Goal: Task Accomplishment & Management: Use online tool/utility

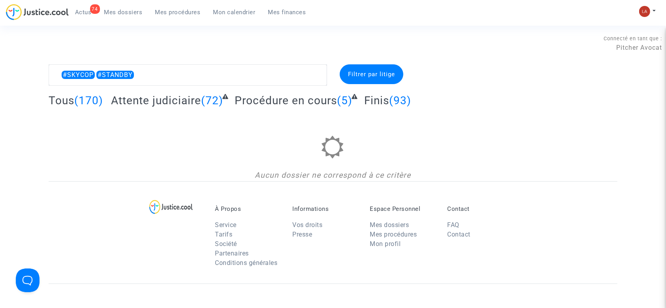
click at [172, 104] on span "Attente judiciaire" at bounding box center [156, 100] width 90 height 13
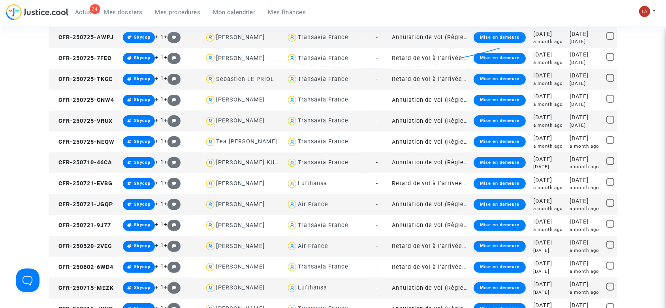
scroll to position [316, 0]
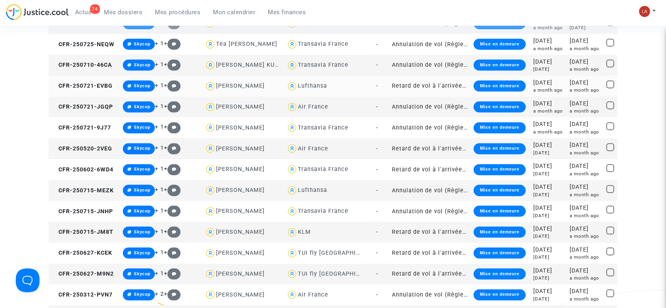
drag, startPoint x: 106, startPoint y: 89, endPoint x: 198, endPoint y: 88, distance: 92.1
click at [105, 89] on span "CFR-250721-EVBG" at bounding box center [81, 86] width 61 height 7
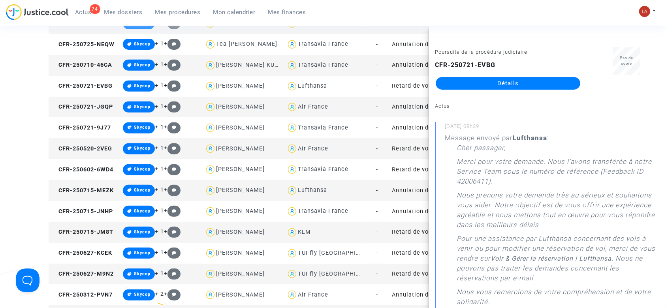
click at [318, 193] on div "Lufthansa" at bounding box center [312, 190] width 29 height 7
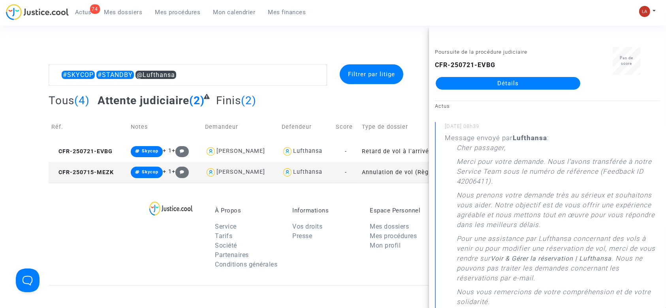
drag, startPoint x: 103, startPoint y: 176, endPoint x: 164, endPoint y: 171, distance: 61.4
click at [103, 176] on td "CFR-250715-MEZK" at bounding box center [88, 172] width 79 height 21
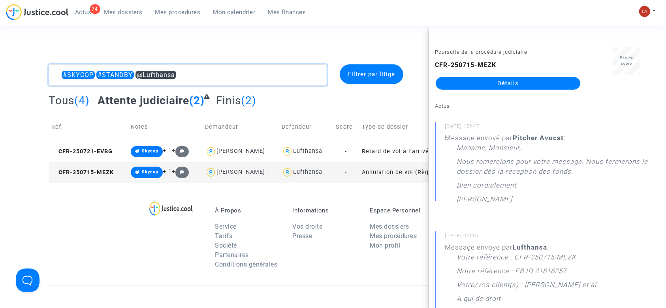
click at [136, 72] on textarea at bounding box center [188, 74] width 279 height 21
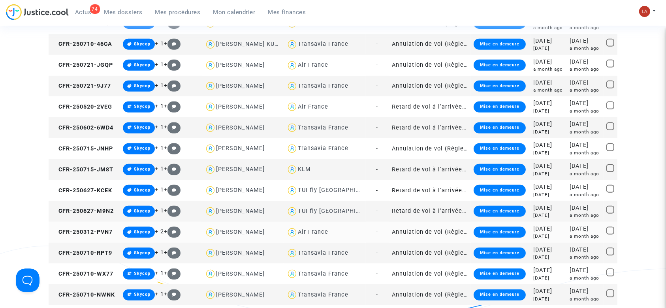
scroll to position [369, 0]
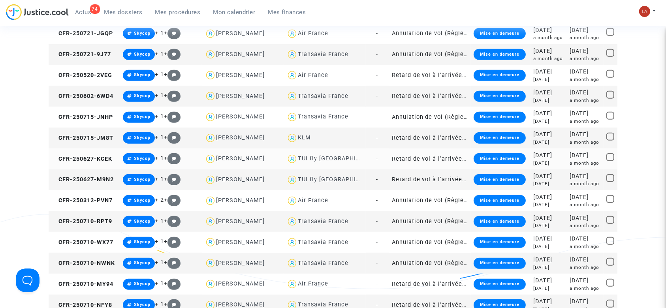
click at [322, 157] on div "TUI fly [GEOGRAPHIC_DATA]" at bounding box center [339, 158] width 82 height 7
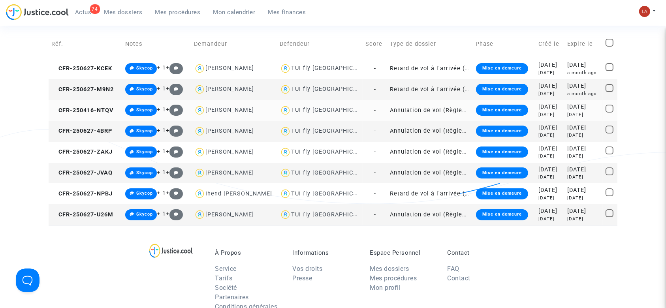
scroll to position [82, 0]
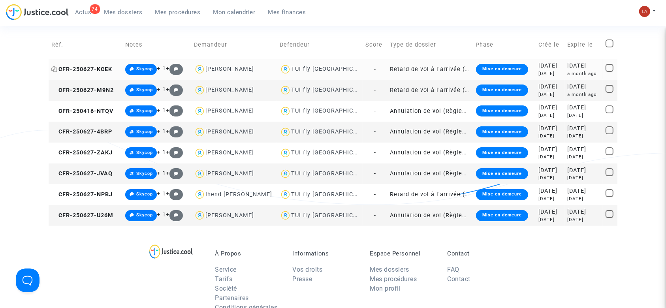
click at [110, 66] on span "CFR-250627-KCEK" at bounding box center [81, 69] width 61 height 7
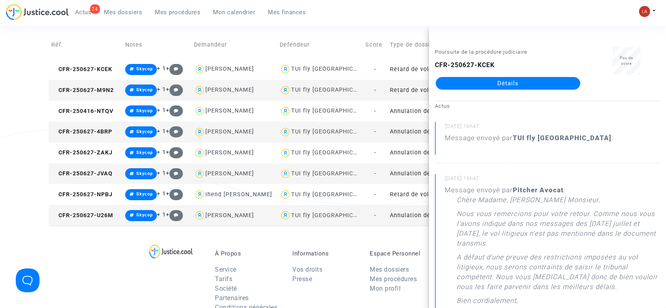
click at [93, 94] on td "CFR-250627-M9N2" at bounding box center [86, 90] width 74 height 21
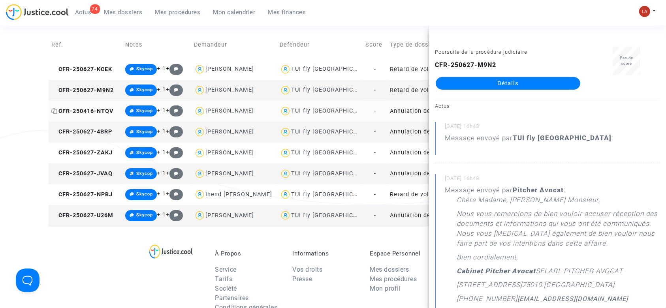
click at [98, 108] on span "CFR-250416-NTQV" at bounding box center [82, 111] width 62 height 7
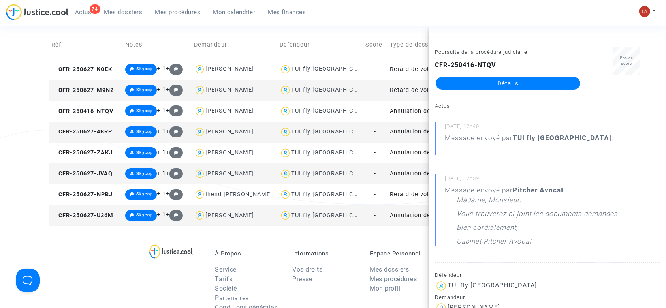
click at [115, 131] on td "CFR-250627-4BRP" at bounding box center [86, 132] width 74 height 21
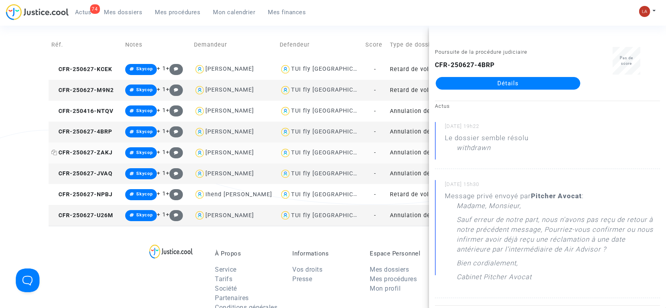
click at [98, 152] on span "CFR-250627-ZAKJ" at bounding box center [81, 152] width 61 height 7
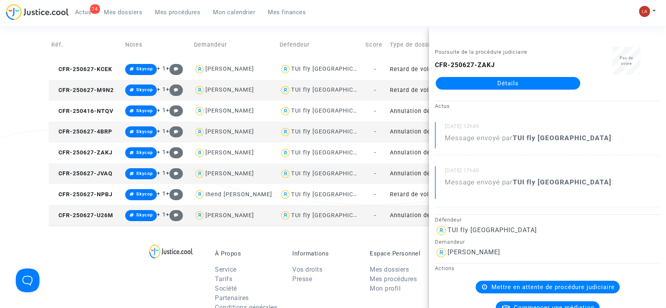
click at [109, 180] on td "CFR-250627-JVAQ" at bounding box center [86, 174] width 74 height 21
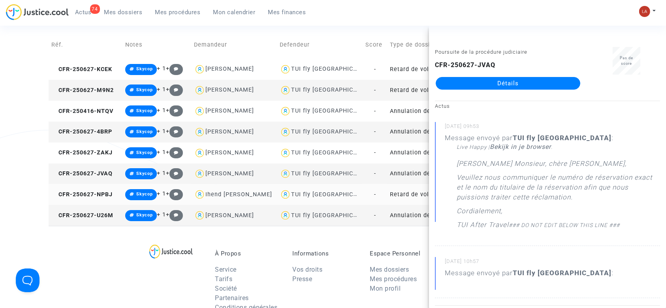
click at [91, 190] on td "CFR-250627-NPBJ" at bounding box center [86, 194] width 74 height 21
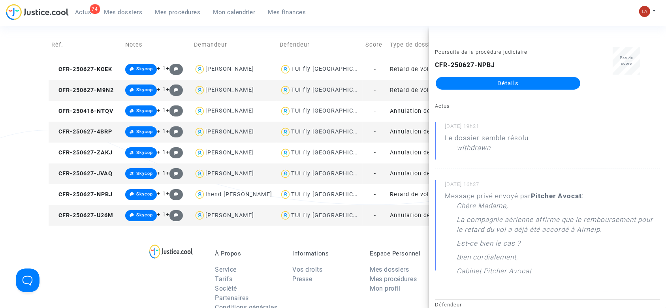
click at [92, 221] on td "CFR-250627-U26M" at bounding box center [86, 215] width 74 height 21
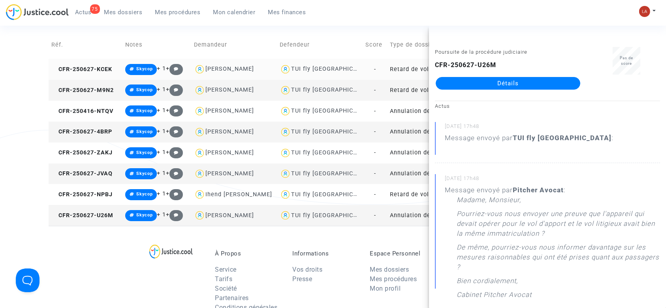
scroll to position [0, 0]
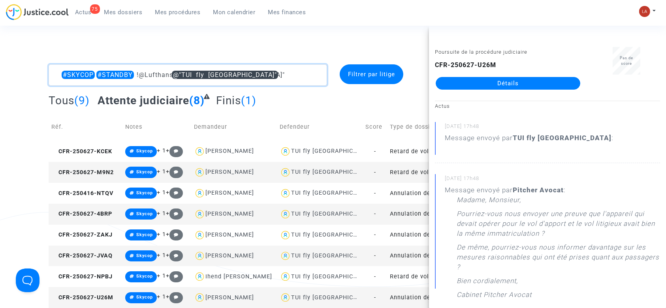
click at [295, 81] on textarea at bounding box center [188, 74] width 279 height 21
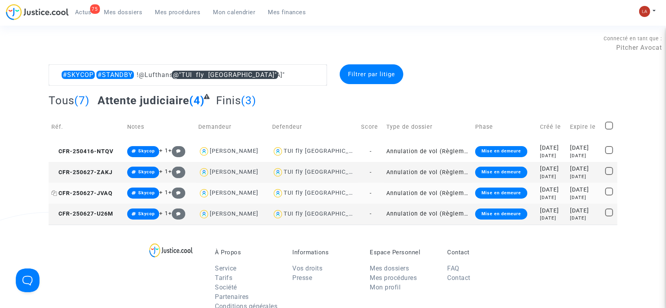
click at [100, 194] on span "CFR-250627-JVAQ" at bounding box center [81, 193] width 61 height 7
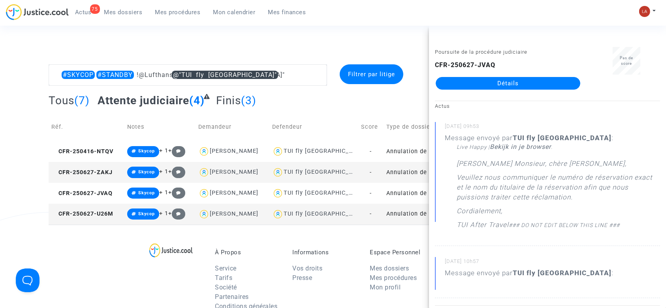
click at [111, 218] on td "CFR-250627-U26M" at bounding box center [87, 214] width 76 height 21
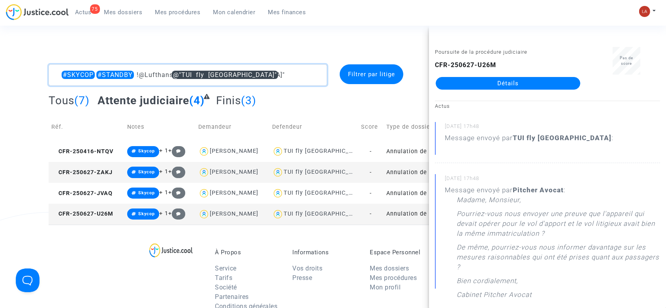
click at [180, 68] on textarea at bounding box center [188, 74] width 279 height 21
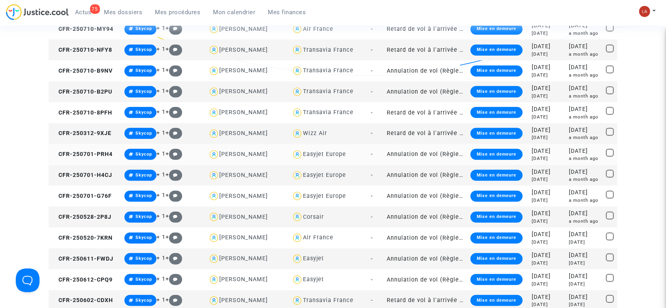
scroll to position [632, 0]
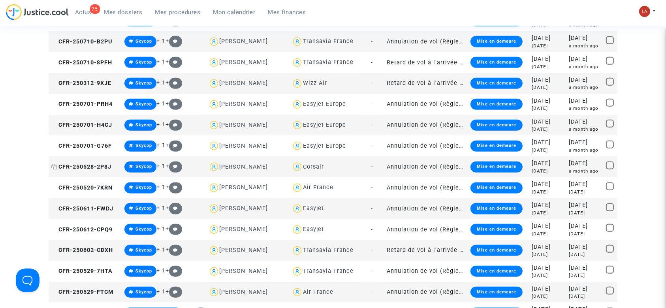
click at [107, 164] on span "CFR-250528-2P8J" at bounding box center [81, 167] width 60 height 7
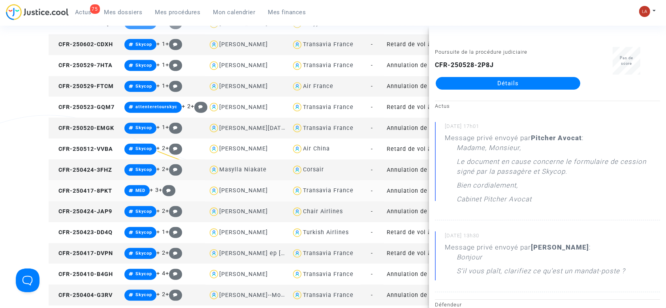
scroll to position [843, 0]
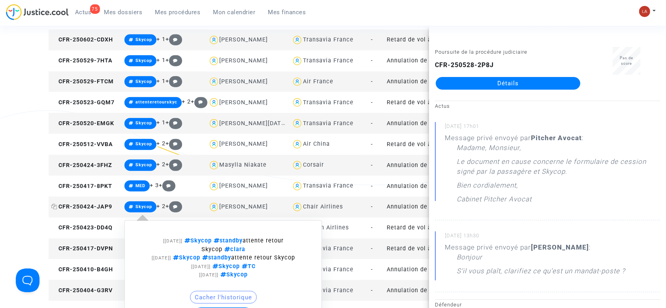
click at [91, 207] on span "CFR-250424-JAP9" at bounding box center [81, 207] width 61 height 7
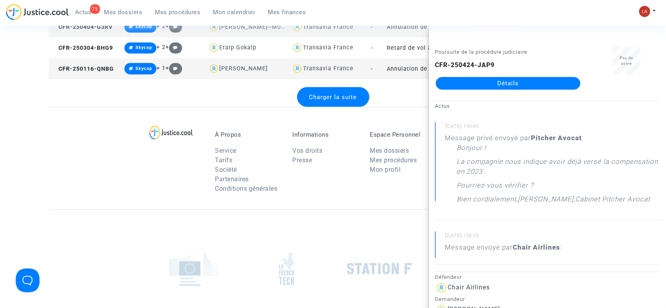
scroll to position [948, 0]
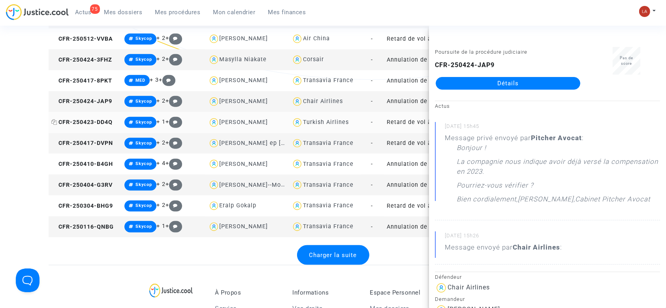
click at [107, 124] on span "CFR-250423-DD4Q" at bounding box center [81, 122] width 61 height 7
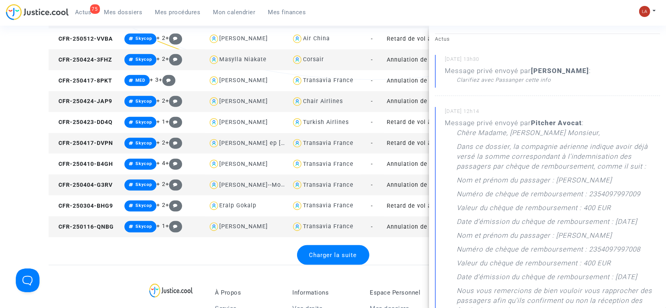
scroll to position [53, 0]
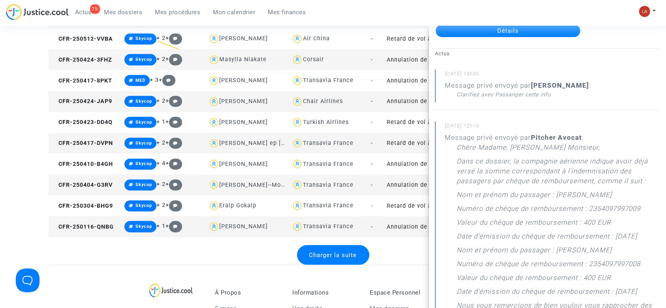
click at [346, 255] on span "Charger la suite" at bounding box center [333, 255] width 48 height 7
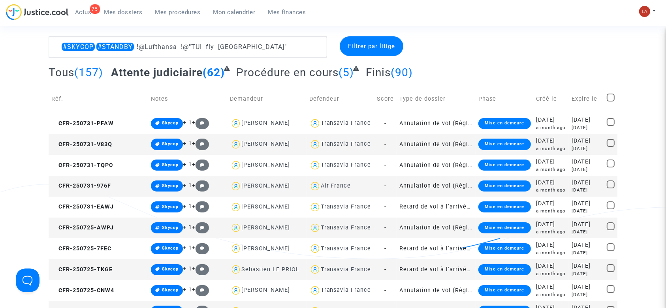
scroll to position [0, 0]
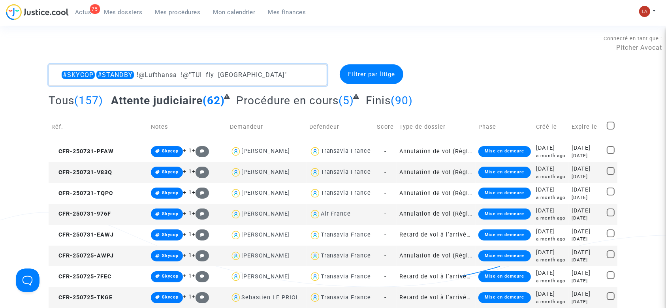
drag, startPoint x: 89, startPoint y: 60, endPoint x: 42, endPoint y: 55, distance: 47.3
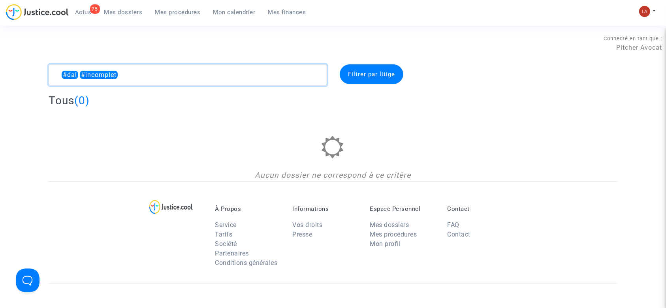
drag, startPoint x: 77, startPoint y: 73, endPoint x: 33, endPoint y: 72, distance: 43.9
click at [33, 72] on div "#dal #incomplet Filtrer par litige Tous (0) Aucun dossier ne correspond à ce cr…" at bounding box center [333, 122] width 666 height 117
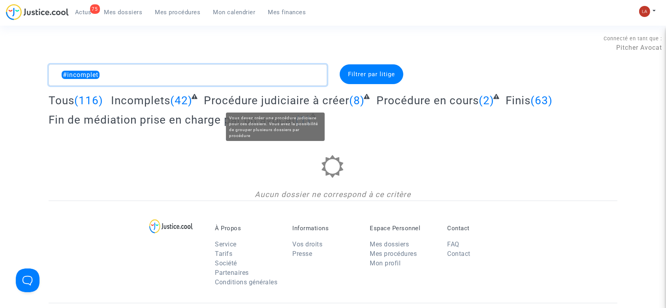
type textarea "#incomplet"
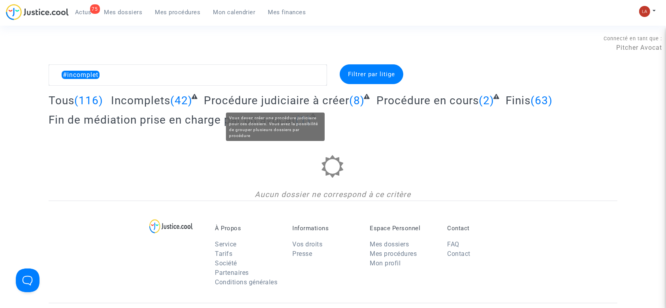
click at [300, 97] on span "Procédure judiciaire à créer" at bounding box center [276, 100] width 145 height 13
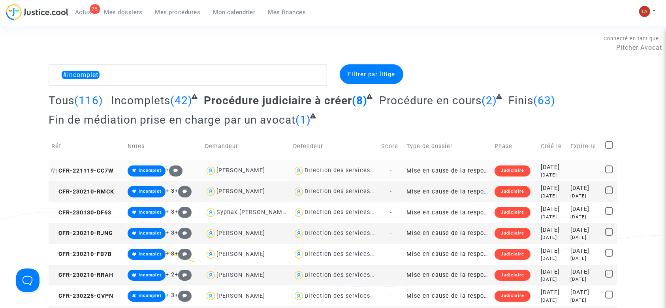
click at [109, 168] on span "CFR-221119-CC7W" at bounding box center [82, 171] width 62 height 7
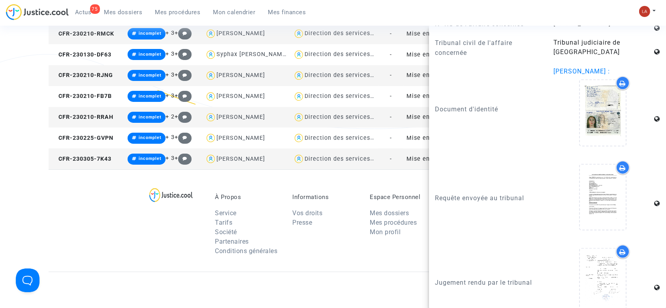
scroll to position [944, 0]
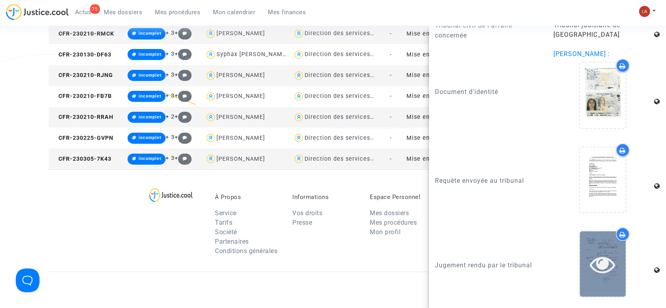
click at [593, 264] on icon at bounding box center [603, 264] width 26 height 25
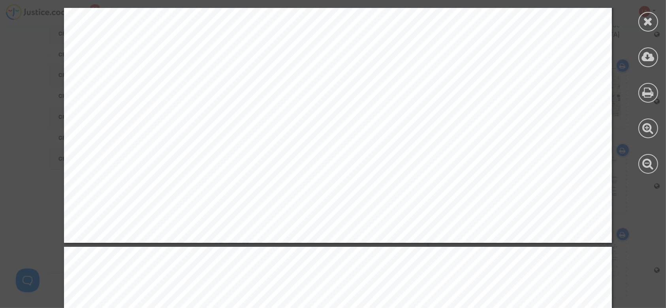
scroll to position [1265, 0]
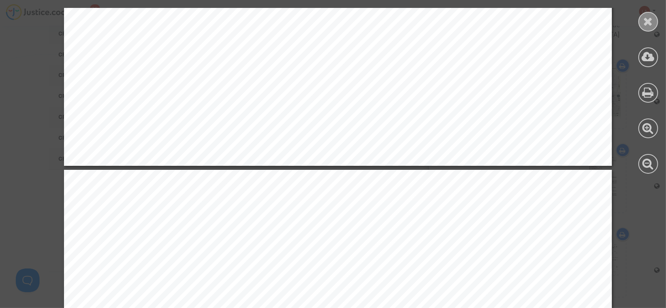
click at [650, 29] on div at bounding box center [649, 22] width 20 height 20
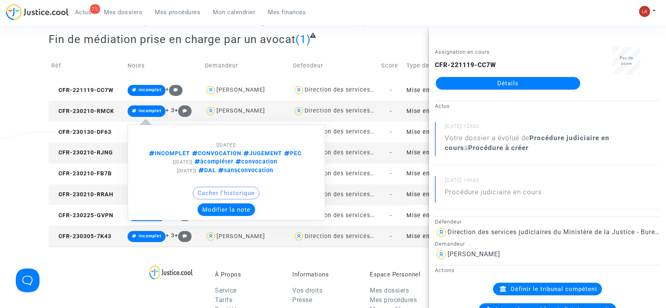
scroll to position [0, 0]
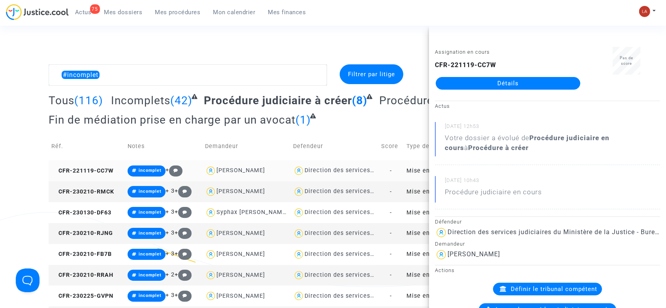
click at [101, 164] on td "CFR-221119-CC7W" at bounding box center [87, 170] width 76 height 21
click at [100, 195] on td "CFR-230210-RMCK" at bounding box center [87, 191] width 76 height 21
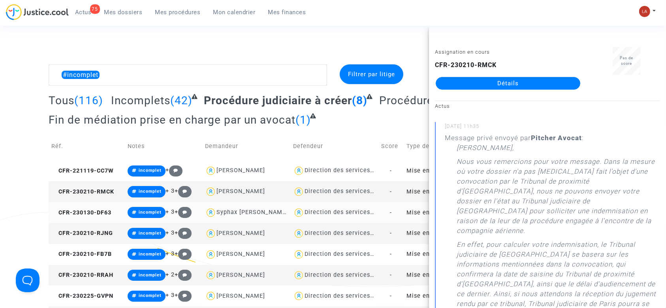
click at [101, 217] on td "CFR-230130-DF63" at bounding box center [87, 212] width 76 height 21
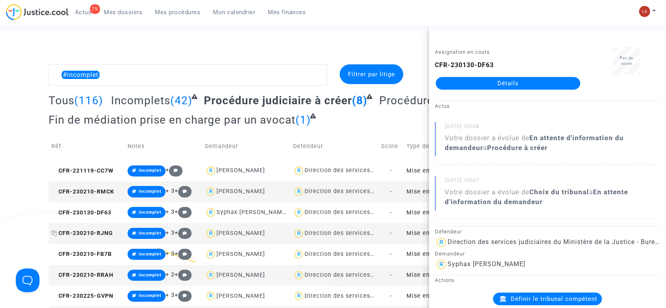
click at [100, 234] on span "CFR-230210-RJNG" at bounding box center [82, 233] width 62 height 7
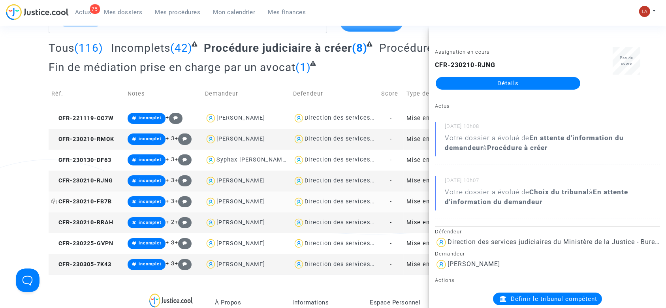
click at [103, 202] on span "CFR-230210-FB7B" at bounding box center [81, 201] width 60 height 7
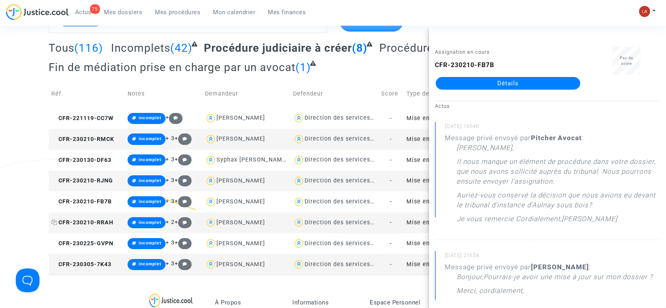
click at [74, 225] on span "CFR-230210-RRAH" at bounding box center [82, 222] width 62 height 7
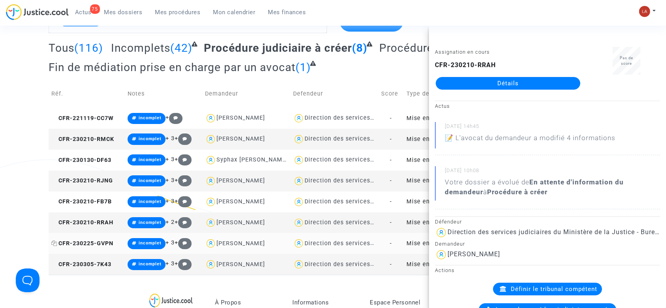
click at [98, 244] on span "CFR-230225-GVPN" at bounding box center [82, 243] width 62 height 7
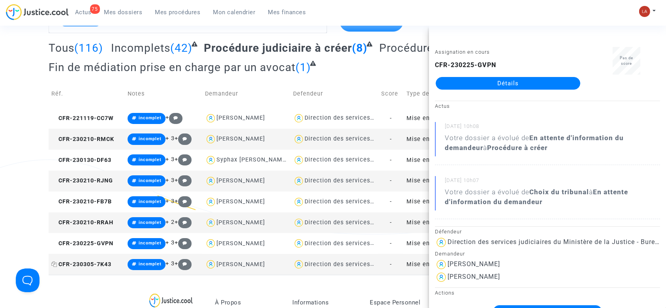
click at [111, 265] on span "CFR-230305-7K43" at bounding box center [81, 264] width 60 height 7
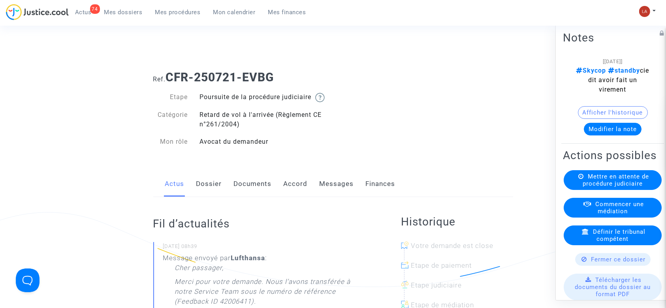
click at [334, 188] on link "Messages" at bounding box center [337, 184] width 34 height 26
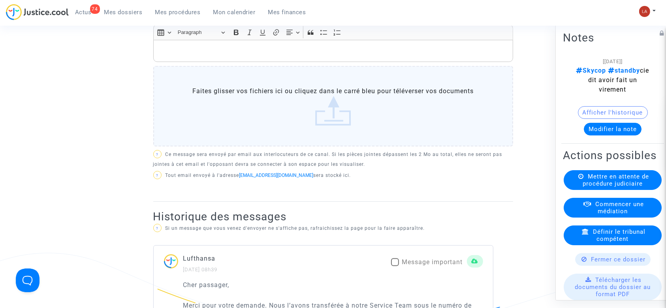
scroll to position [316, 0]
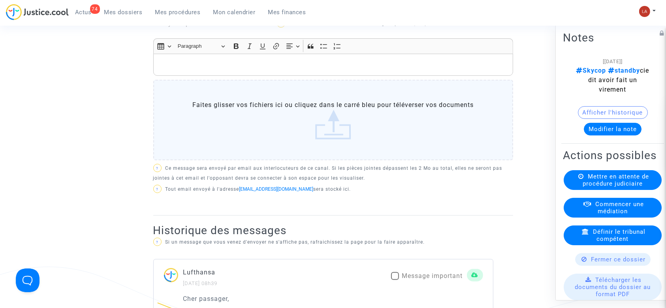
click at [221, 27] on span "Envoyer à partir d'un modèle" at bounding box center [198, 24] width 90 height 8
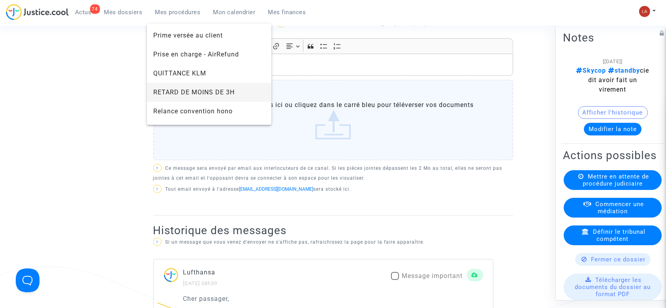
scroll to position [790, 0]
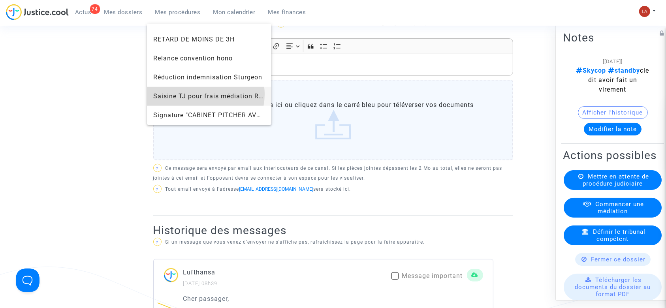
click at [204, 94] on span "Saisine TJ pour frais médiation RDV" at bounding box center [210, 96] width 115 height 8
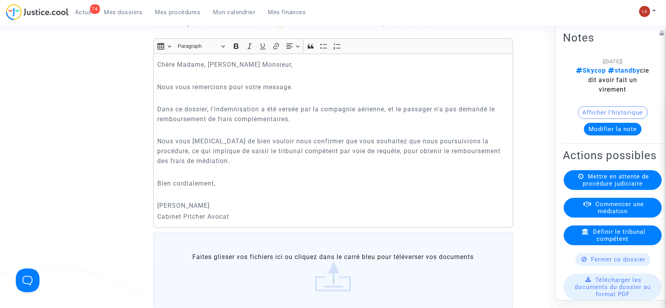
click at [203, 27] on span "Saisine TJ pour frais médiation RDV" at bounding box center [210, 24] width 115 height 8
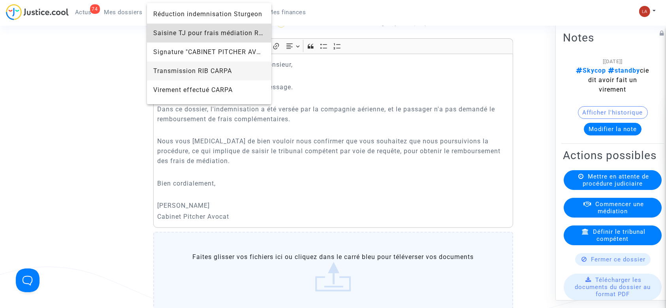
scroll to position [866, 0]
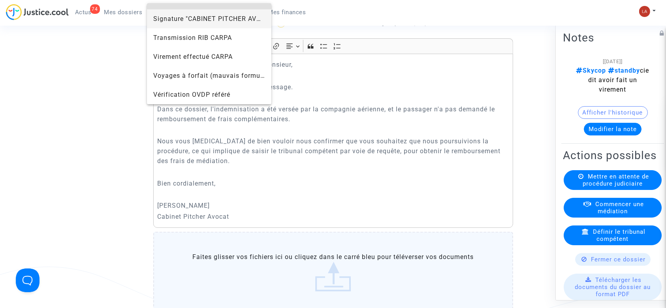
click at [194, 23] on span "Signature "CABINET PITCHER AVOCAT"" at bounding box center [209, 18] width 112 height 19
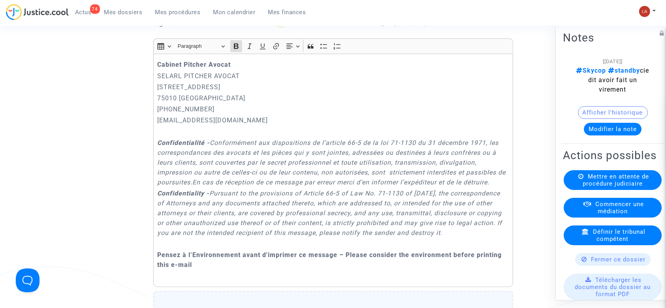
click at [156, 73] on div "Cabinet Pitcher Avocat SELARL PITCHER AVOCAT 201 rue du Faubourg Saint-Denis 75…" at bounding box center [333, 171] width 360 height 234
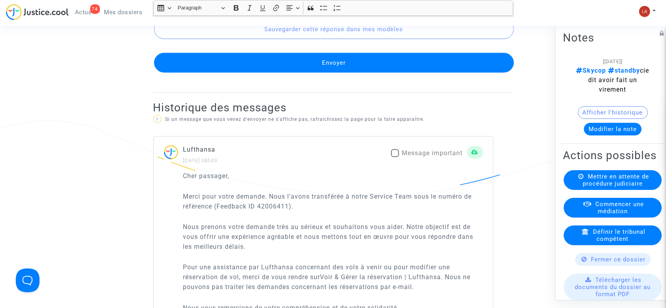
scroll to position [843, 0]
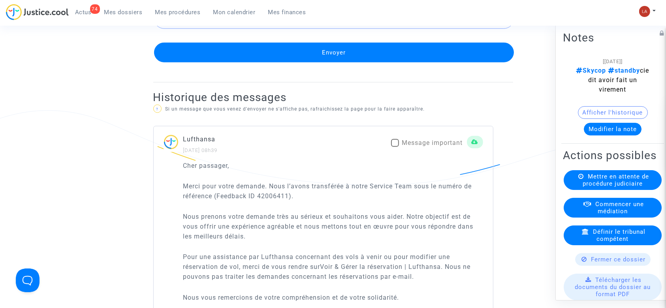
click at [359, 62] on button "Envoyer" at bounding box center [334, 53] width 360 height 20
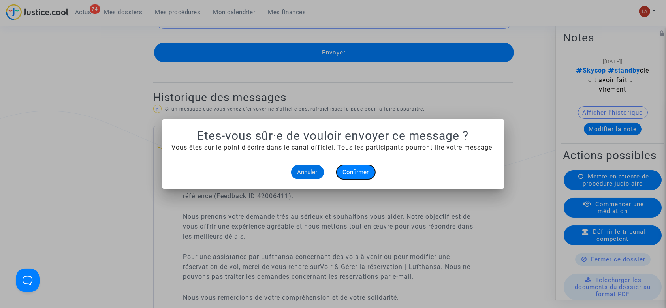
click at [357, 169] on span "Confirmer" at bounding box center [356, 172] width 26 height 7
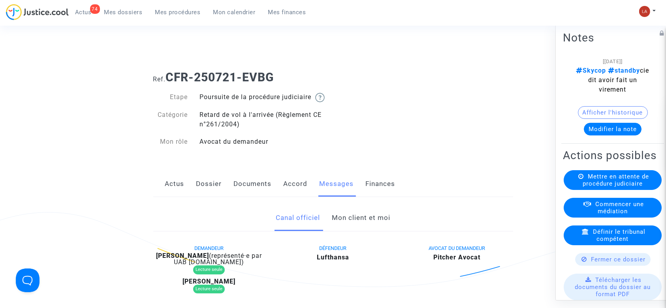
scroll to position [843, 0]
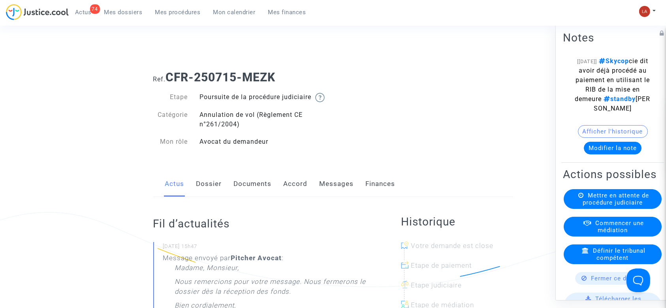
click at [339, 197] on link "Messages" at bounding box center [337, 184] width 34 height 26
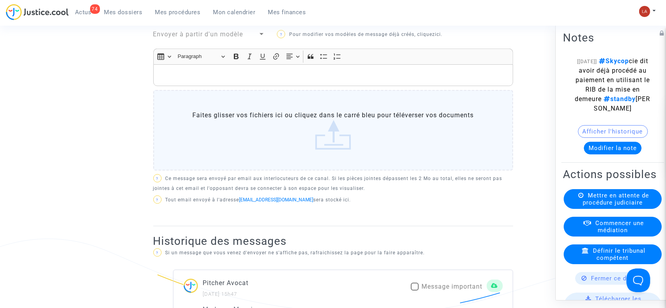
scroll to position [316, 0]
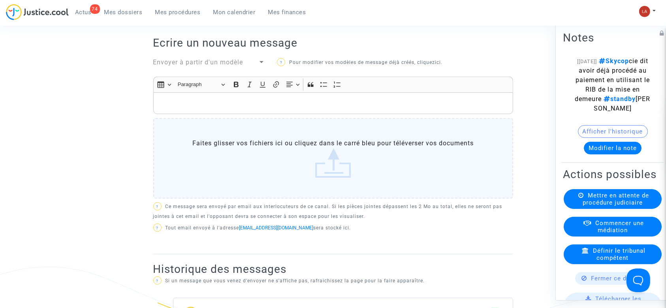
click at [213, 66] on span "Envoyer à partir d'un modèle" at bounding box center [198, 62] width 90 height 8
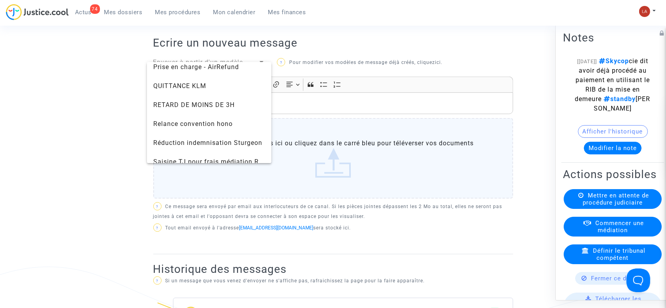
scroll to position [843, 0]
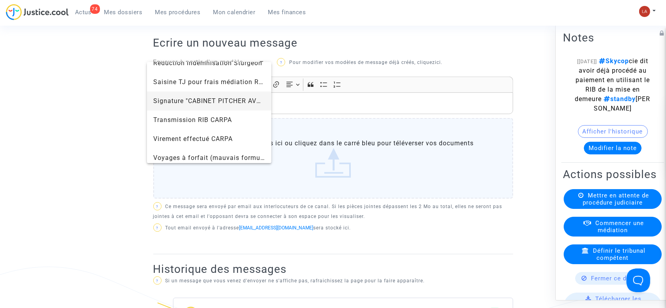
click at [196, 103] on span "Signature "CABINET PITCHER AVOCAT"" at bounding box center [214, 101] width 123 height 8
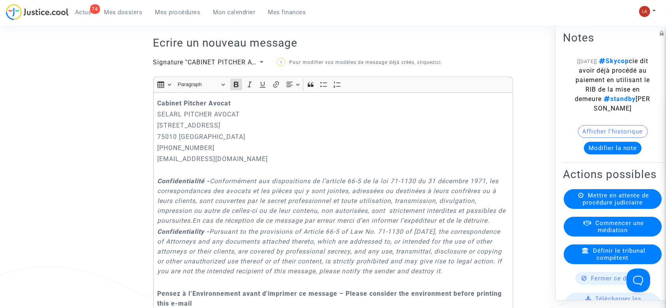
click at [158, 107] on p "Cabinet Pitcher Avocat" at bounding box center [333, 103] width 352 height 10
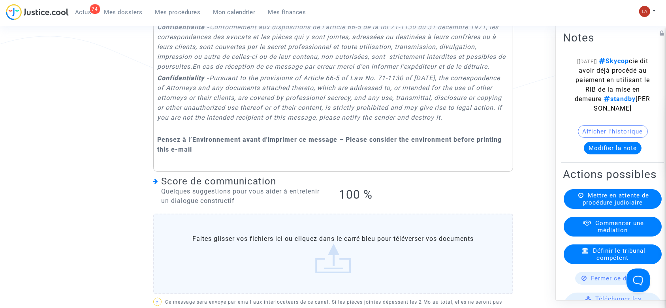
scroll to position [685, 0]
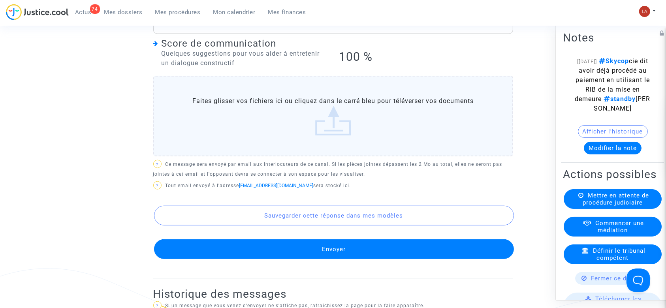
click at [314, 259] on button "Envoyer" at bounding box center [334, 249] width 360 height 20
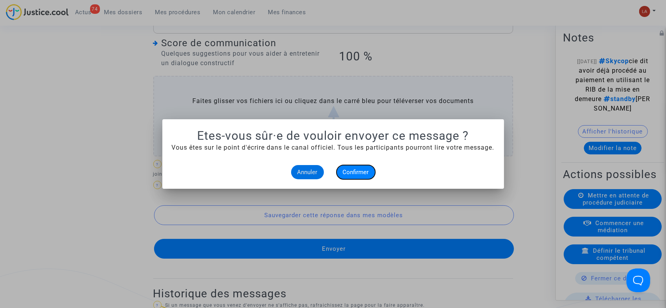
click at [345, 176] on button "Confirmer" at bounding box center [356, 172] width 39 height 14
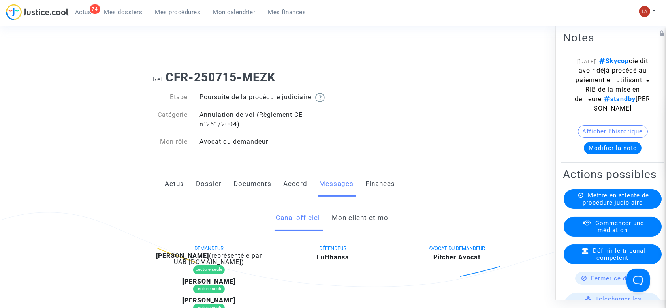
scroll to position [685, 0]
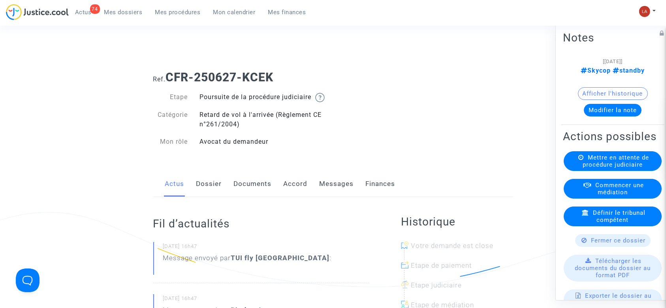
click at [327, 192] on link "Messages" at bounding box center [337, 184] width 34 height 26
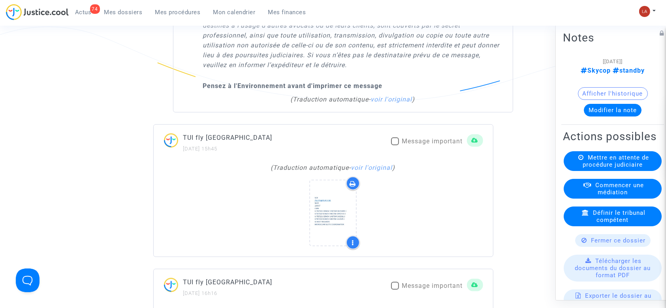
scroll to position [895, 0]
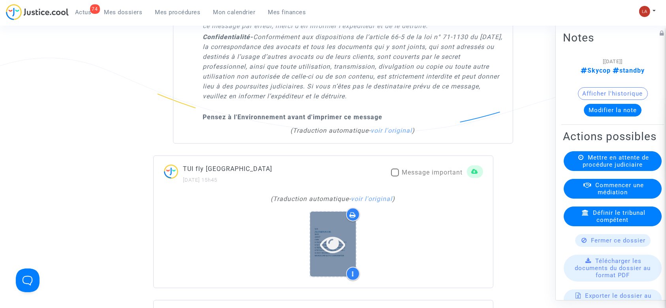
click at [319, 237] on div at bounding box center [333, 244] width 46 height 65
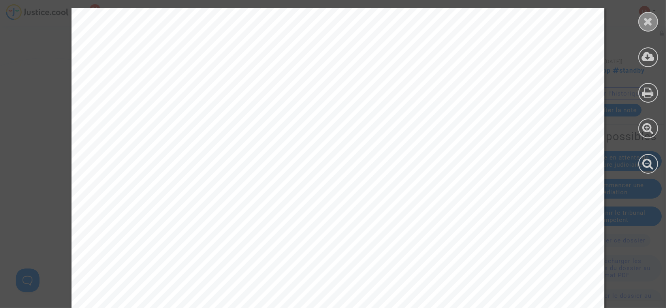
click at [648, 19] on icon at bounding box center [649, 21] width 10 height 12
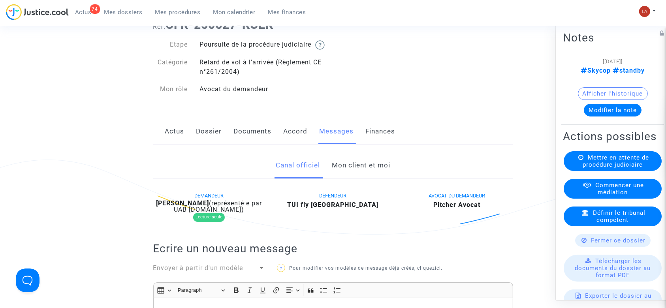
click at [254, 145] on link "Documents" at bounding box center [253, 132] width 38 height 26
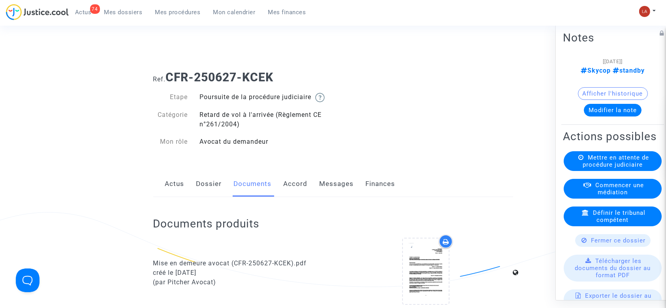
click at [201, 191] on link "Dossier" at bounding box center [209, 184] width 26 height 26
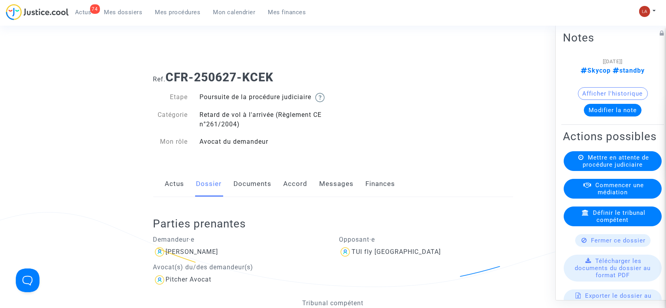
click at [243, 196] on link "Documents" at bounding box center [253, 184] width 38 height 26
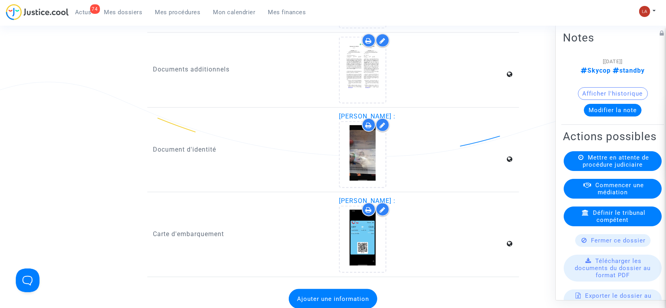
scroll to position [948, 0]
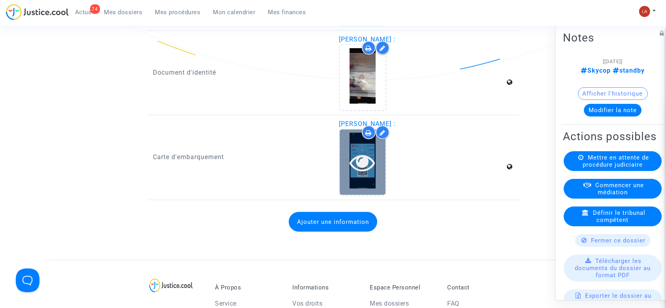
click at [364, 171] on icon at bounding box center [363, 162] width 26 height 25
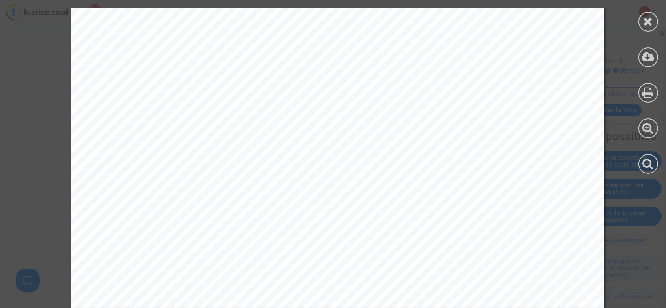
scroll to position [465, 0]
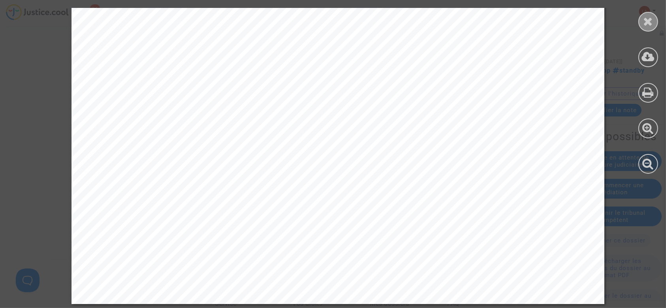
click at [648, 25] on icon at bounding box center [649, 21] width 10 height 12
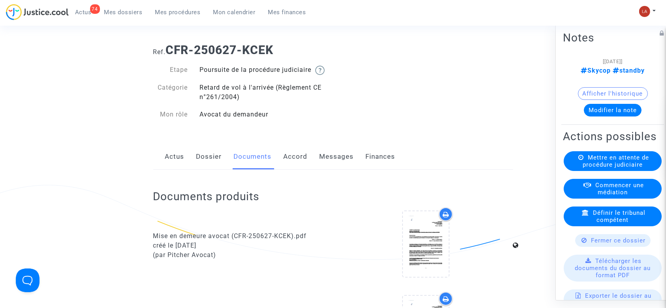
scroll to position [0, 0]
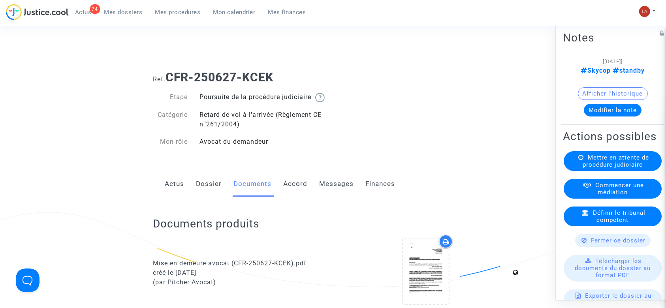
drag, startPoint x: 343, startPoint y: 185, endPoint x: 362, endPoint y: 186, distance: 19.0
click at [343, 185] on link "Messages" at bounding box center [337, 184] width 34 height 26
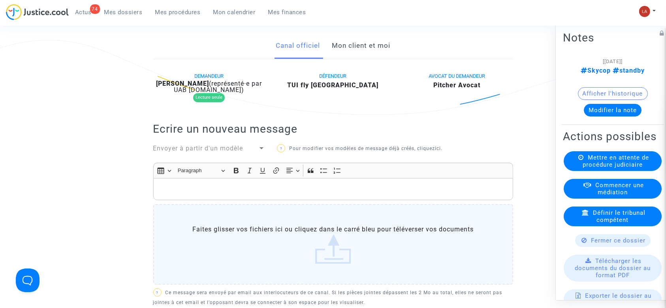
scroll to position [369, 0]
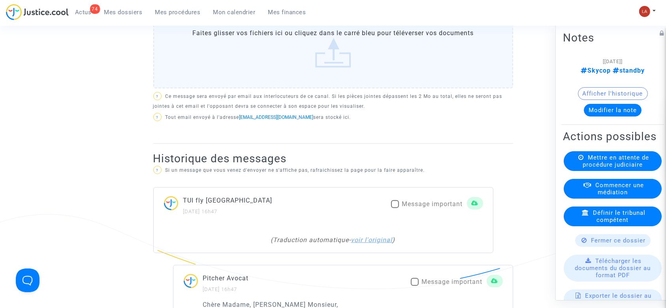
click at [389, 244] on link "voir l'original" at bounding box center [371, 240] width 41 height 8
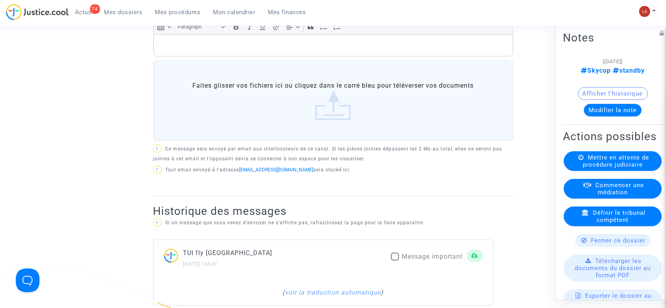
scroll to position [53, 0]
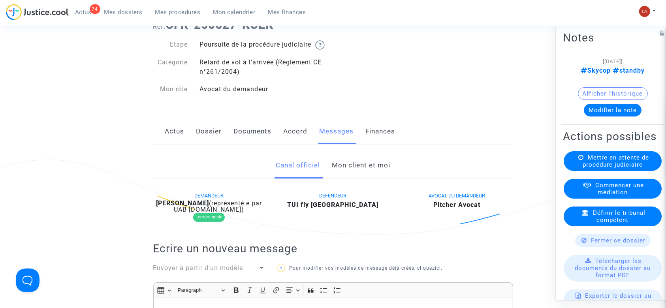
drag, startPoint x: 262, startPoint y: 144, endPoint x: 267, endPoint y: 143, distance: 4.4
click at [262, 144] on link "Documents" at bounding box center [253, 132] width 38 height 26
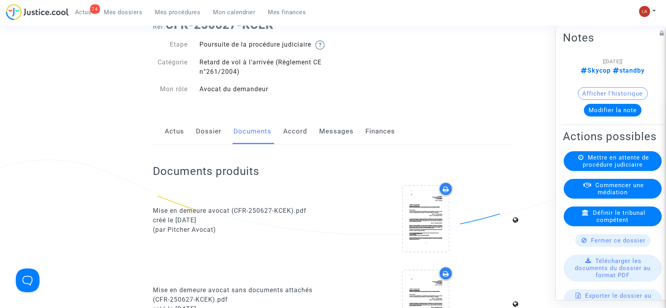
click at [353, 140] on div "Actus Dossier Documents Accord Messages Finances" at bounding box center [333, 132] width 360 height 26
click at [322, 132] on link "Messages" at bounding box center [337, 132] width 34 height 26
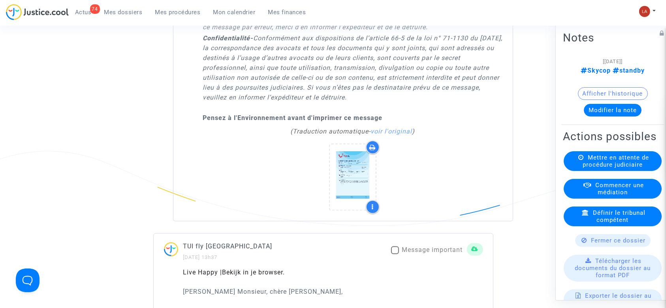
scroll to position [1633, 0]
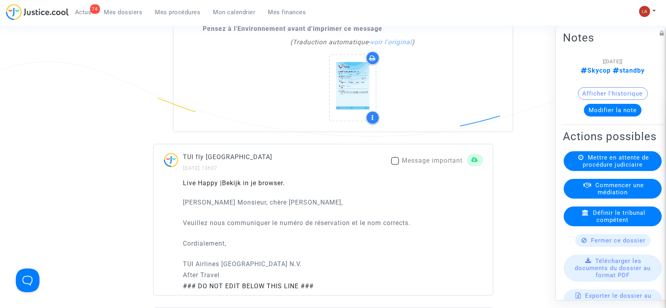
click at [629, 110] on button "Modifier la note" at bounding box center [613, 110] width 58 height 13
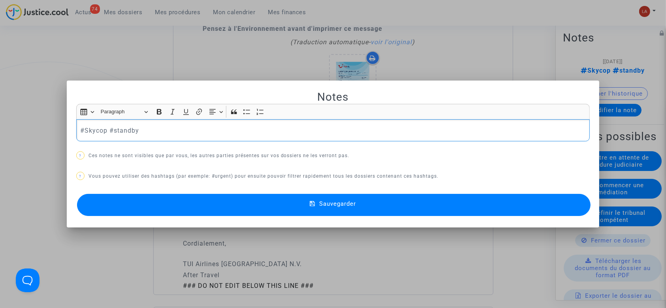
scroll to position [0, 0]
click at [112, 135] on p "#Skycop #standby" at bounding box center [333, 131] width 506 height 10
click at [161, 203] on button "Sauvegarder" at bounding box center [334, 205] width 514 height 22
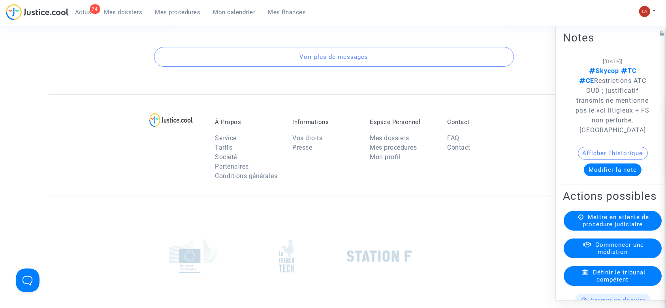
scroll to position [3154, 0]
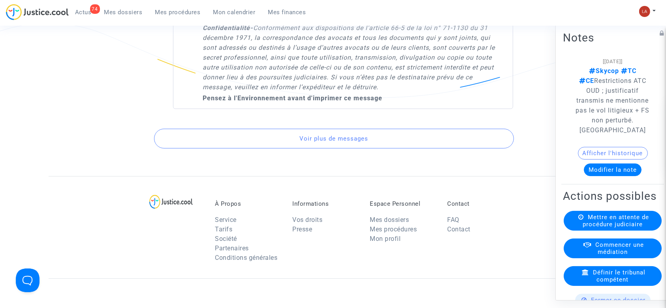
click at [370, 136] on button "Voir plus de messages" at bounding box center [334, 139] width 360 height 20
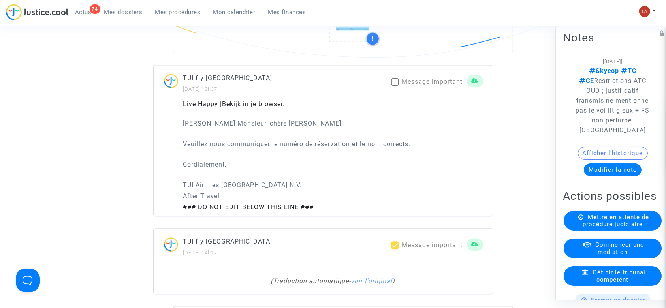
scroll to position [1574, 0]
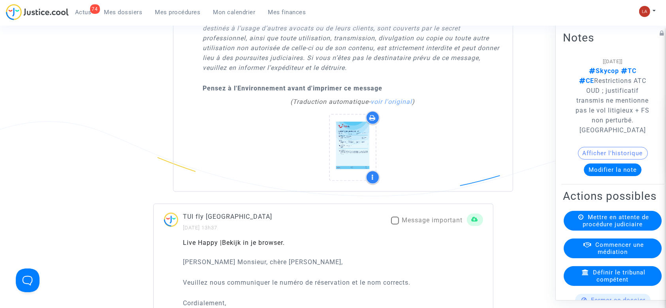
click at [413, 219] on span "Message important" at bounding box center [432, 221] width 61 height 8
click at [395, 224] on input "Message important" at bounding box center [395, 224] width 0 height 0
checkbox input "true"
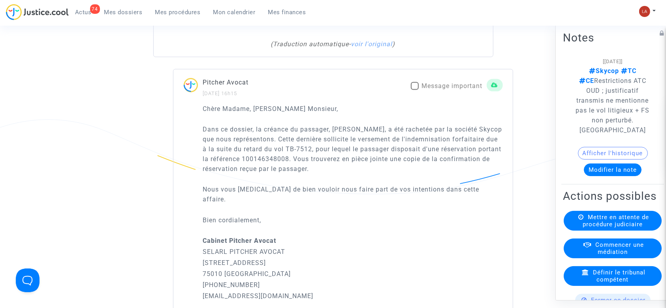
click at [441, 90] on span "Message important" at bounding box center [452, 86] width 61 height 8
click at [415, 90] on input "Message important" at bounding box center [415, 90] width 0 height 0
checkbox input "true"
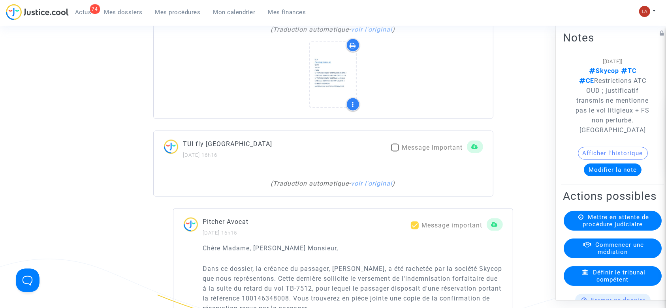
scroll to position [941, 0]
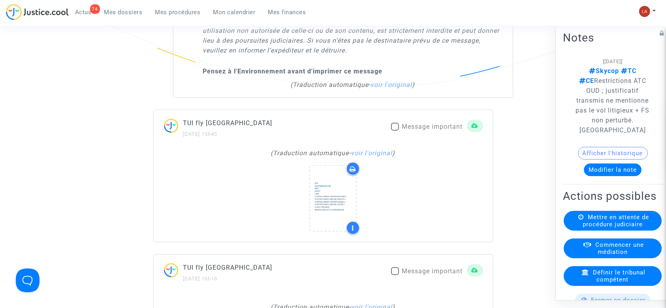
click at [433, 130] on span "Message important" at bounding box center [432, 127] width 61 height 8
click at [395, 131] on input "Message important" at bounding box center [395, 131] width 0 height 0
checkbox input "true"
drag, startPoint x: 430, startPoint y: 281, endPoint x: 437, endPoint y: 234, distance: 47.6
click at [430, 275] on span "Message important" at bounding box center [432, 272] width 61 height 8
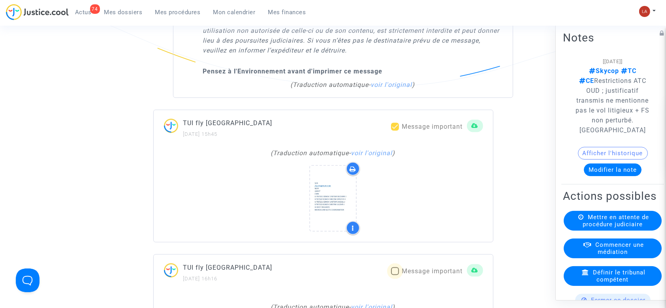
click at [395, 276] on input "Message important" at bounding box center [395, 275] width 0 height 0
checkbox input "true"
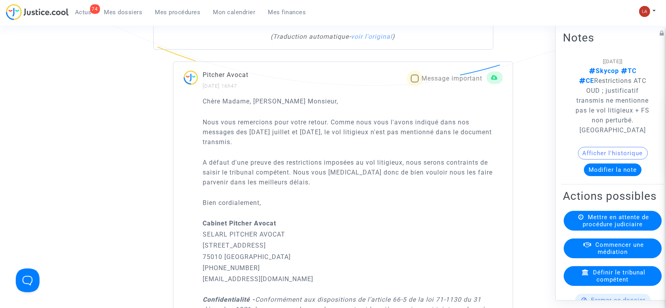
click at [430, 82] on span "Message important" at bounding box center [452, 79] width 61 height 8
click at [415, 83] on input "Message important" at bounding box center [415, 83] width 0 height 0
checkbox input "true"
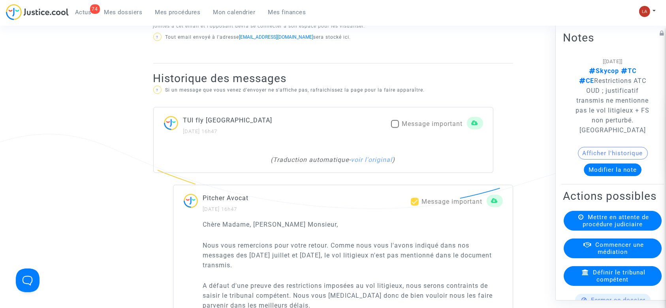
scroll to position [362, 0]
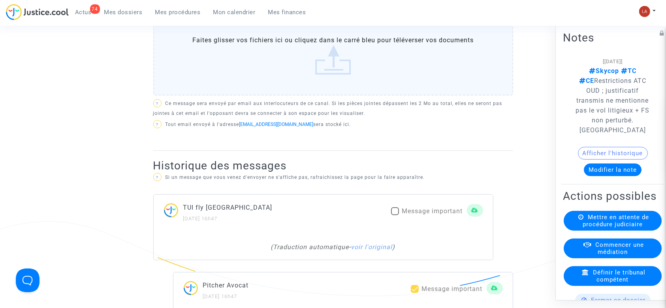
click at [443, 215] on span "Message important" at bounding box center [432, 211] width 61 height 8
click at [395, 216] on input "Message important" at bounding box center [395, 215] width 0 height 0
checkbox input "true"
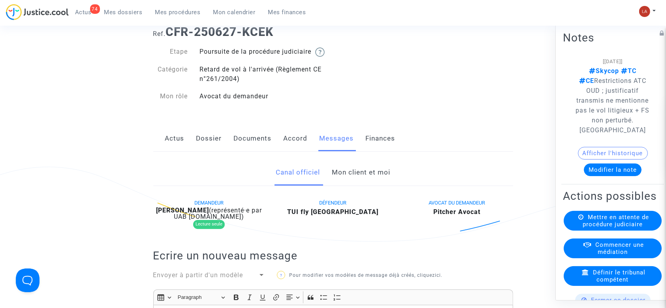
click at [245, 151] on link "Documents" at bounding box center [253, 139] width 38 height 26
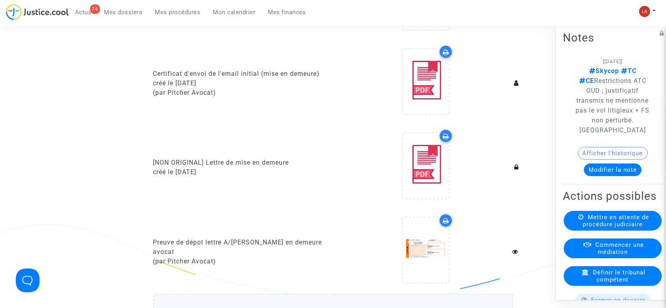
scroll to position [414, 0]
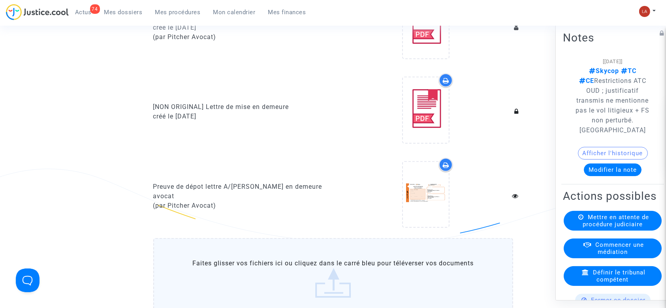
click at [331, 269] on label "Faites glisser vos fichiers ici ou cliquez dans le carré bleu pour téléverser v…" at bounding box center [333, 278] width 360 height 81
click at [0, 0] on input "Faites glisser vos fichiers ici ou cliquez dans le carré bleu pour téléverser v…" at bounding box center [0, 0] width 0 height 0
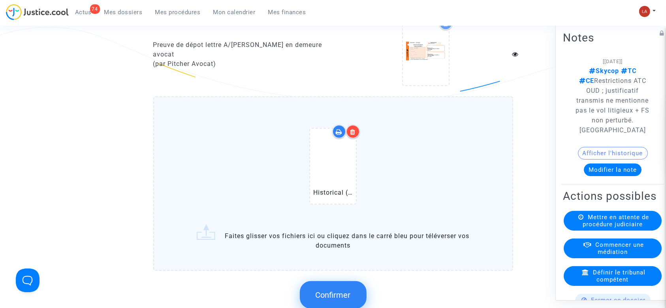
scroll to position [625, 0]
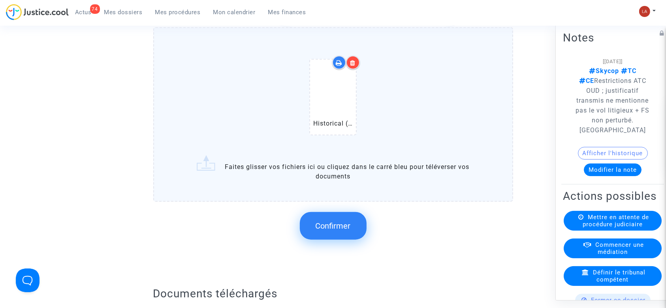
click at [339, 229] on span "Confirmer" at bounding box center [333, 225] width 35 height 9
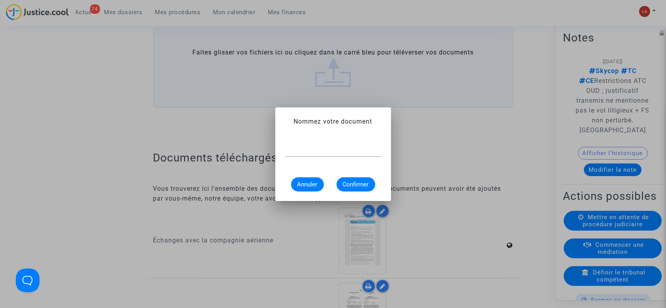
scroll to position [0, 0]
click at [319, 150] on input "Ex" at bounding box center [333, 150] width 97 height 7
type input "Extrait Flightstats - Aéroport OUD le 1e novembre 2024"
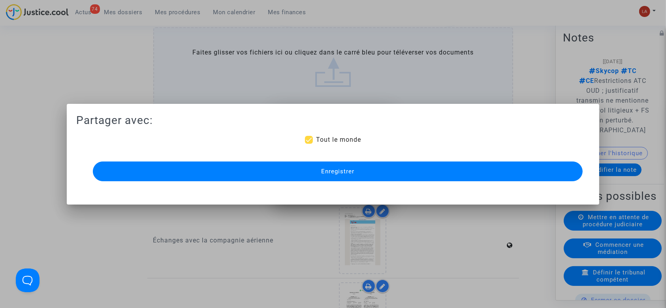
scroll to position [0, 0]
click at [315, 173] on button "Enregistrer" at bounding box center [338, 172] width 490 height 20
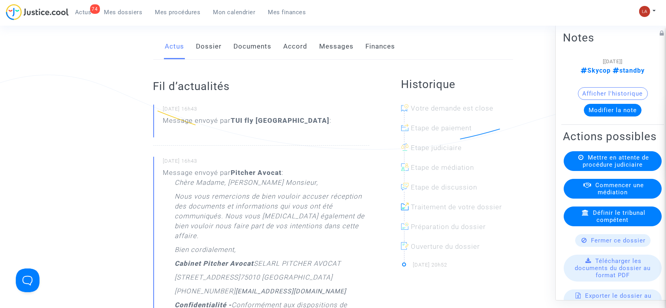
scroll to position [53, 0]
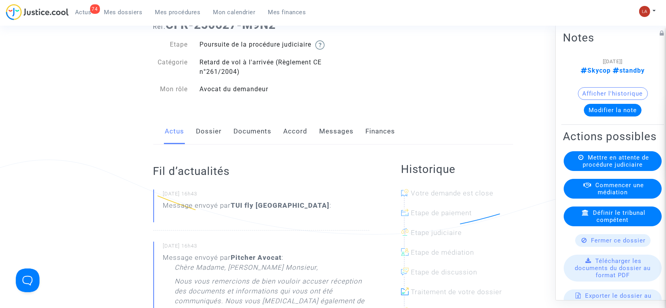
click at [204, 145] on link "Dossier" at bounding box center [209, 132] width 26 height 26
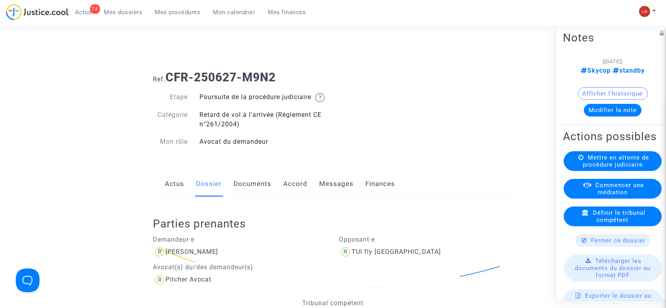
click at [247, 197] on link "Documents" at bounding box center [253, 184] width 38 height 26
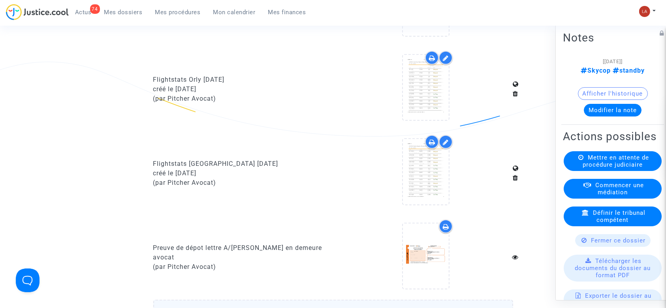
scroll to position [527, 0]
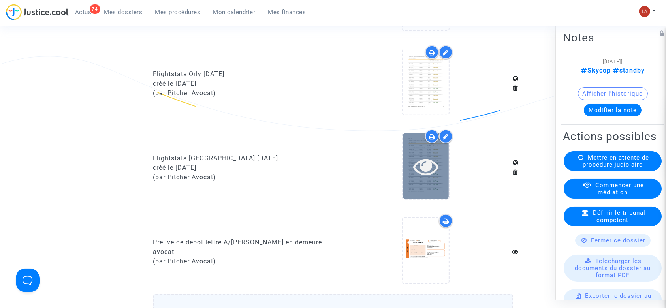
click at [441, 196] on div at bounding box center [426, 166] width 46 height 65
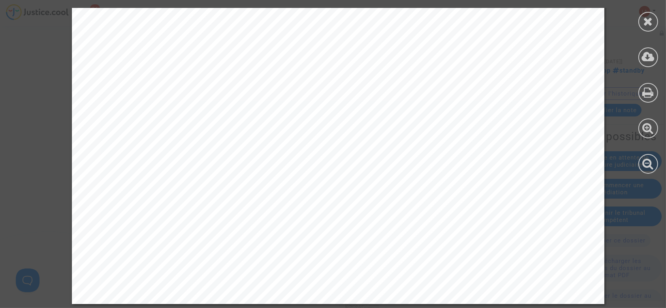
scroll to position [790, 0]
click at [644, 26] on icon at bounding box center [649, 21] width 10 height 12
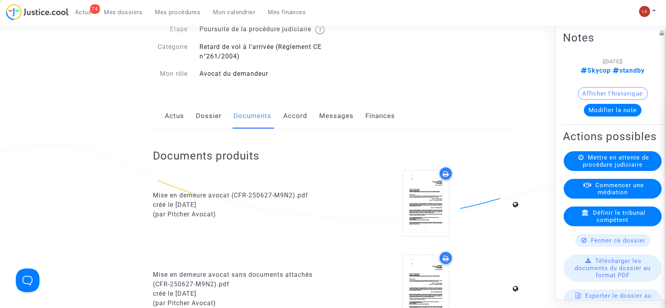
scroll to position [0, 0]
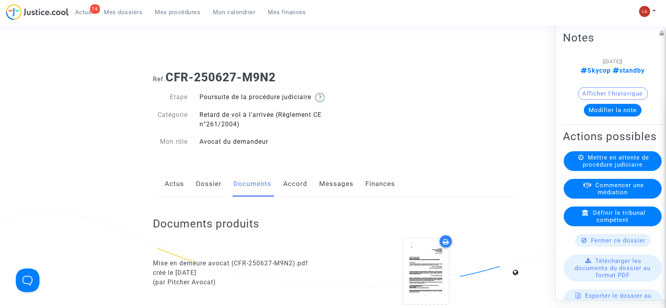
click at [320, 197] on link "Messages" at bounding box center [337, 184] width 34 height 26
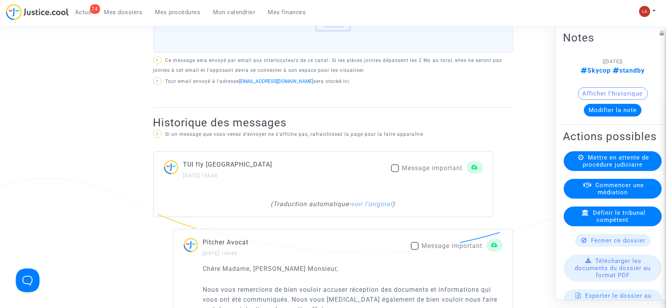
scroll to position [421, 0]
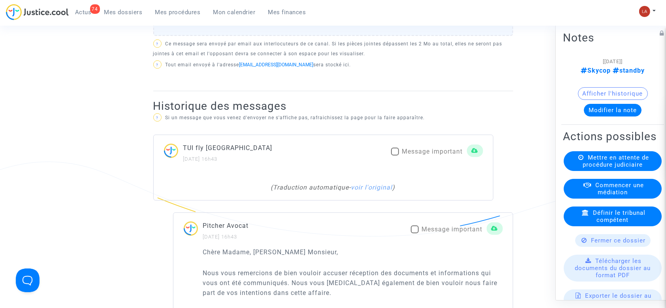
click at [424, 155] on span "Message important" at bounding box center [432, 152] width 61 height 8
click at [395, 156] on input "Message important" at bounding box center [395, 156] width 0 height 0
checkbox input "true"
click at [460, 233] on span "Message important" at bounding box center [452, 230] width 61 height 8
click at [415, 234] on input "Message important" at bounding box center [415, 234] width 0 height 0
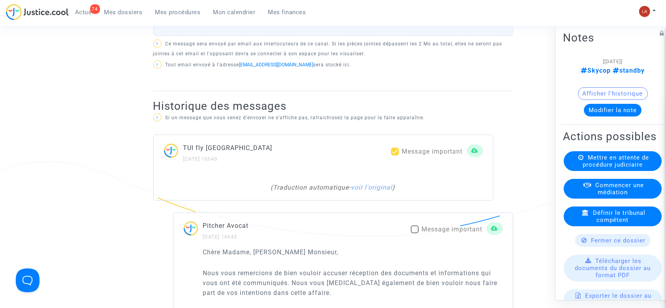
checkbox input "true"
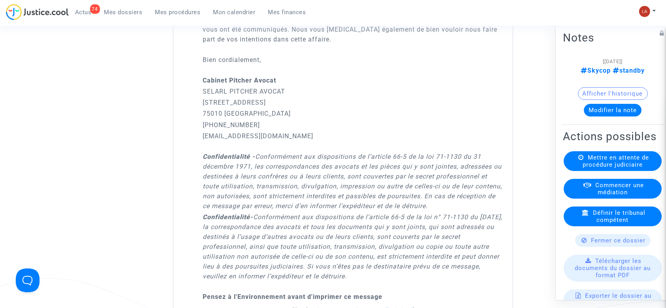
scroll to position [895, 0]
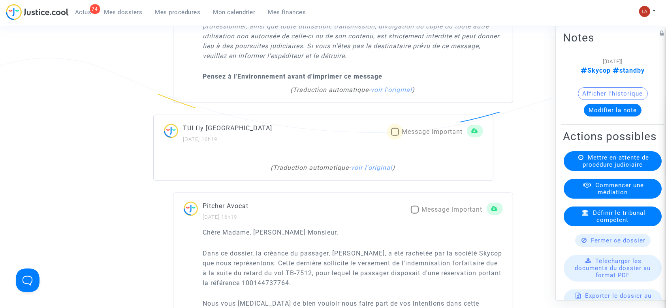
click at [434, 136] on span "Message important" at bounding box center [432, 132] width 61 height 8
click at [395, 136] on input "Message important" at bounding box center [395, 136] width 0 height 0
checkbox input "true"
click at [445, 213] on span "Message important" at bounding box center [452, 210] width 61 height 8
click at [415, 214] on input "Message important" at bounding box center [415, 214] width 0 height 0
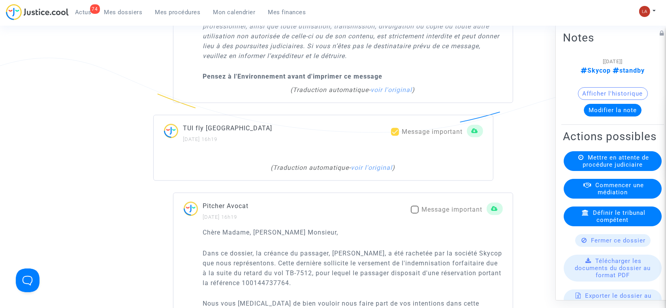
checkbox input "true"
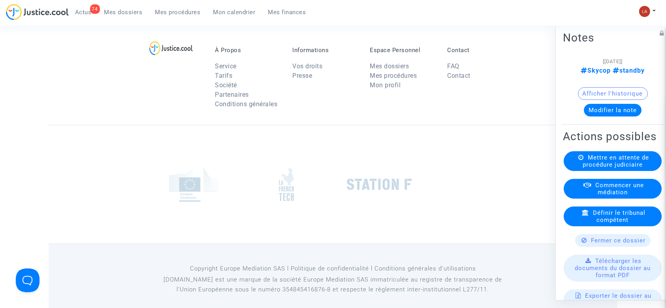
scroll to position [2740, 0]
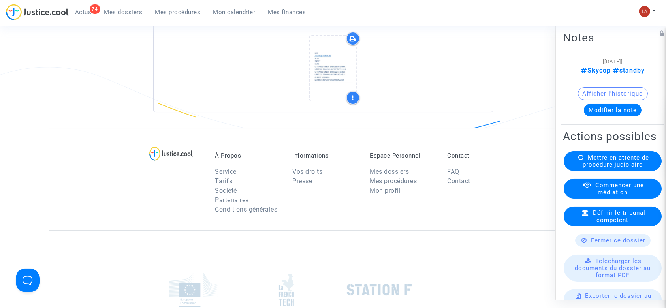
click at [638, 111] on div "Modifier la note" at bounding box center [613, 110] width 100 height 13
click at [629, 111] on button "Modifier la note" at bounding box center [613, 110] width 58 height 13
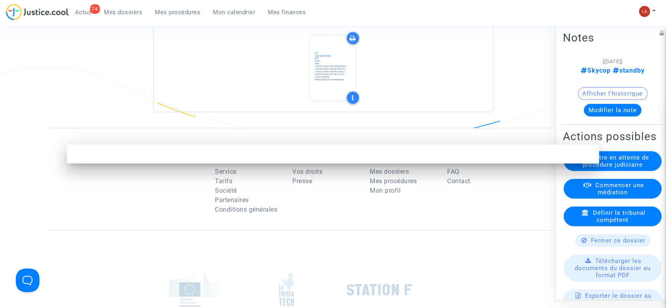
scroll to position [0, 0]
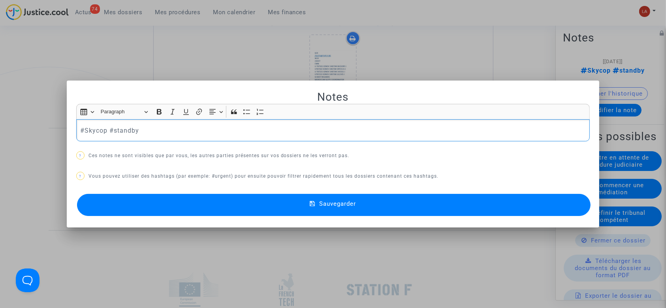
click at [147, 137] on div "#Skycop #standby" at bounding box center [333, 130] width 514 height 22
click at [127, 133] on p "#Skycop #standby" at bounding box center [333, 131] width 506 height 10
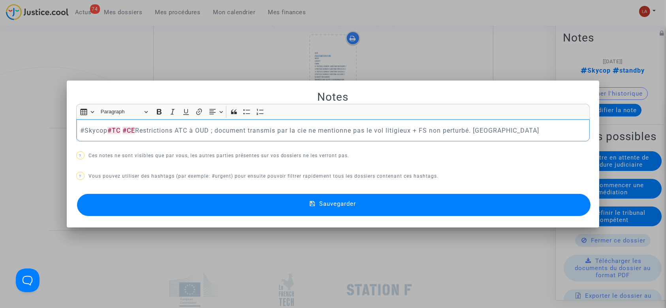
click at [175, 200] on button "Sauvegarder" at bounding box center [334, 205] width 514 height 22
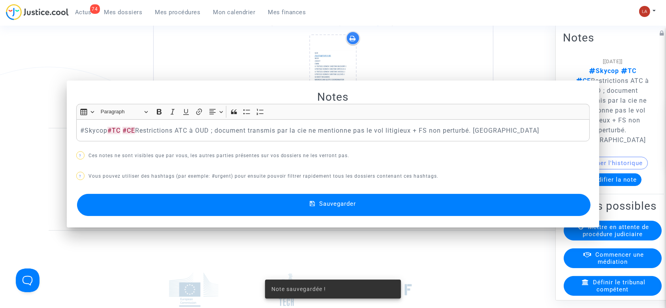
scroll to position [2740, 0]
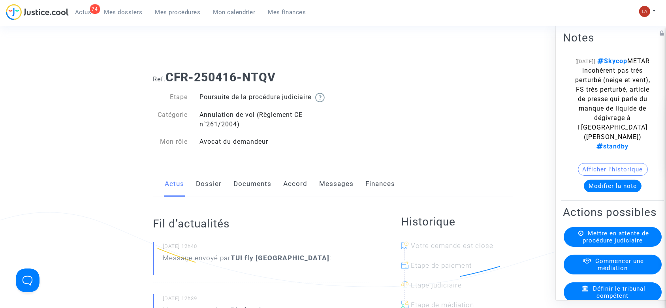
click at [334, 187] on link "Messages" at bounding box center [337, 184] width 34 height 26
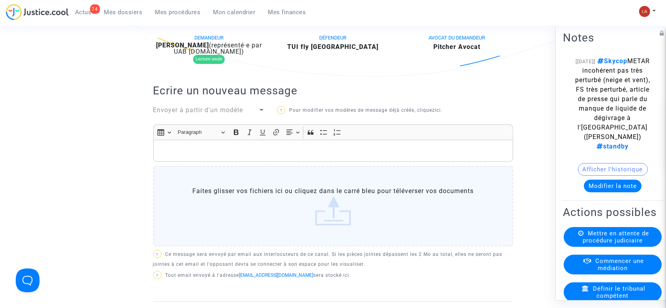
scroll to position [527, 0]
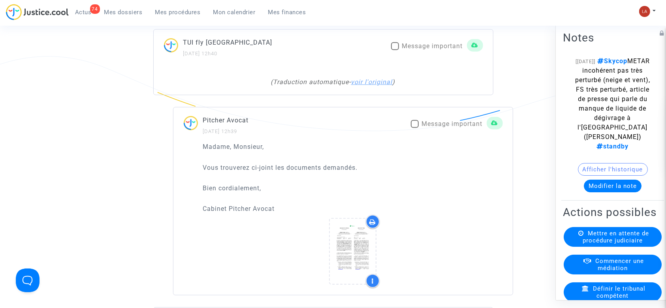
click at [371, 86] on link "voir l'original" at bounding box center [371, 82] width 41 height 8
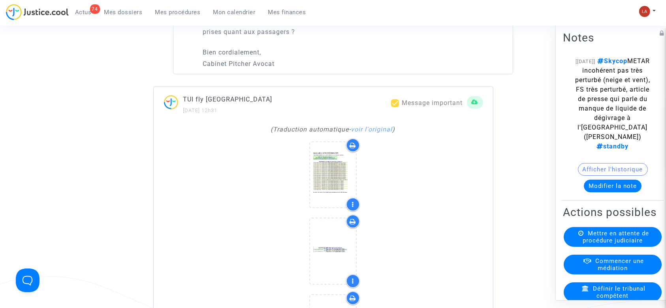
scroll to position [1949, 0]
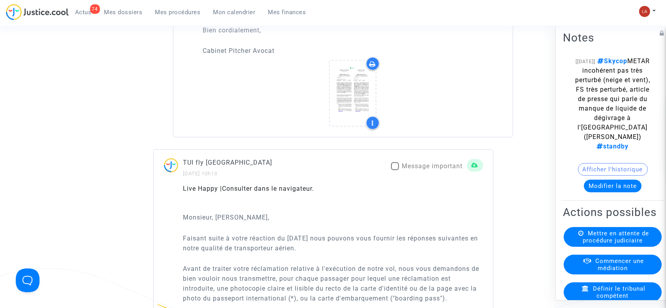
click at [434, 170] on span "Message important" at bounding box center [432, 166] width 61 height 8
click at [395, 171] on input "Message important" at bounding box center [395, 170] width 0 height 0
checkbox input "true"
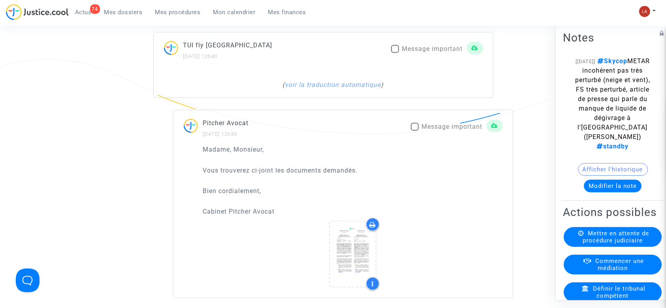
scroll to position [474, 0]
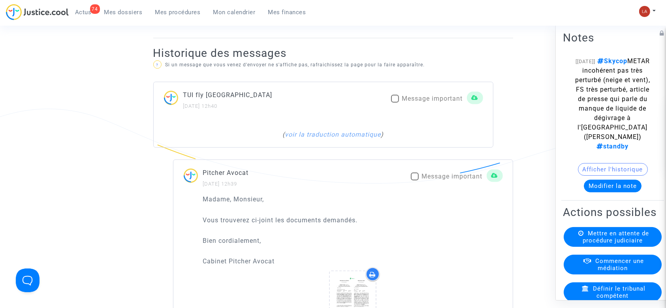
click at [459, 180] on span "Message important" at bounding box center [452, 177] width 61 height 8
click at [415, 181] on input "Message important" at bounding box center [415, 181] width 0 height 0
checkbox input "true"
click at [428, 102] on span "Message important" at bounding box center [432, 99] width 61 height 8
click at [395, 103] on input "Message important" at bounding box center [395, 103] width 0 height 0
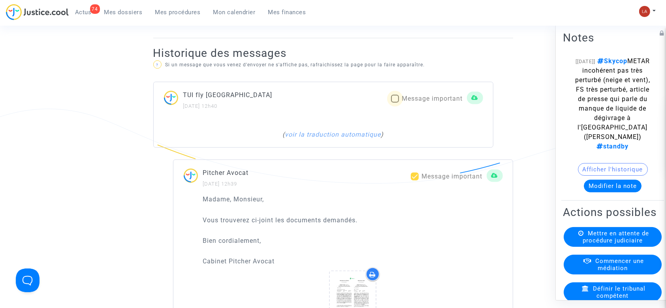
checkbox input "true"
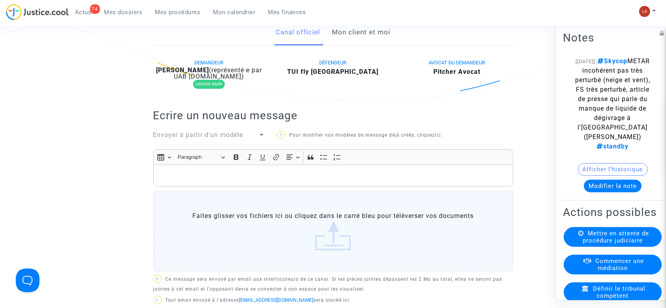
scroll to position [105, 0]
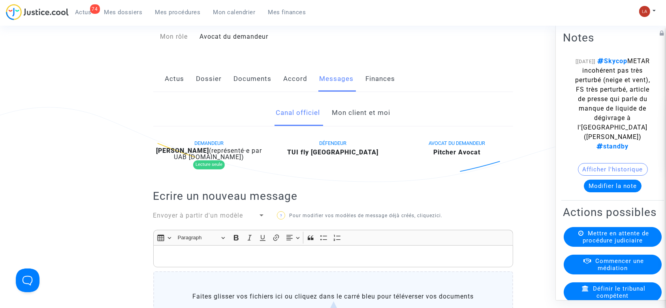
click at [228, 87] on div "Actus Dossier Documents Accord Messages Finances" at bounding box center [333, 79] width 360 height 26
click at [266, 87] on link "Documents" at bounding box center [253, 79] width 38 height 26
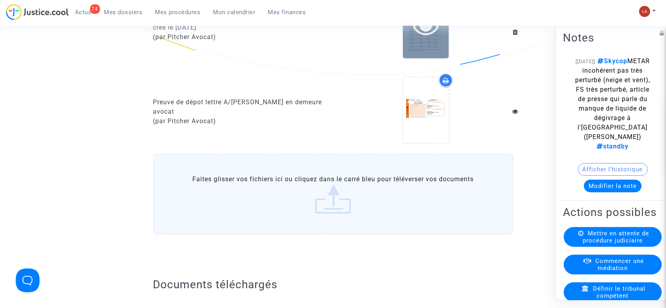
scroll to position [527, 0]
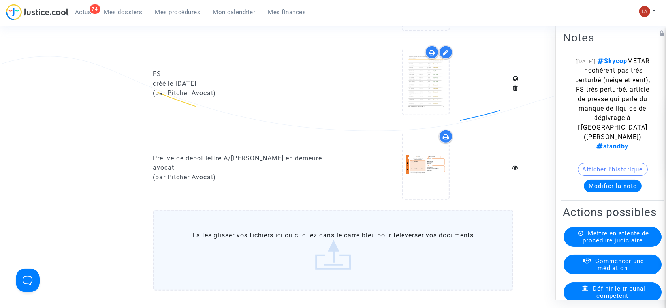
click at [445, 56] on icon at bounding box center [446, 52] width 6 height 6
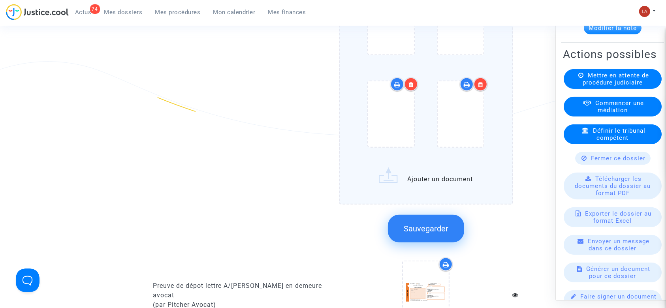
scroll to position [948, 0]
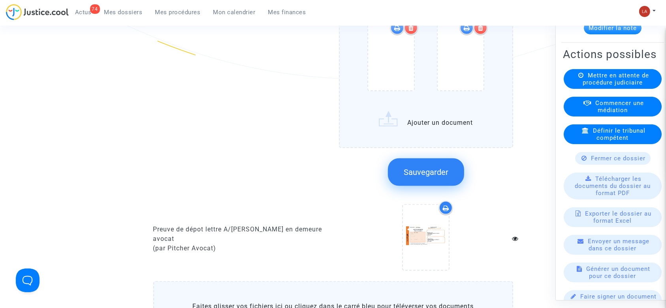
click at [420, 186] on button "Sauvegarder" at bounding box center [426, 172] width 76 height 28
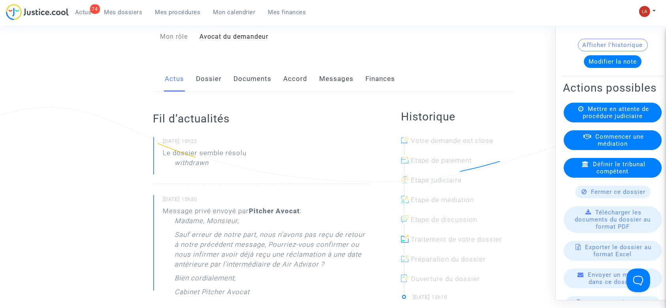
scroll to position [105, 0]
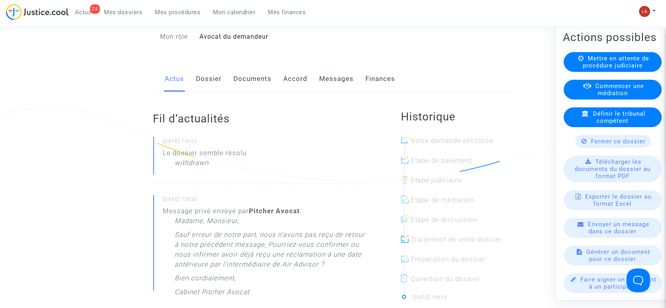
click at [604, 145] on span "Fermer ce dossier" at bounding box center [619, 141] width 55 height 7
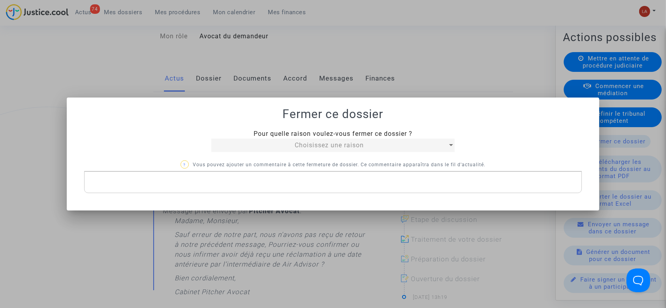
scroll to position [0, 0]
click at [357, 145] on span "Choisissez une raison" at bounding box center [329, 145] width 69 height 8
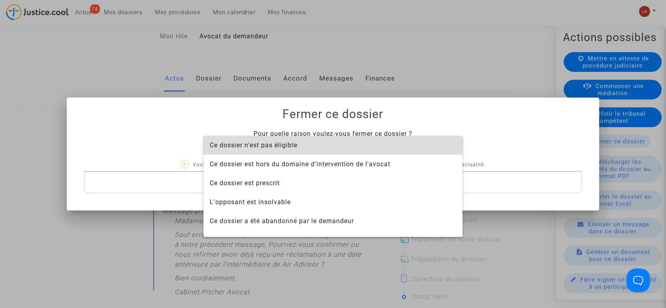
click at [339, 150] on span "Ce dossier n'est pas éligible" at bounding box center [333, 145] width 247 height 19
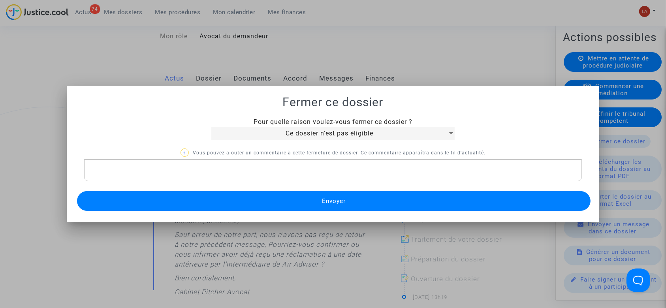
click at [321, 200] on button "Envoyer" at bounding box center [334, 201] width 514 height 20
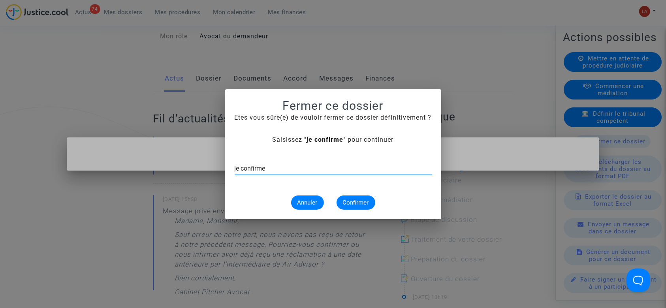
type input "je confirme"
click at [363, 197] on button "Confirmer" at bounding box center [356, 203] width 39 height 14
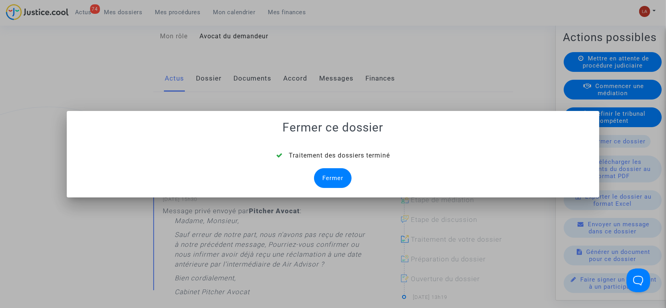
click at [341, 177] on div "Fermer" at bounding box center [333, 178] width 38 height 20
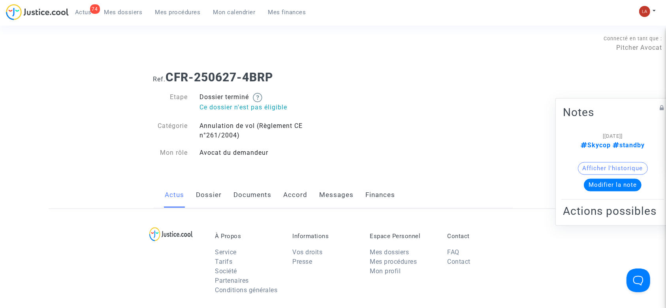
scroll to position [105, 0]
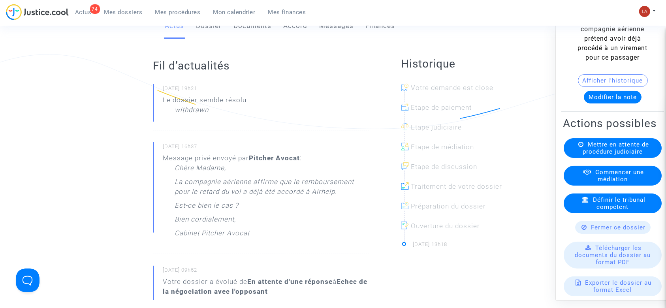
scroll to position [105, 0]
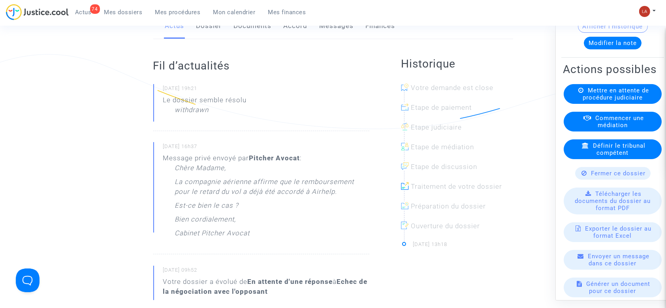
click at [614, 177] on span "Fermer ce dossier" at bounding box center [619, 173] width 55 height 7
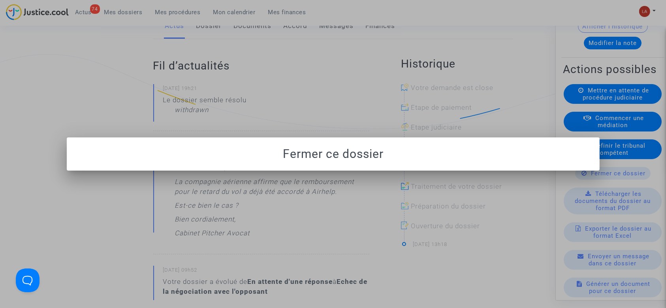
scroll to position [0, 0]
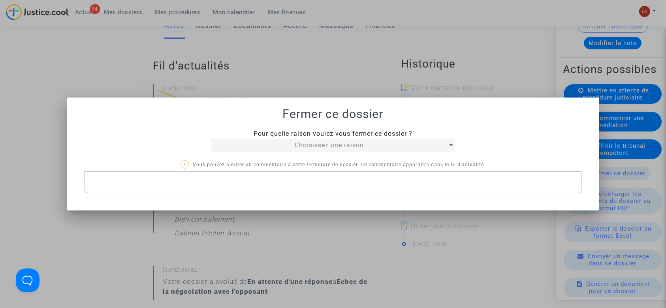
click at [339, 78] on div at bounding box center [333, 154] width 666 height 308
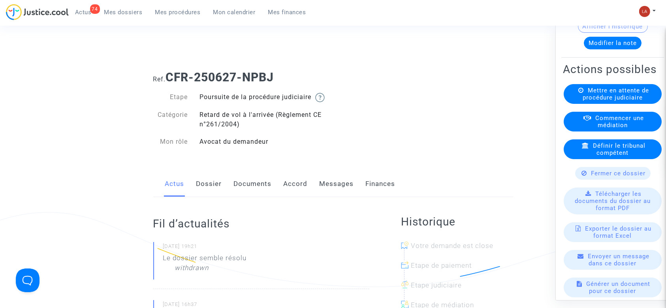
scroll to position [158, 0]
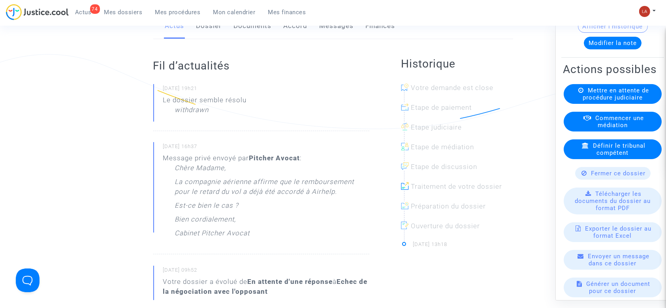
click at [620, 177] on span "Fermer ce dossier" at bounding box center [619, 173] width 55 height 7
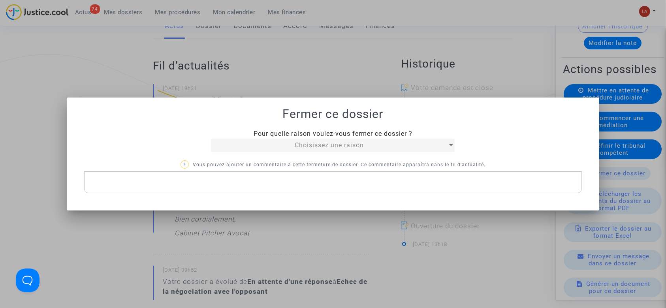
scroll to position [0, 0]
click at [302, 143] on span "Choisissez une raison" at bounding box center [329, 145] width 69 height 8
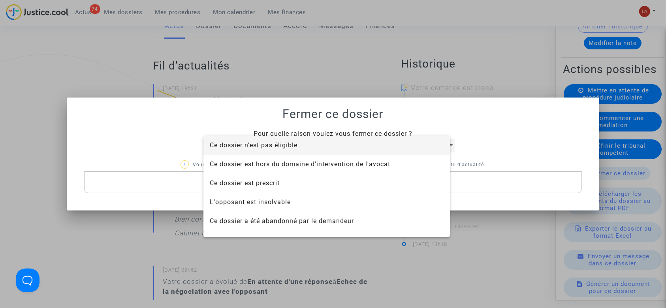
click at [302, 143] on span "Ce dossier n'est pas éligible" at bounding box center [327, 145] width 234 height 19
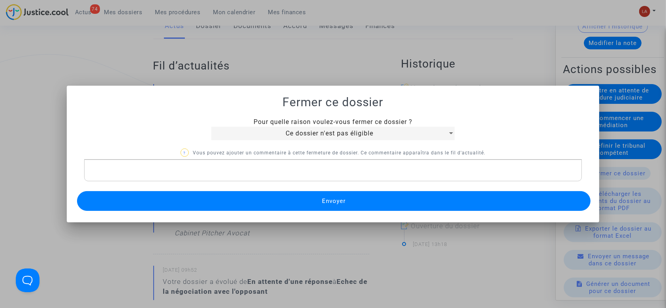
click at [296, 198] on button "Envoyer" at bounding box center [334, 201] width 514 height 20
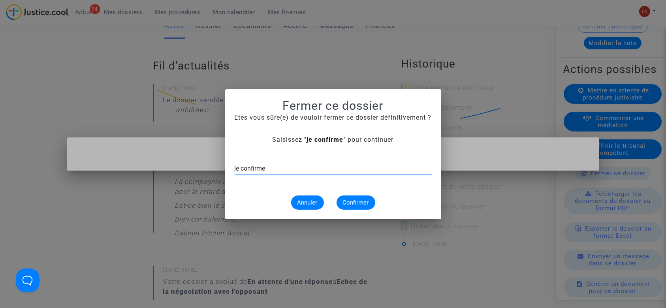
type input "je confirme"
click at [326, 198] on div "Annuler Confirmer" at bounding box center [333, 203] width 197 height 14
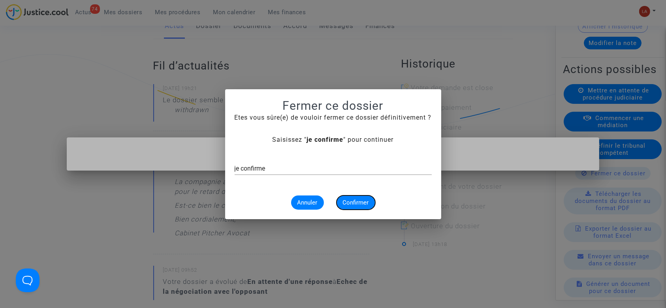
click at [362, 204] on span "Confirmer" at bounding box center [356, 202] width 26 height 7
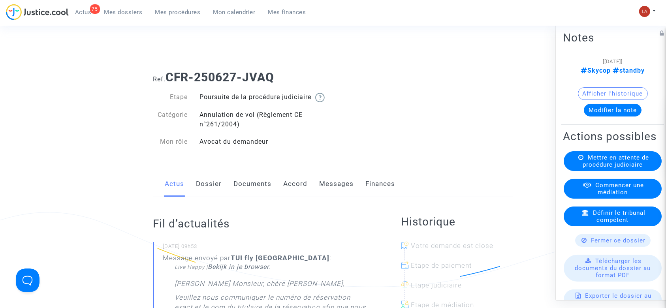
drag, startPoint x: 339, startPoint y: 186, endPoint x: 345, endPoint y: 184, distance: 5.8
click at [339, 186] on link "Messages" at bounding box center [337, 184] width 34 height 26
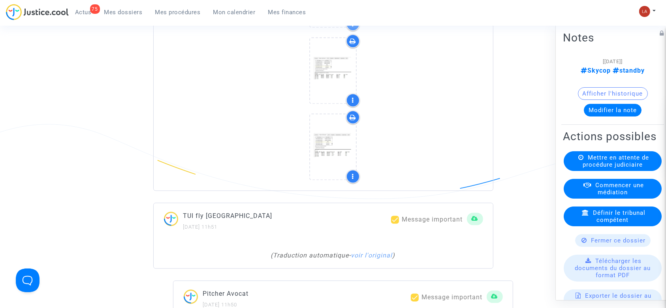
scroll to position [1475, 0]
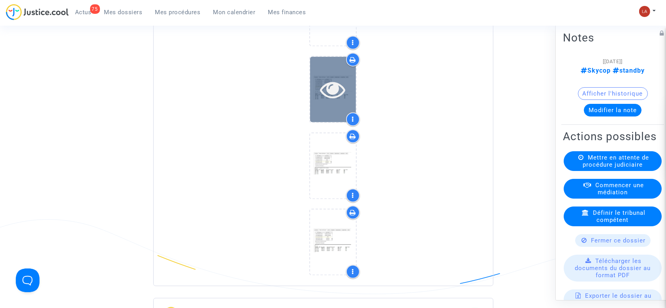
click at [316, 122] on div at bounding box center [333, 89] width 46 height 65
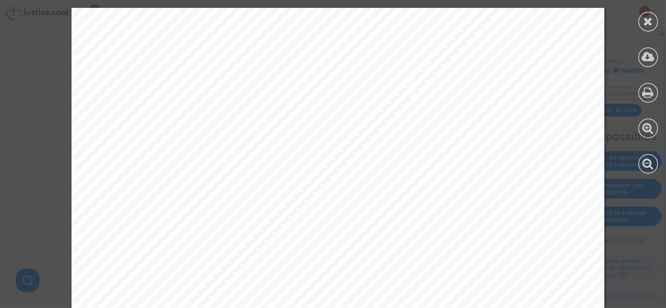
scroll to position [465, 0]
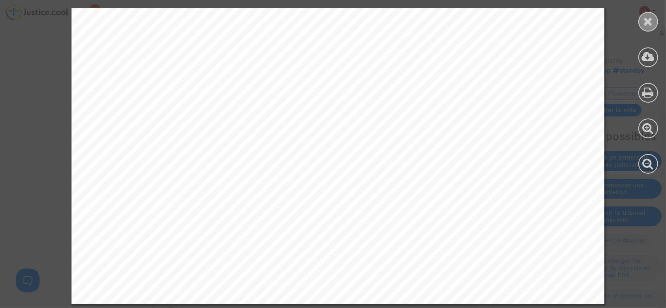
drag, startPoint x: 646, startPoint y: 22, endPoint x: 586, endPoint y: 47, distance: 65.0
click at [646, 22] on icon at bounding box center [649, 21] width 10 height 12
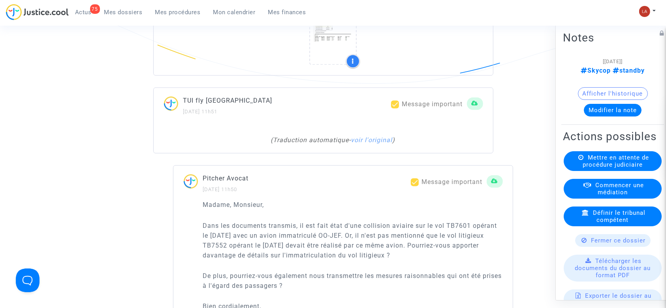
scroll to position [1686, 0]
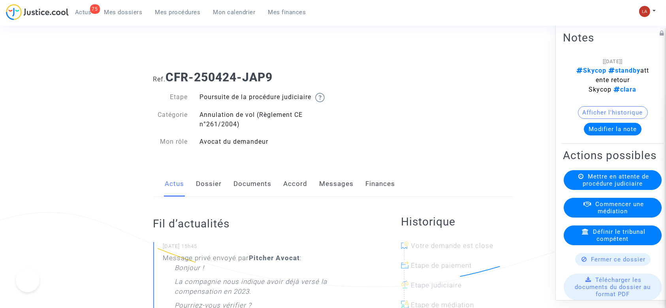
drag, startPoint x: 335, startPoint y: 189, endPoint x: 355, endPoint y: 186, distance: 20.7
click at [335, 189] on link "Messages" at bounding box center [337, 184] width 34 height 26
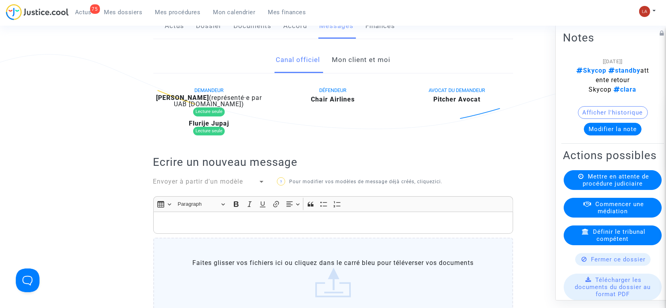
scroll to position [113, 0]
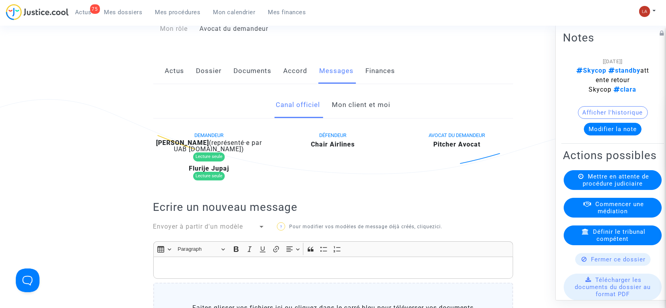
click at [360, 103] on link "Mon client et moi" at bounding box center [361, 105] width 58 height 26
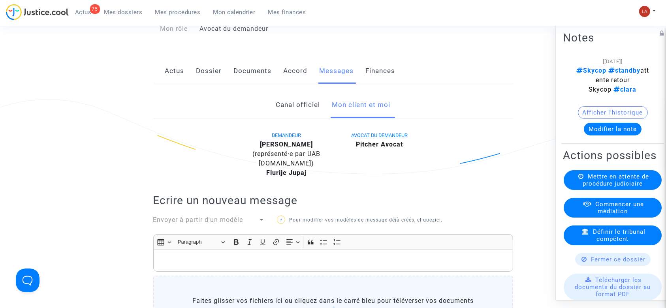
click at [381, 138] on span "AVOCAT DU DEMANDEUR" at bounding box center [379, 135] width 57 height 6
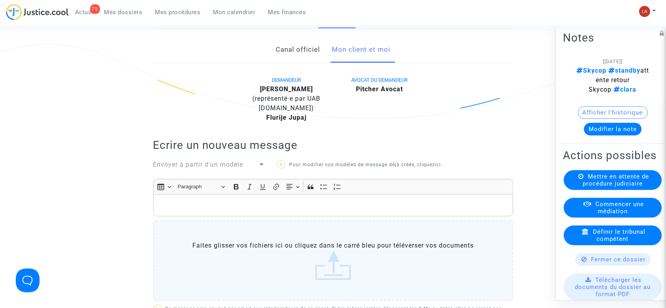
scroll to position [166, 0]
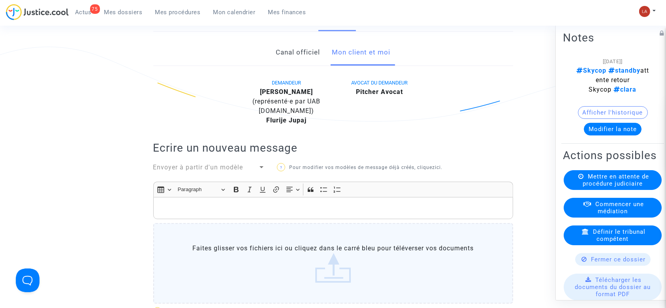
click at [390, 202] on div "Rich Text Editor, main" at bounding box center [333, 208] width 360 height 22
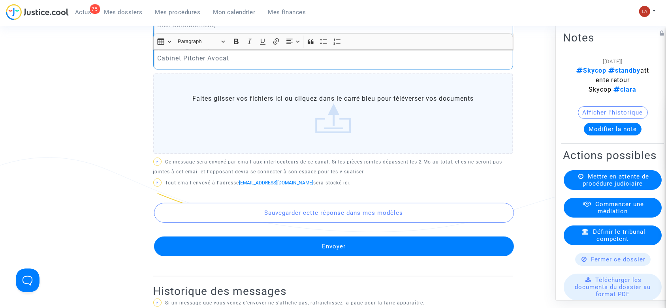
scroll to position [504, 0]
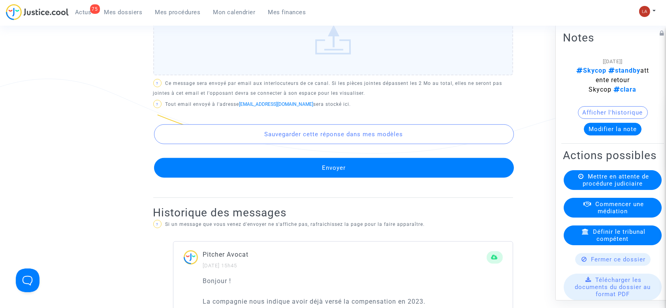
click at [355, 171] on button "Envoyer" at bounding box center [334, 168] width 360 height 20
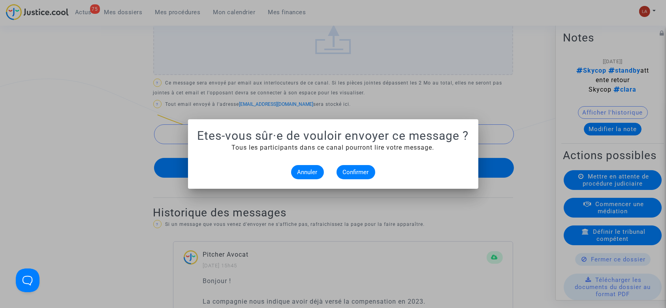
scroll to position [0, 0]
click at [366, 178] on button "Confirmer" at bounding box center [356, 172] width 39 height 14
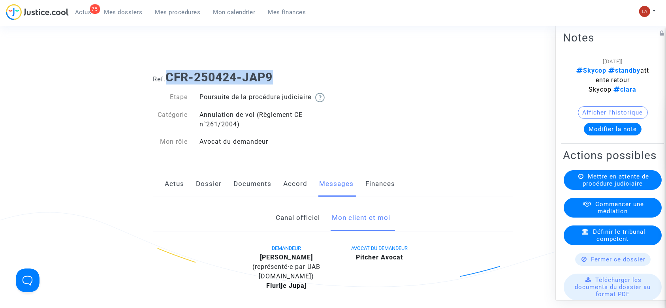
drag, startPoint x: 294, startPoint y: 73, endPoint x: 170, endPoint y: 77, distance: 124.1
click at [170, 77] on h1 "Ref. CFR-250424-JAP9" at bounding box center [333, 77] width 360 height 14
copy b "CFR-250424-JAP9"
click at [269, 261] on b "[PERSON_NAME]" at bounding box center [286, 258] width 53 height 8
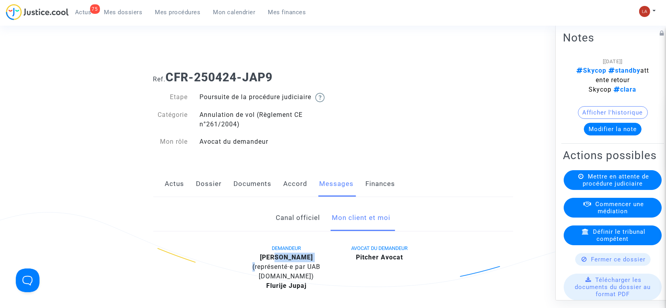
copy div "Jupaj"
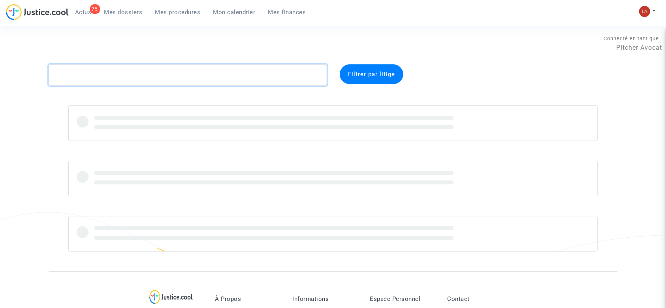
drag, startPoint x: 0, startPoint y: 0, endPoint x: 168, endPoint y: 72, distance: 182.3
click at [167, 69] on textarea at bounding box center [188, 74] width 279 height 21
paste textarea "Jupaj"
type textarea "Jupaj"
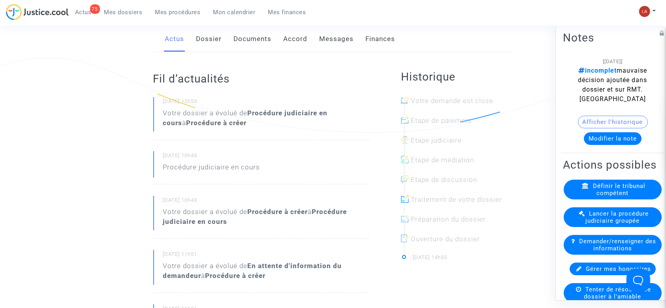
scroll to position [53, 0]
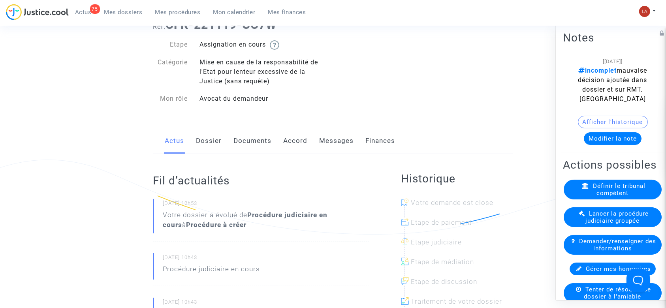
click at [256, 143] on link "Documents" at bounding box center [253, 141] width 38 height 26
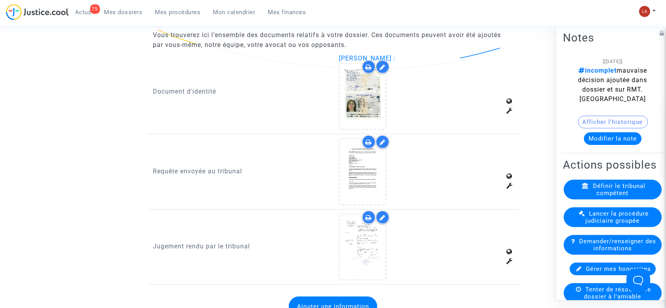
scroll to position [685, 0]
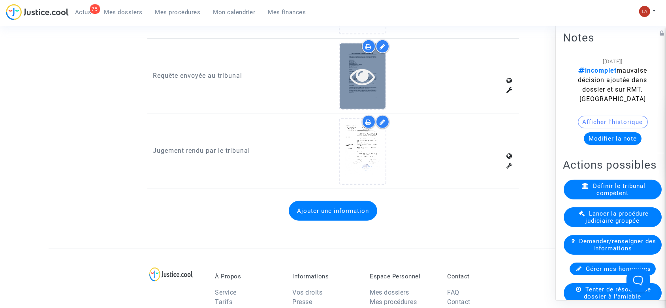
click at [355, 79] on icon at bounding box center [363, 76] width 26 height 25
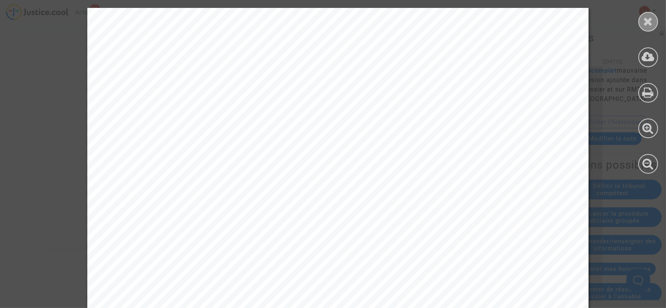
click at [653, 16] on icon at bounding box center [649, 21] width 10 height 12
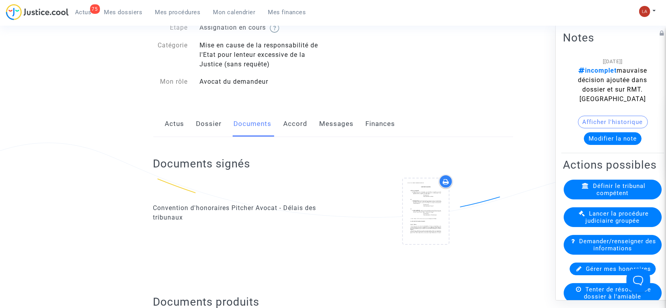
scroll to position [0, 0]
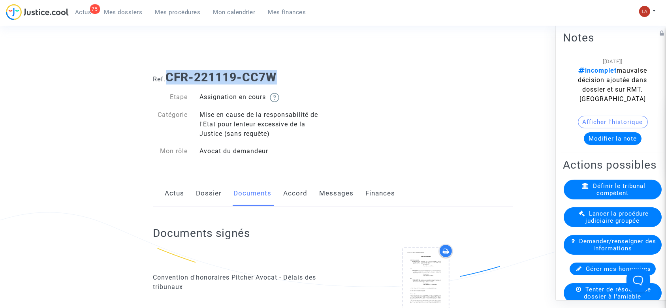
drag, startPoint x: 171, startPoint y: 71, endPoint x: 281, endPoint y: 74, distance: 110.3
click at [280, 74] on h1 "Ref. CFR-221119-CC7W" at bounding box center [333, 77] width 360 height 14
copy b "CFR-221119-CC7W"
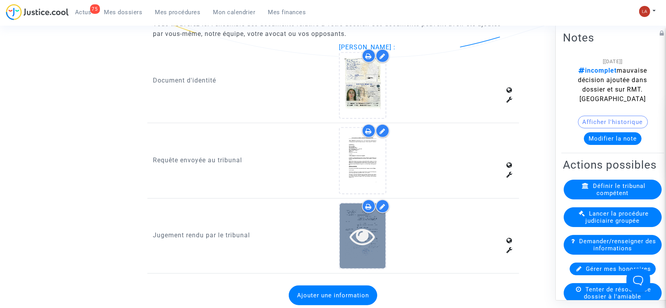
scroll to position [632, 0]
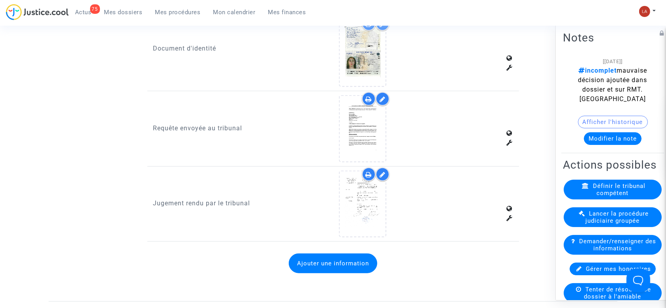
click at [357, 258] on button "Ajouter une information" at bounding box center [333, 264] width 89 height 20
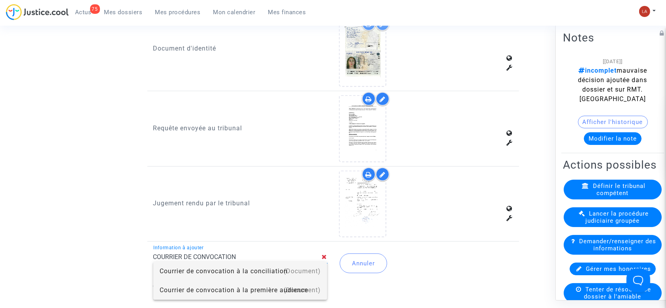
click at [183, 296] on div "Courrier de convocation à la première audience" at bounding box center [241, 290] width 162 height 19
type input "Courrier de convocation à la première audience"
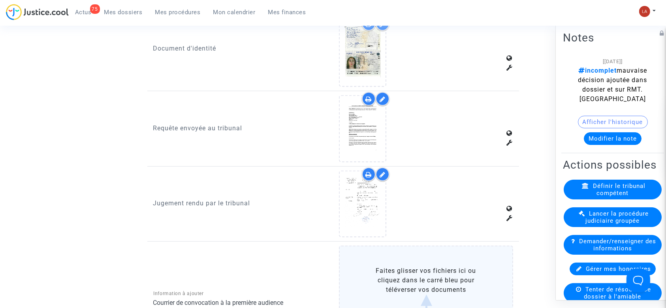
click at [390, 287] on label "Faites glisser vos fichiers ici ou cliquez dans le carré bleu pour téléverser v…" at bounding box center [426, 296] width 174 height 100
click at [0, 0] on input "Faites glisser vos fichiers ici ou cliquez dans le carré bleu pour téléverser v…" at bounding box center [0, 0] width 0 height 0
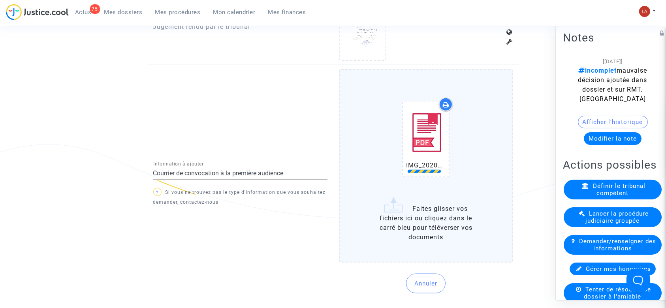
scroll to position [843, 0]
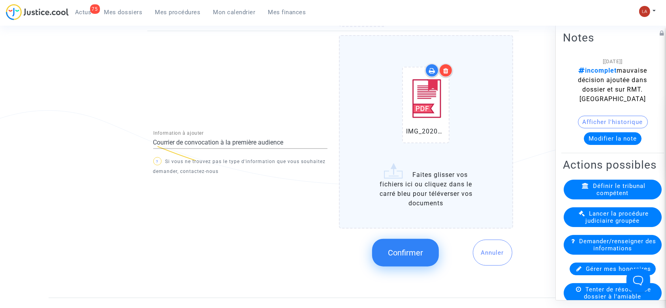
click at [392, 244] on button "Confirmer" at bounding box center [405, 253] width 67 height 28
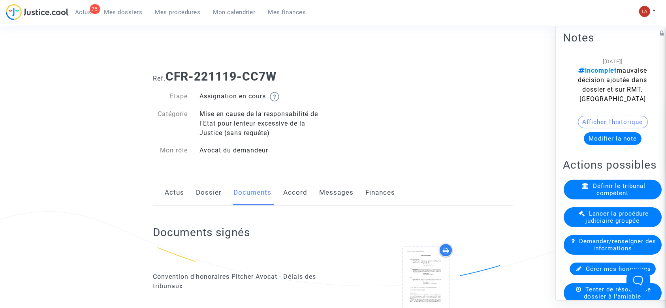
scroll to position [0, 0]
drag, startPoint x: 203, startPoint y: 192, endPoint x: 213, endPoint y: 192, distance: 10.3
click at [203, 192] on link "Dossier" at bounding box center [209, 194] width 26 height 26
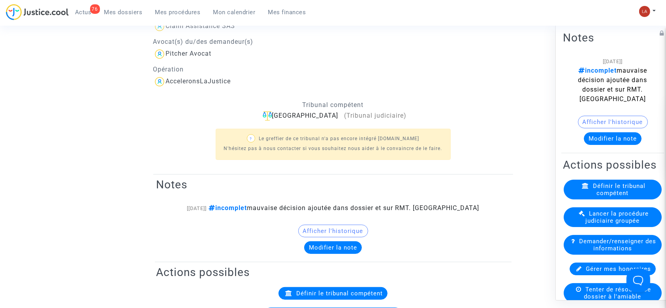
scroll to position [105, 0]
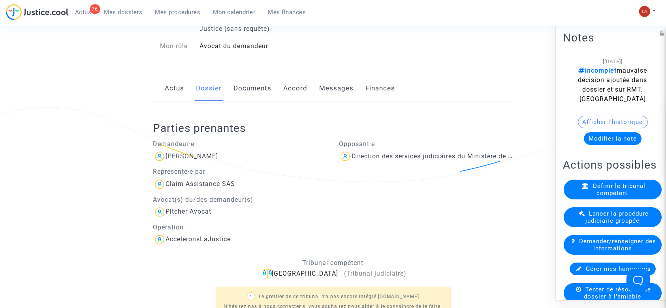
click at [247, 97] on link "Documents" at bounding box center [253, 88] width 38 height 26
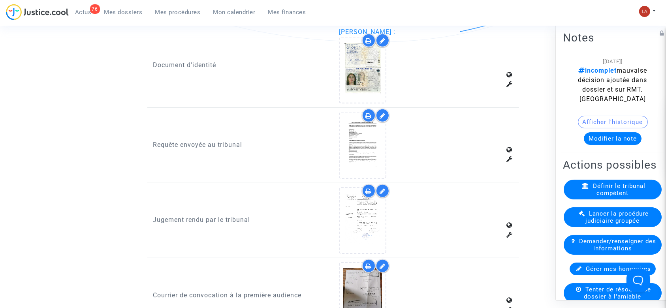
scroll to position [632, 0]
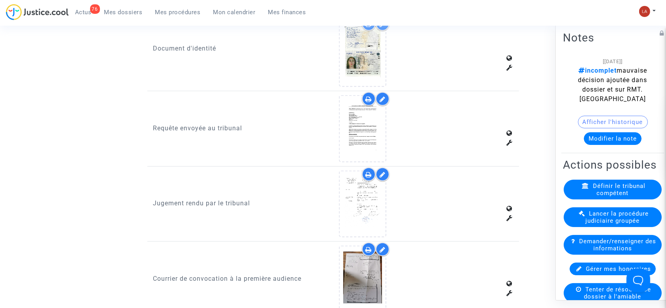
click at [385, 173] on icon at bounding box center [383, 174] width 6 height 6
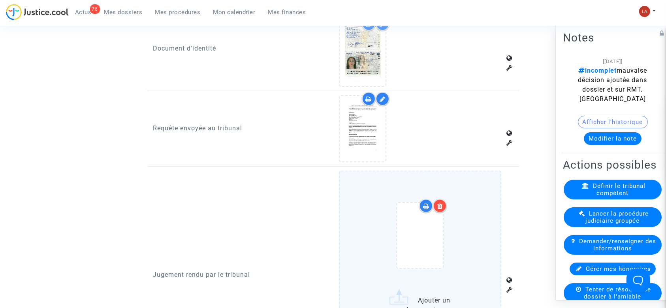
click at [442, 203] on icon at bounding box center [440, 206] width 6 height 6
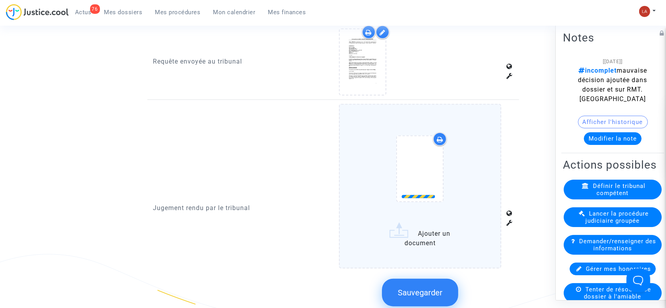
scroll to position [737, 0]
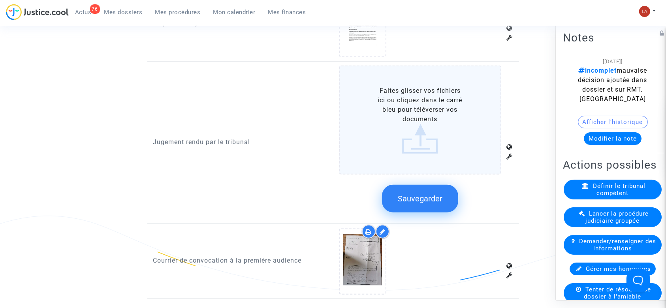
click at [413, 198] on span "Sauvegarder" at bounding box center [420, 198] width 45 height 9
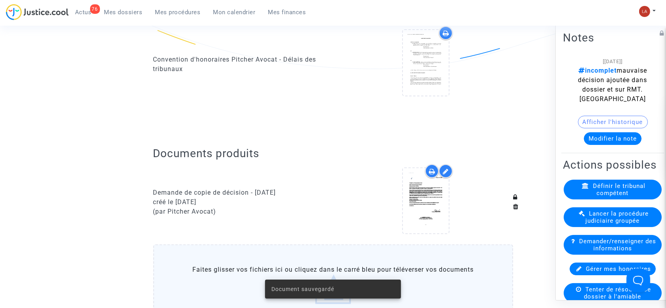
scroll to position [158, 0]
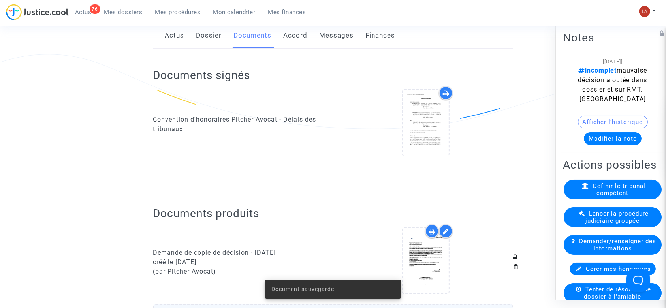
click at [211, 42] on link "Dossier" at bounding box center [209, 36] width 26 height 26
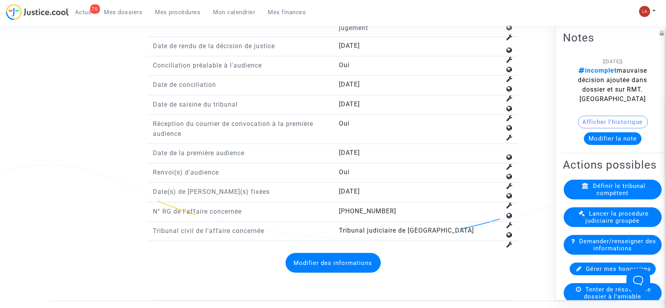
scroll to position [1001, 0]
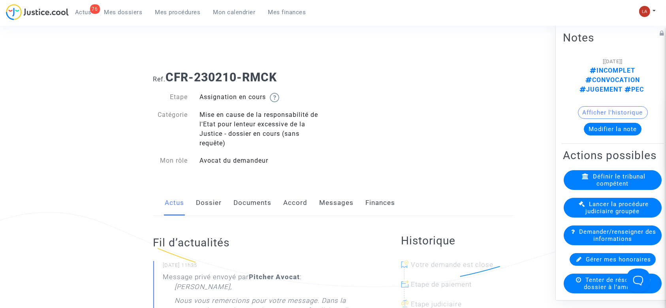
click at [213, 194] on link "Dossier" at bounding box center [209, 203] width 26 height 26
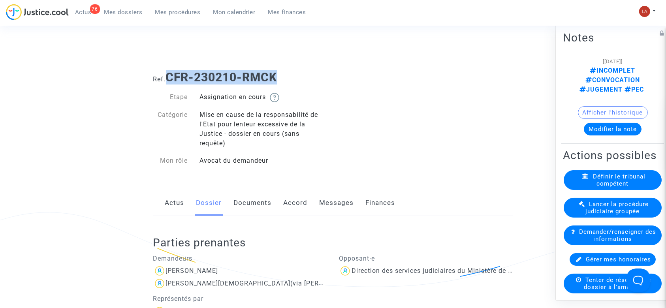
drag, startPoint x: 170, startPoint y: 75, endPoint x: 307, endPoint y: 84, distance: 137.8
click at [307, 84] on h1 "Ref. CFR-230210-RMCK" at bounding box center [333, 77] width 360 height 14
copy b "CFR-230210-RMCK"
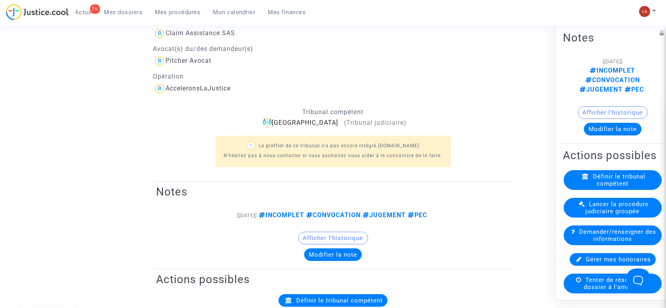
scroll to position [369, 0]
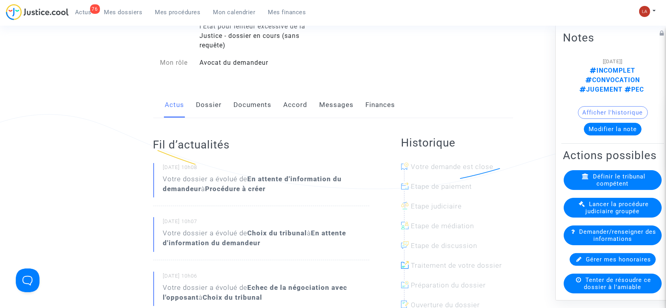
scroll to position [53, 0]
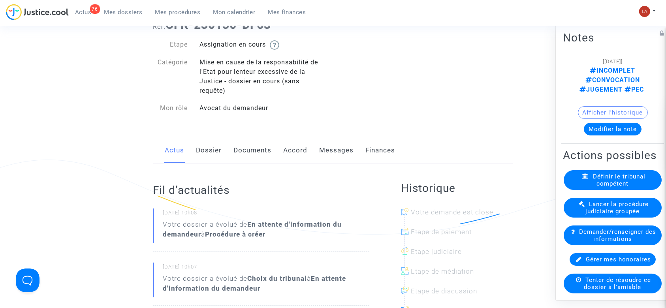
click at [201, 157] on link "Dossier" at bounding box center [209, 151] width 26 height 26
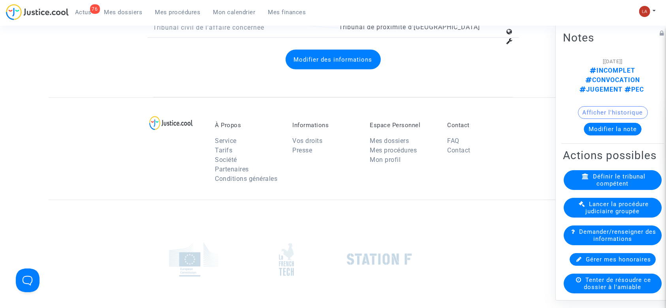
scroll to position [1159, 0]
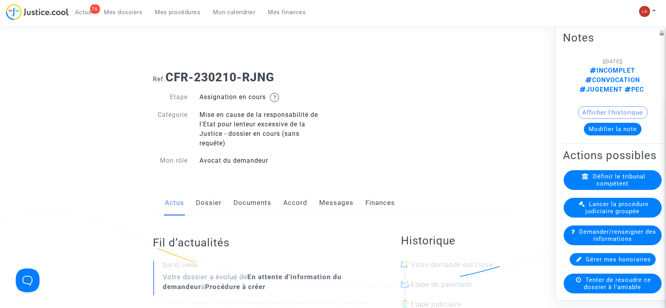
drag, startPoint x: 218, startPoint y: 200, endPoint x: 234, endPoint y: 200, distance: 15.8
click at [217, 200] on link "Dossier" at bounding box center [209, 203] width 26 height 26
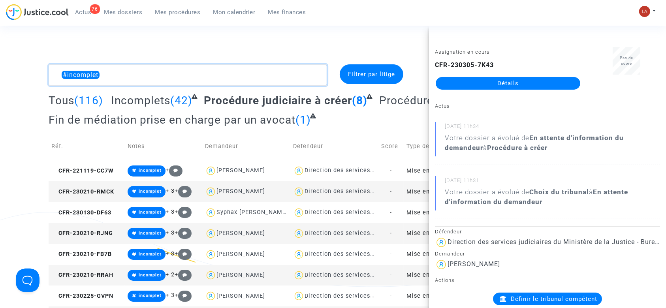
click at [174, 68] on textarea at bounding box center [188, 74] width 279 height 21
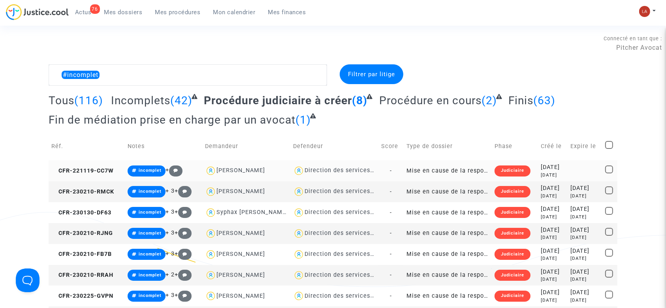
click at [82, 166] on td "CFR-221119-CC7W" at bounding box center [87, 170] width 76 height 21
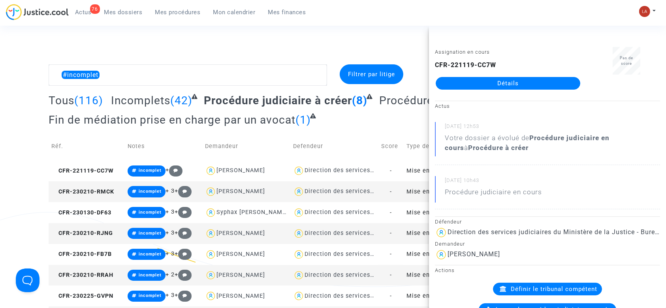
click at [98, 195] on td "CFR-230210-RMCK" at bounding box center [87, 191] width 76 height 21
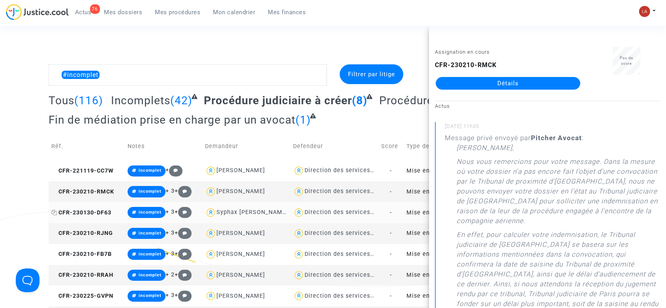
click at [72, 210] on span "CFR-230130-DF63" at bounding box center [81, 212] width 60 height 7
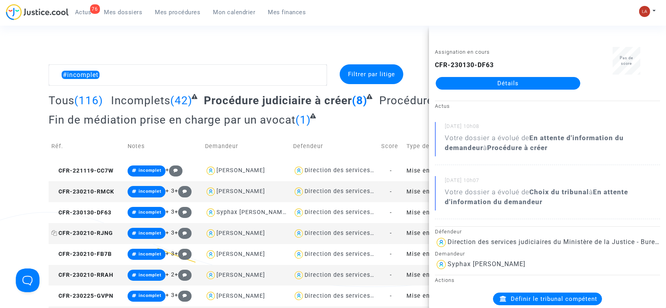
click at [106, 236] on span "CFR-230210-RJNG" at bounding box center [82, 233] width 62 height 7
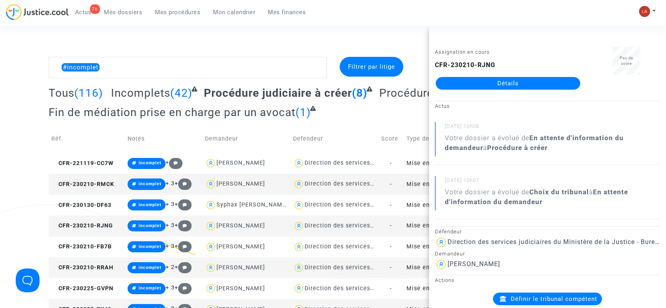
scroll to position [53, 0]
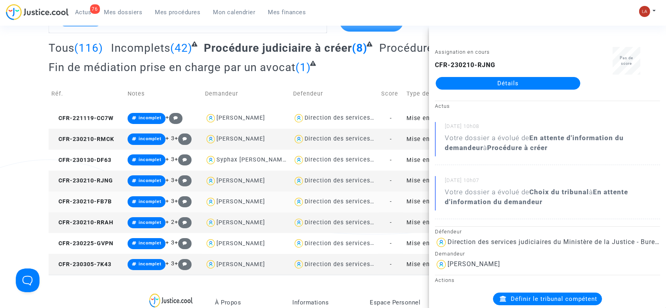
click at [89, 206] on td "CFR-230210-FB7B" at bounding box center [87, 202] width 76 height 21
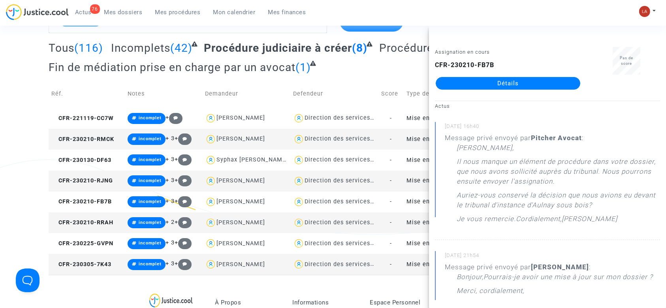
click at [94, 213] on td "CFR-230210-RRAH" at bounding box center [87, 223] width 76 height 21
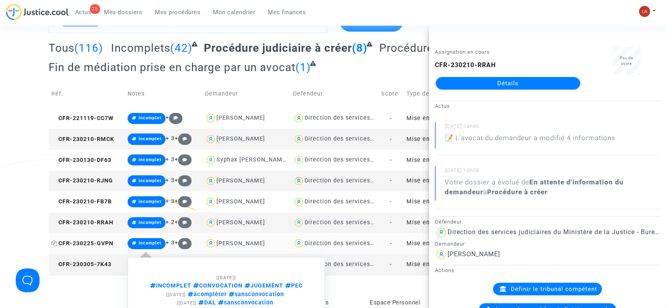
click at [101, 241] on span "CFR-230225-GVPN" at bounding box center [82, 243] width 62 height 7
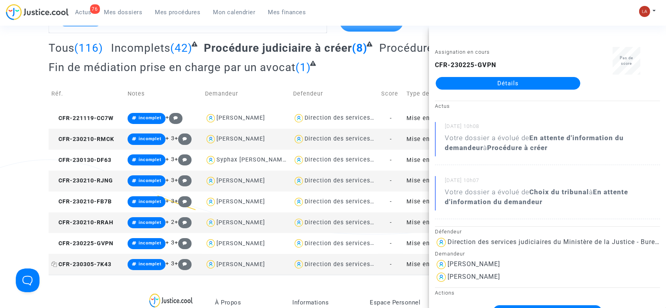
click at [89, 264] on span "CFR-230305-7K43" at bounding box center [81, 264] width 60 height 7
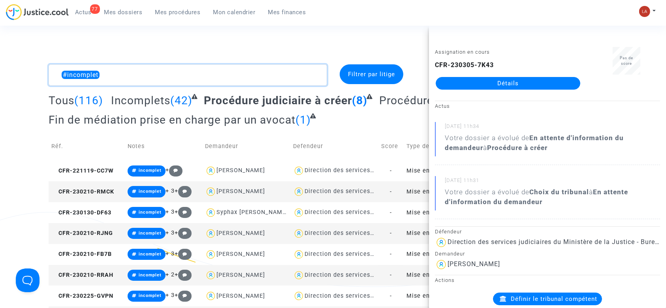
click at [196, 75] on textarea at bounding box center [188, 74] width 279 height 21
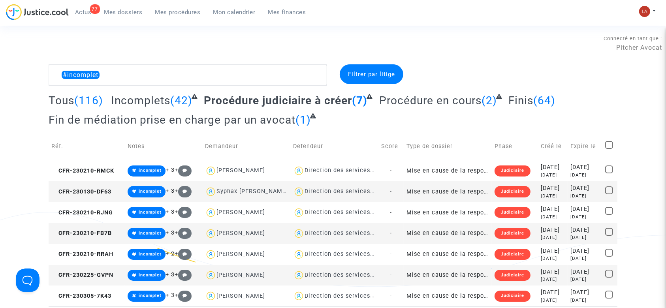
click at [220, 119] on span "Fin de médiation prise en charge par un avocat" at bounding box center [172, 119] width 247 height 13
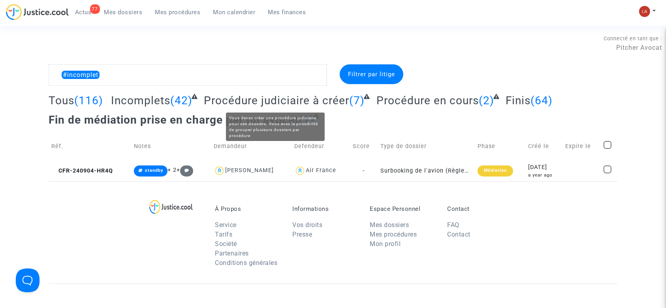
click at [286, 102] on span "Procédure judiciaire à créer" at bounding box center [276, 100] width 145 height 13
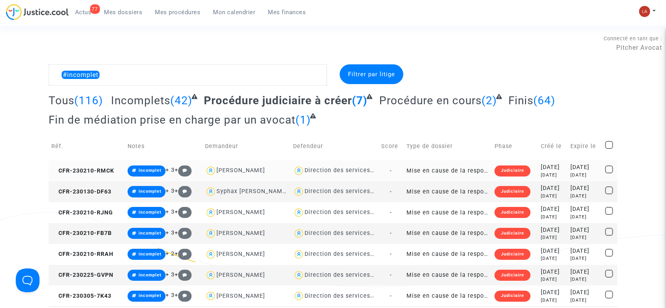
click at [310, 170] on div "Direction des services judiciaires du Ministère de la Justice - Bureau FIP4" at bounding box center [414, 170] width 219 height 7
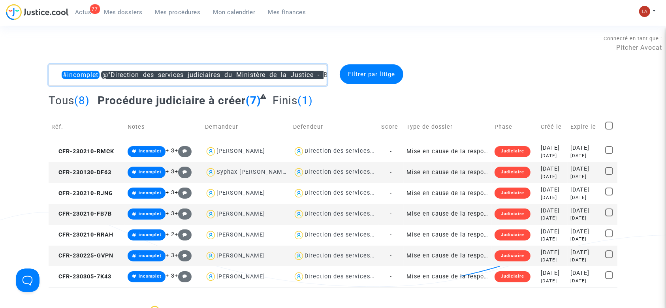
click at [51, 69] on textarea at bounding box center [188, 74] width 279 height 21
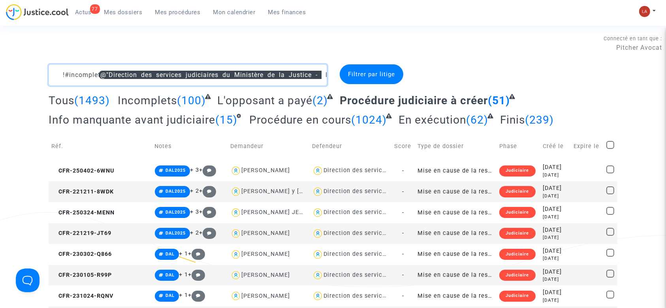
click at [55, 75] on textarea at bounding box center [188, 74] width 279 height 21
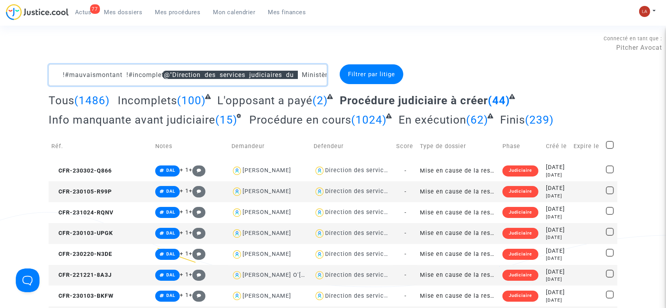
click at [54, 70] on textarea at bounding box center [188, 74] width 279 height 21
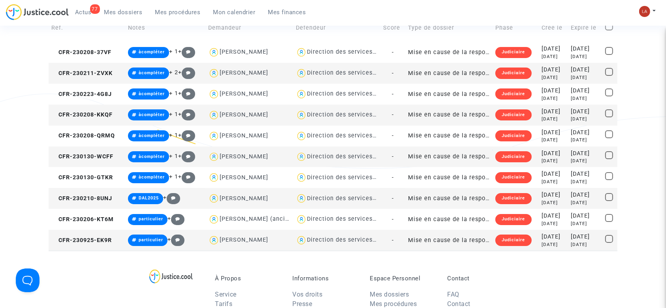
scroll to position [105, 0]
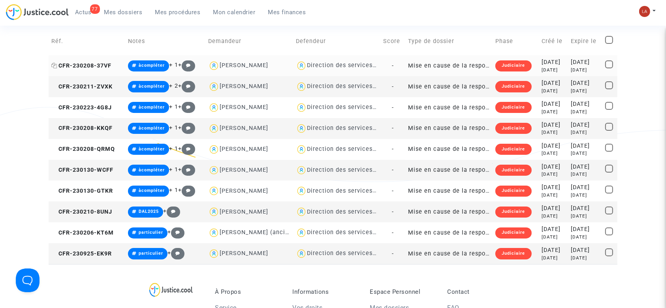
click at [79, 66] on span "CFR-230208-37VF" at bounding box center [81, 65] width 60 height 7
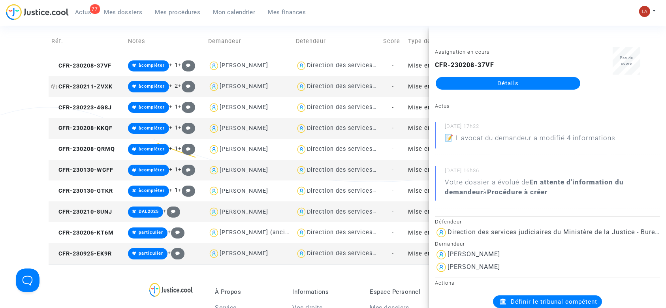
click at [73, 84] on span "CFR-230211-ZVXK" at bounding box center [81, 86] width 61 height 7
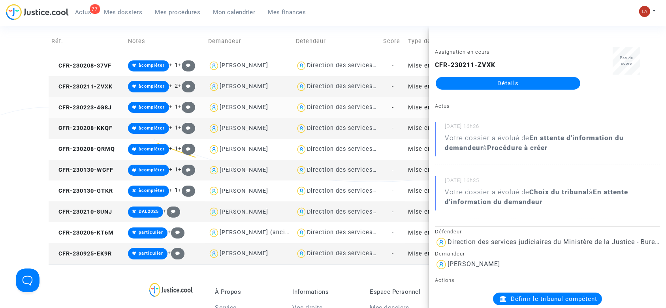
click at [73, 116] on td "CFR-230223-4G8J" at bounding box center [87, 107] width 77 height 21
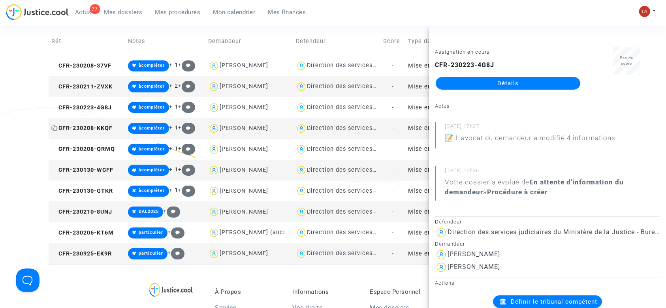
click at [90, 128] on span "CFR-230208-KKQF" at bounding box center [81, 128] width 61 height 7
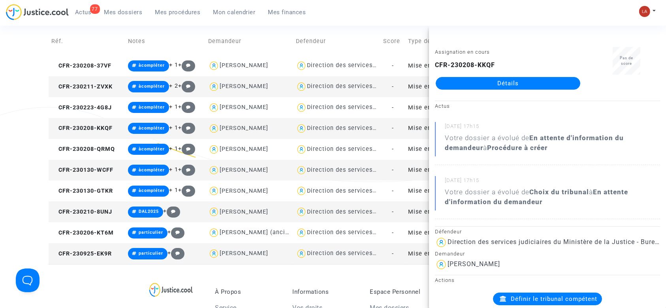
drag, startPoint x: 507, startPoint y: 83, endPoint x: 503, endPoint y: 85, distance: 4.1
click at [110, 146] on span "CFR-230208-QRMQ" at bounding box center [83, 149] width 64 height 7
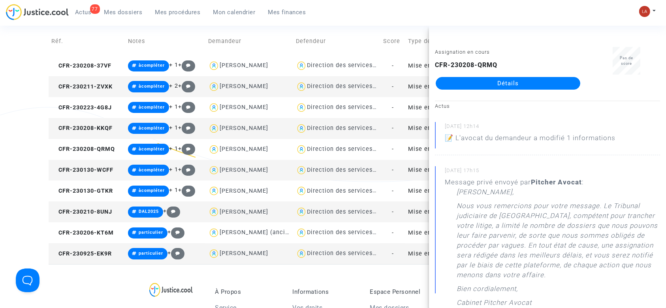
click at [89, 164] on td "CFR-230130-WCFF" at bounding box center [87, 170] width 77 height 21
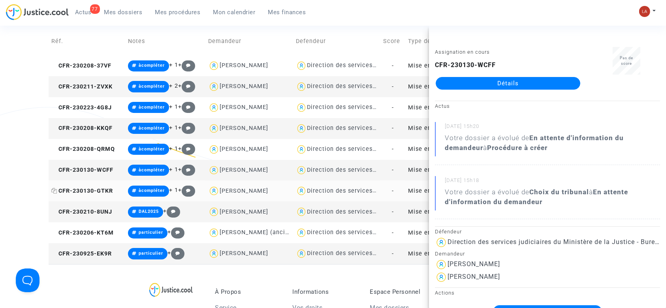
click at [100, 190] on span "CFR-230130-GTKR" at bounding box center [82, 191] width 62 height 7
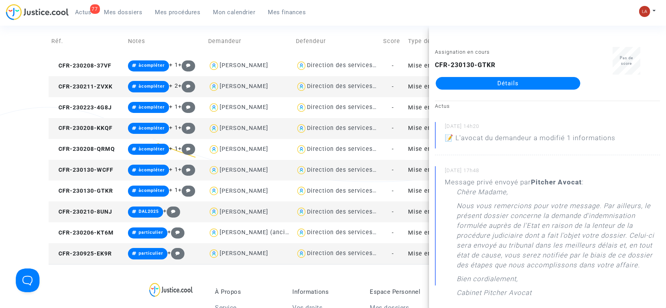
click at [97, 219] on td "CFR-230210-8UNJ" at bounding box center [87, 212] width 77 height 21
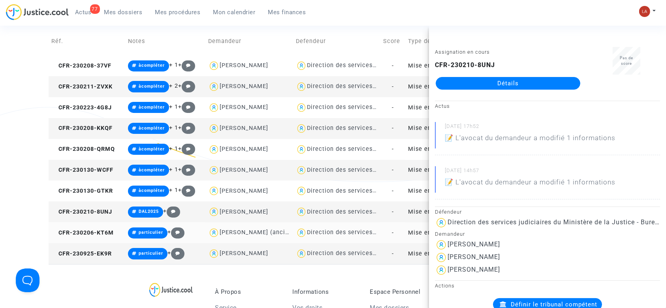
click at [105, 226] on td "CFR-230206-KT6M" at bounding box center [87, 232] width 77 height 21
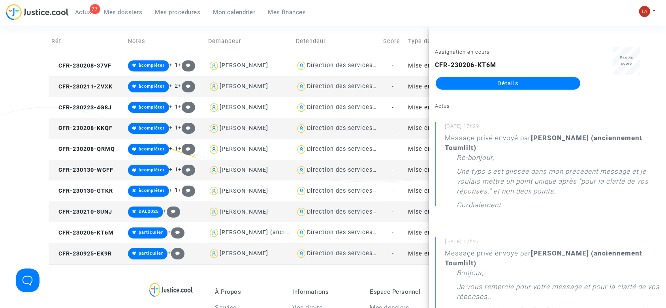
click at [103, 260] on td "CFR-230925-EK9R" at bounding box center [87, 253] width 77 height 21
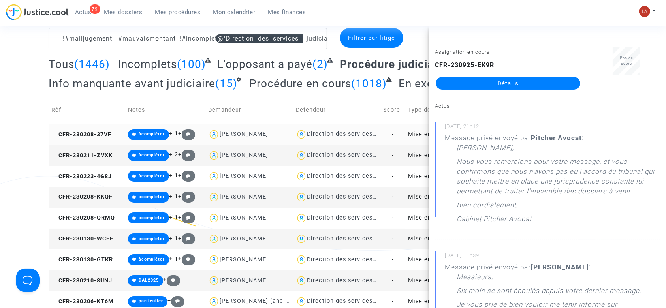
scroll to position [0, 0]
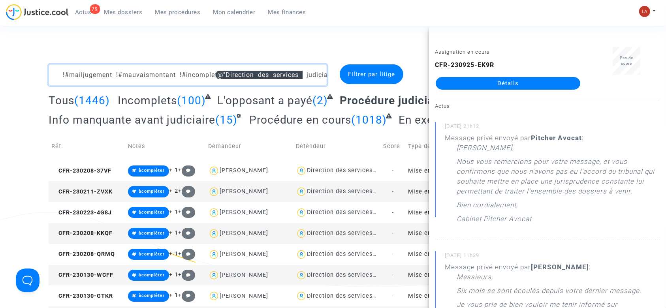
click at [60, 75] on textarea at bounding box center [188, 74] width 279 height 21
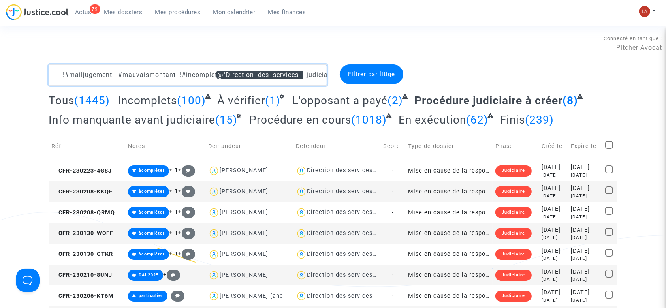
click at [183, 72] on textarea at bounding box center [188, 74] width 279 height 21
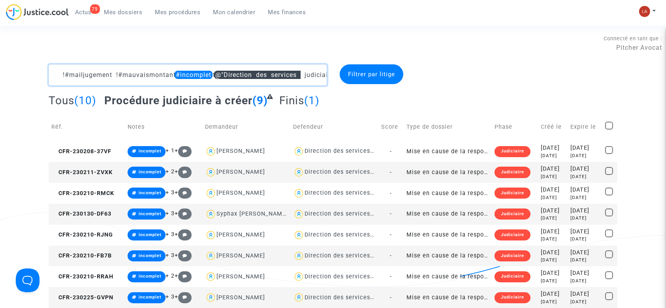
click at [180, 80] on textarea at bounding box center [188, 74] width 279 height 21
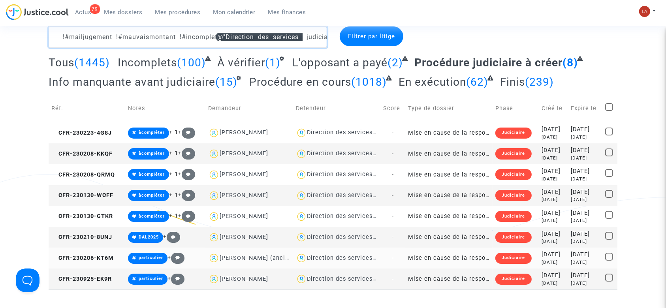
scroll to position [53, 0]
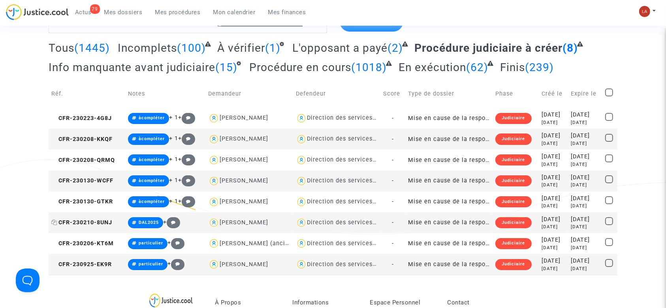
click at [106, 224] on span "CFR-230210-8UNJ" at bounding box center [81, 222] width 61 height 7
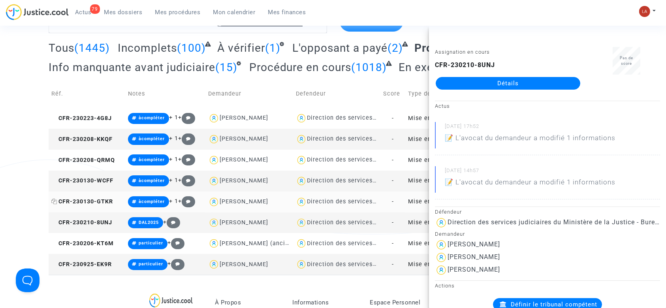
click at [100, 204] on span "CFR-230130-GTKR" at bounding box center [82, 201] width 62 height 7
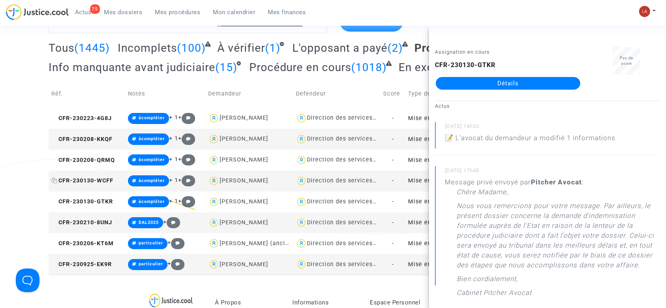
click at [82, 181] on span "CFR-230130-WCFF" at bounding box center [82, 180] width 62 height 7
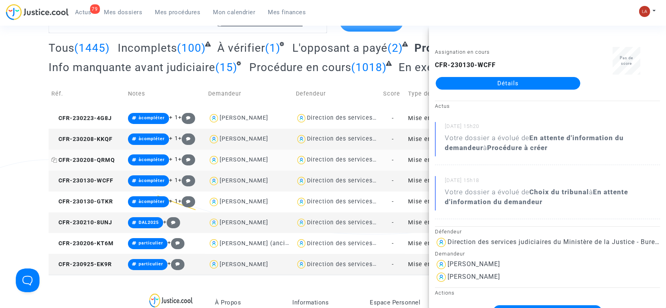
click at [106, 160] on span "CFR-230208-QRMQ" at bounding box center [83, 160] width 64 height 7
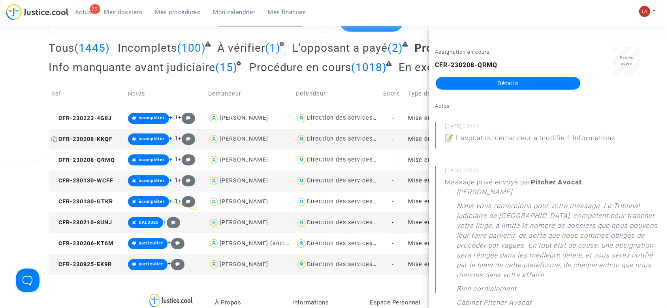
click at [104, 139] on span "CFR-230208-KKQF" at bounding box center [81, 139] width 61 height 7
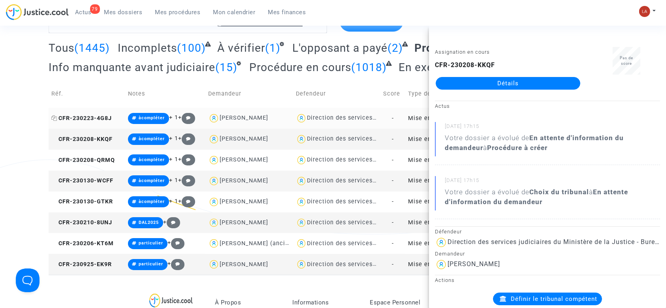
click at [107, 117] on span "CFR-230223-4G8J" at bounding box center [81, 118] width 60 height 7
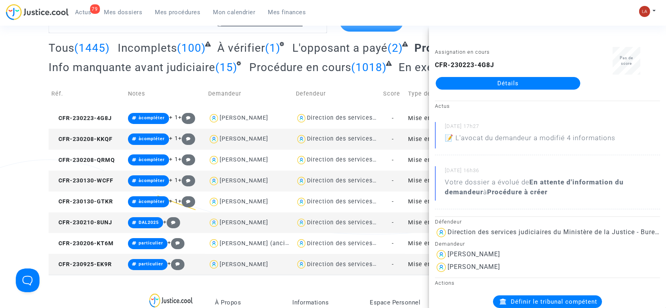
drag, startPoint x: 520, startPoint y: 89, endPoint x: 435, endPoint y: 96, distance: 86.1
click at [458, 96] on div "Assignation en cours CFR-230223-4G8J Détails" at bounding box center [508, 72] width 158 height 50
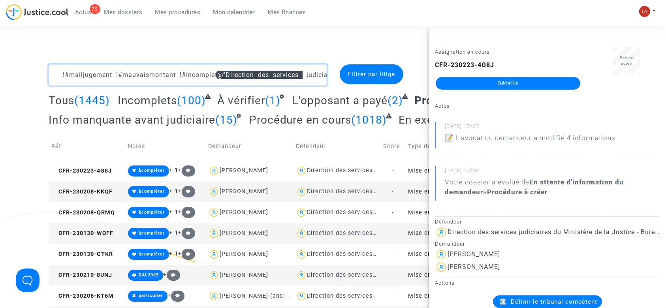
click at [179, 71] on textarea at bounding box center [188, 74] width 279 height 21
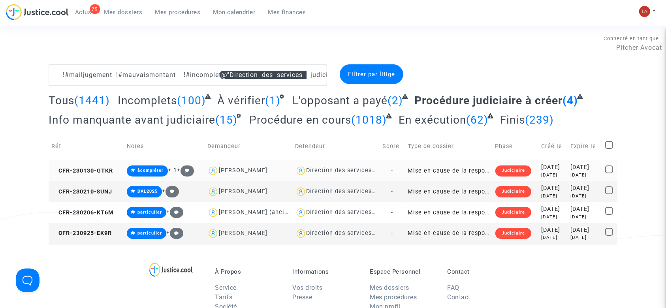
click at [94, 164] on td "CFR-230130-GTKR" at bounding box center [86, 170] width 75 height 21
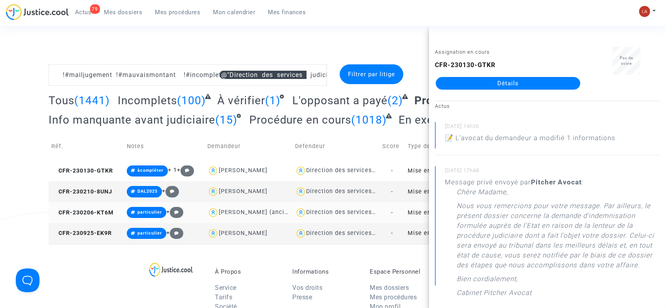
click at [98, 216] on td "CFR-230206-KT6M" at bounding box center [86, 212] width 75 height 21
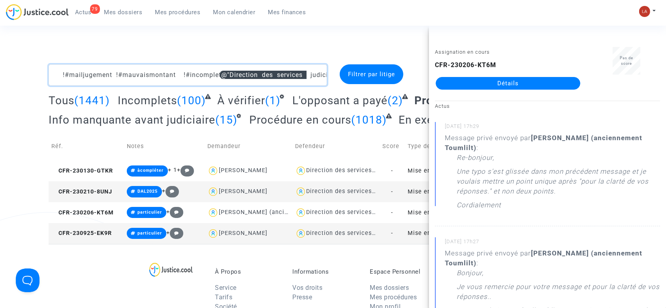
click at [179, 72] on textarea at bounding box center [188, 74] width 279 height 21
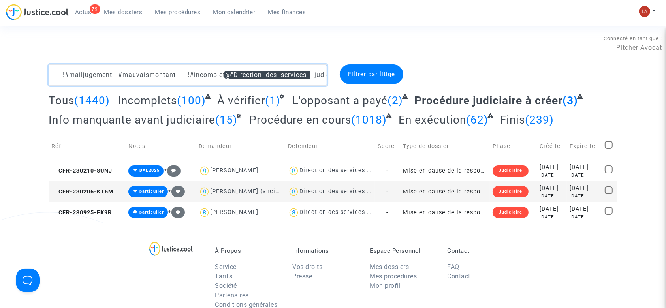
type textarea "!#mailjugement !#mauvaismontant !#incomplet @"Direction des services judiciaire…"
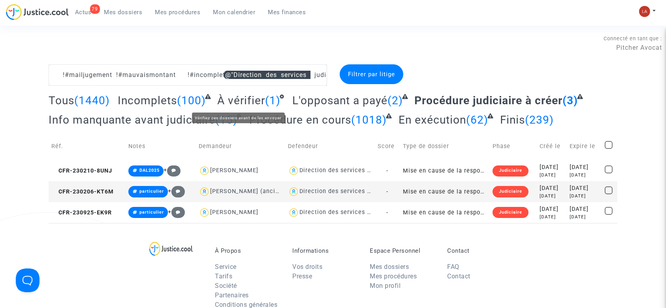
click at [243, 99] on span "À vérifier" at bounding box center [241, 100] width 48 height 13
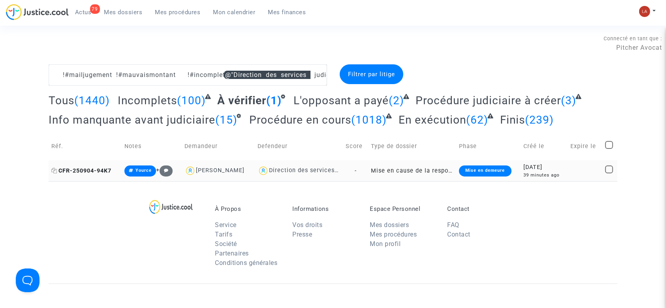
click at [97, 169] on span "CFR-250904-94K7" at bounding box center [81, 171] width 60 height 7
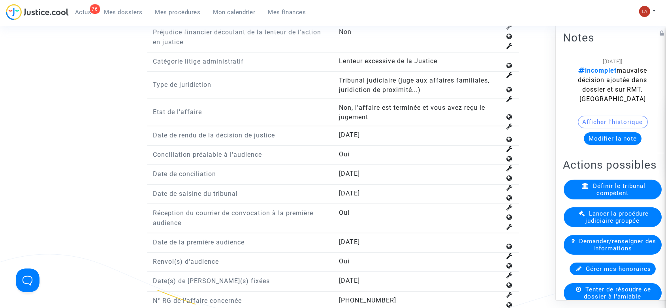
scroll to position [1053, 0]
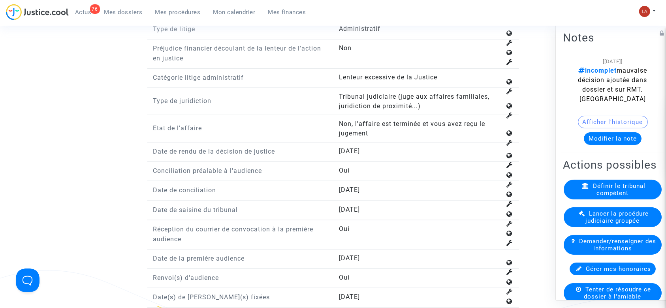
click at [360, 151] on span "[DATE]" at bounding box center [349, 151] width 21 height 8
copy span "[DATE]"
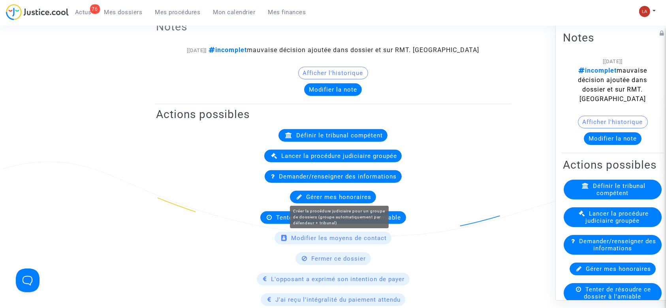
scroll to position [158, 0]
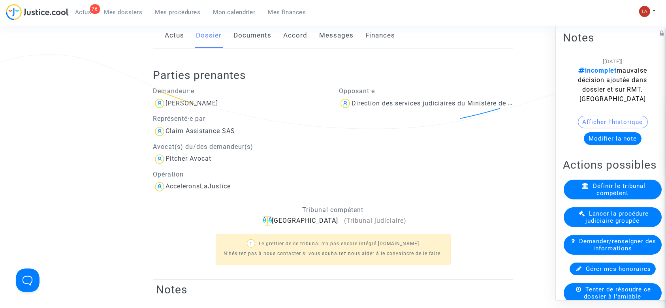
click at [339, 40] on link "Messages" at bounding box center [337, 36] width 34 height 26
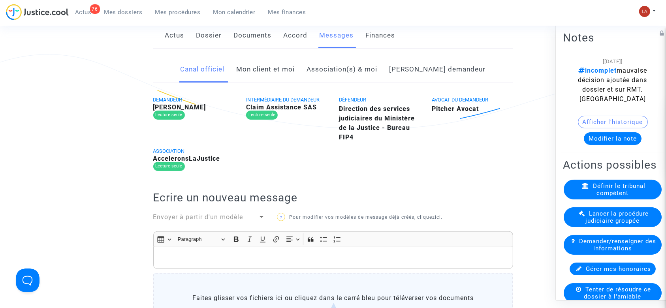
click at [295, 70] on link "Mon client et moi" at bounding box center [266, 70] width 58 height 26
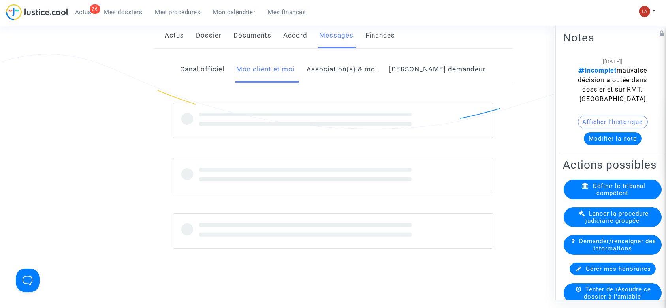
scroll to position [316, 0]
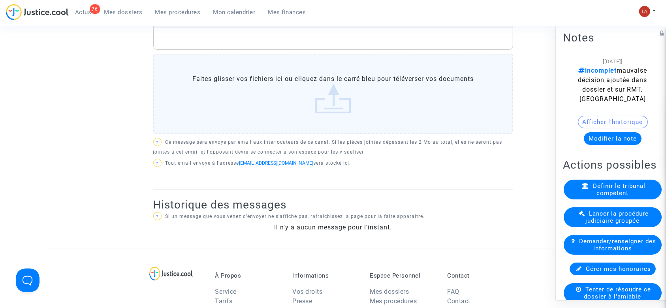
click at [373, 45] on div "Rich Text Editor, main" at bounding box center [333, 39] width 360 height 22
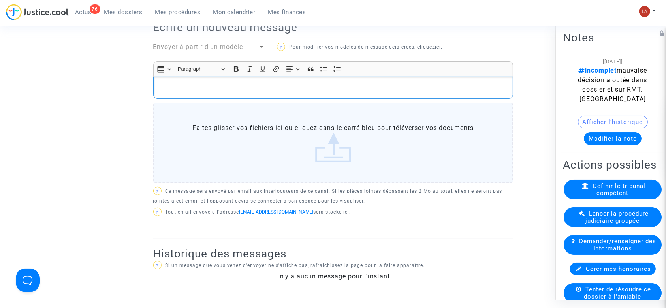
scroll to position [211, 0]
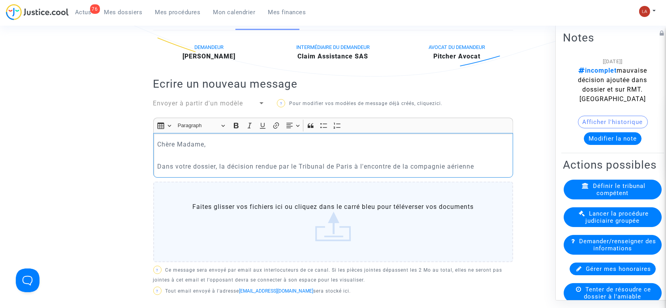
click at [254, 165] on p "Dans votre dossier, la décision rendue par le Tribunal de Paris à l'encontre de…" at bounding box center [333, 167] width 352 height 10
click at [503, 172] on div "Chère Madame, Dans votre dossier, la décision a été rendue par le Tribunal de P…" at bounding box center [333, 155] width 360 height 44
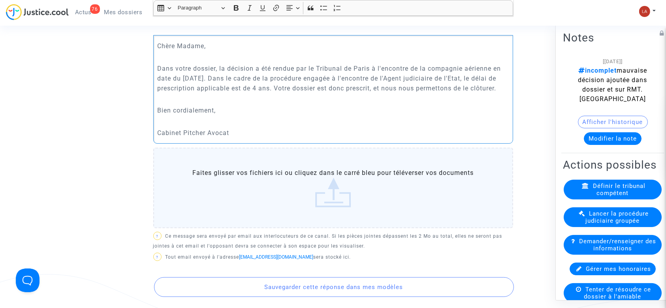
scroll to position [443, 0]
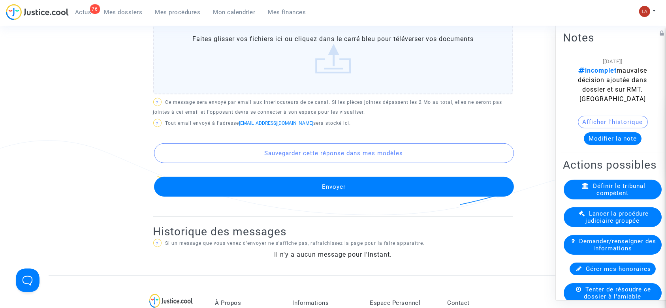
click at [331, 197] on button "Envoyer" at bounding box center [334, 187] width 360 height 20
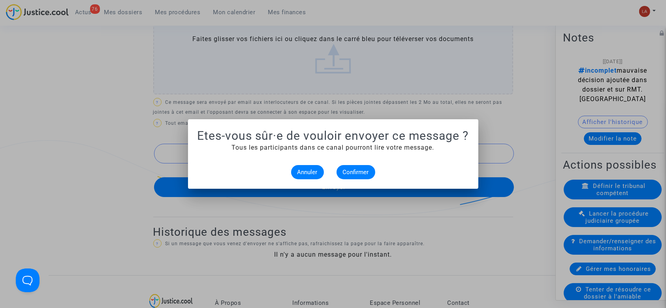
scroll to position [0, 0]
click at [361, 171] on span "Confirmer" at bounding box center [356, 172] width 26 height 7
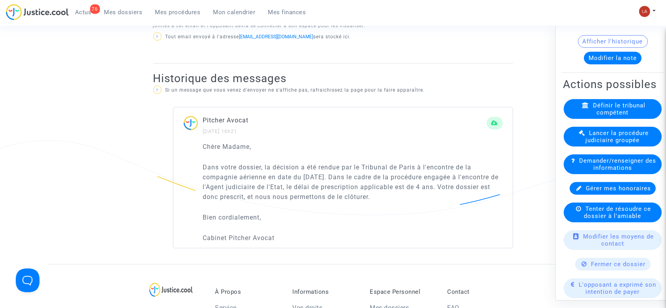
scroll to position [81, 0]
click at [592, 268] on span "Fermer ce dossier" at bounding box center [619, 263] width 55 height 7
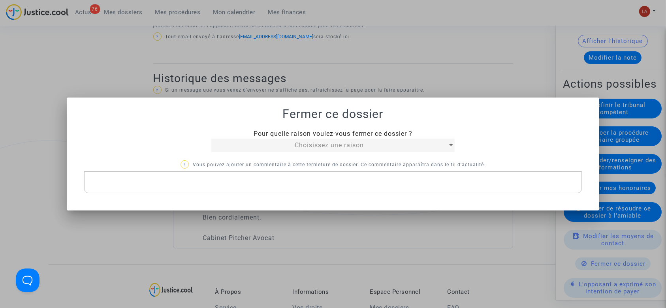
scroll to position [0, 0]
click at [335, 141] on span "Choisissez une raison" at bounding box center [329, 145] width 69 height 8
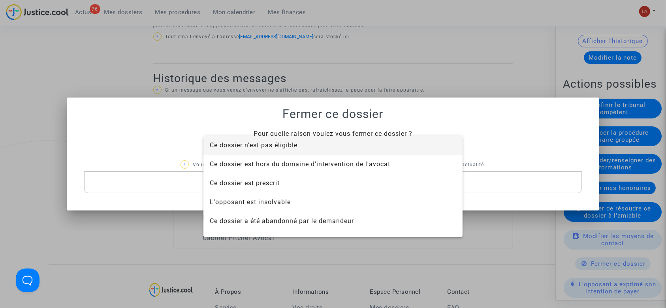
click at [319, 144] on span "Ce dossier n'est pas éligible" at bounding box center [333, 145] width 247 height 19
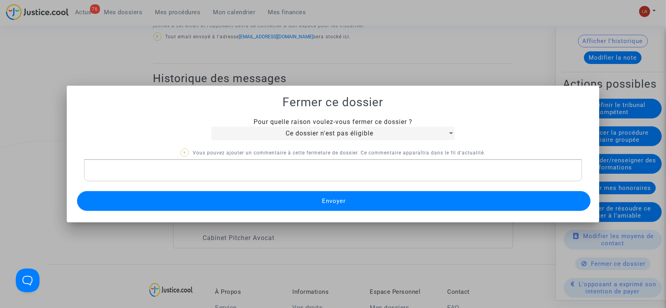
click at [290, 135] on span "Ce dossier n'est pas éligible" at bounding box center [330, 134] width 88 height 8
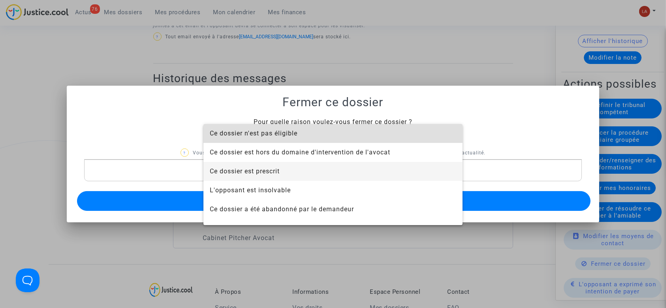
click at [291, 172] on span "Ce dossier est prescrit" at bounding box center [333, 171] width 247 height 19
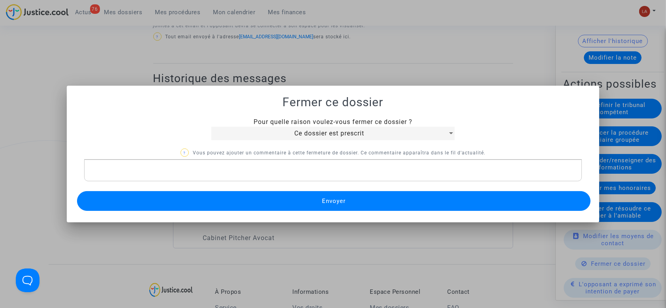
click at [281, 203] on button "Envoyer" at bounding box center [334, 201] width 514 height 20
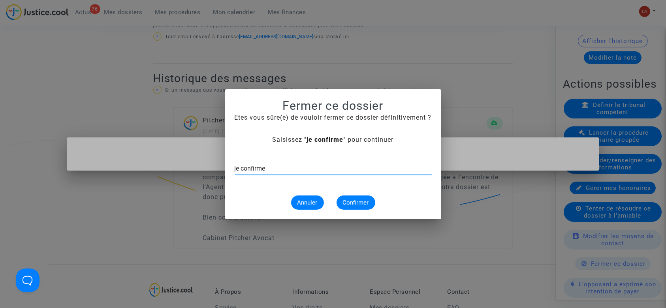
type input "je confirme"
click at [338, 199] on button "Confirmer" at bounding box center [356, 203] width 39 height 14
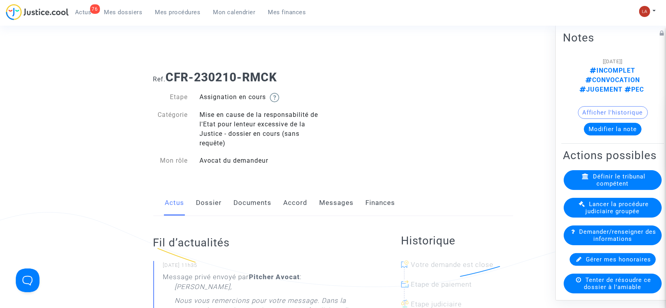
click at [205, 202] on link "Dossier" at bounding box center [209, 203] width 26 height 26
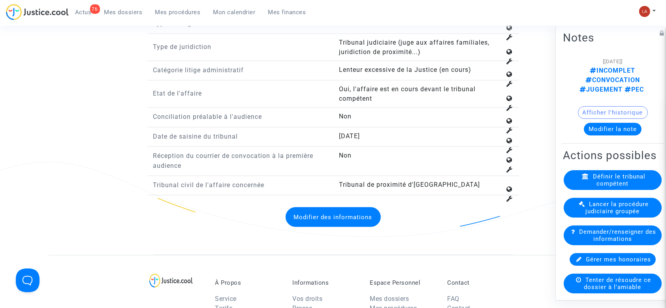
scroll to position [1053, 0]
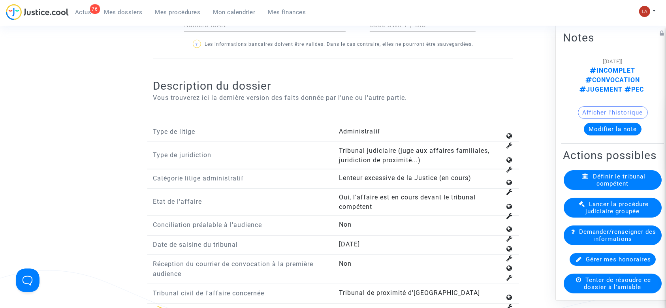
click at [592, 123] on button "Modifier la note" at bounding box center [613, 129] width 58 height 13
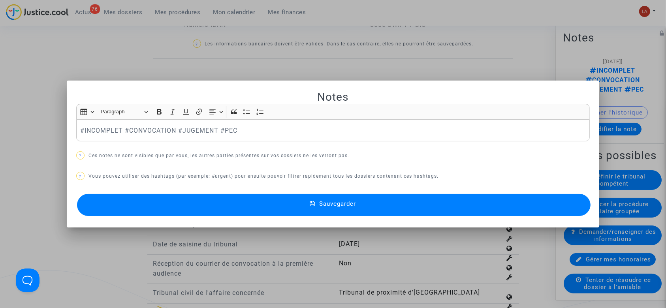
scroll to position [0, 0]
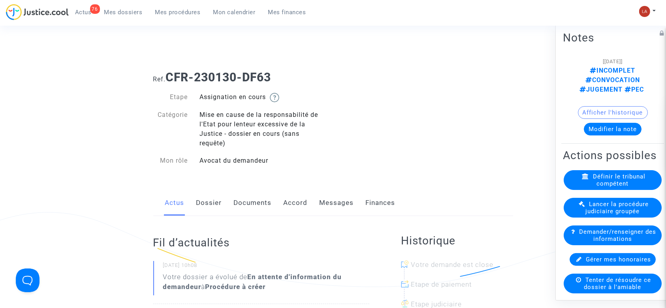
drag, startPoint x: 202, startPoint y: 200, endPoint x: 212, endPoint y: 197, distance: 9.8
click at [202, 200] on link "Dossier" at bounding box center [209, 203] width 26 height 26
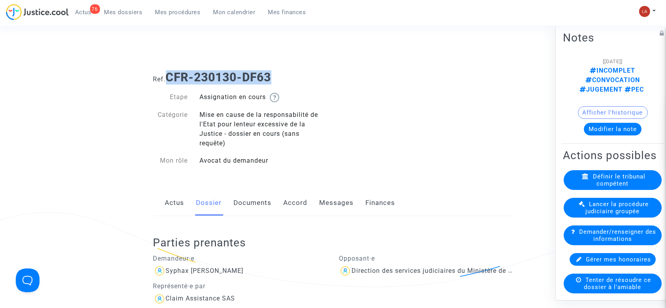
drag, startPoint x: 169, startPoint y: 73, endPoint x: 279, endPoint y: 75, distance: 109.9
click at [279, 75] on h1 "Ref. CFR-230130-DF63" at bounding box center [333, 77] width 360 height 14
copy b "CFR-230130-DF63"
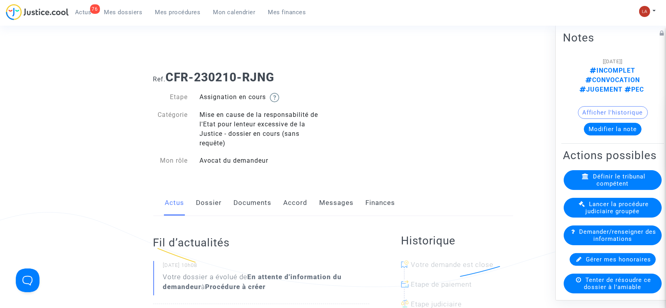
click at [209, 203] on link "Dossier" at bounding box center [209, 203] width 26 height 26
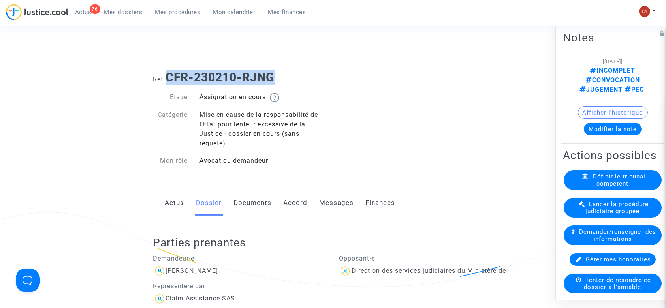
drag, startPoint x: 285, startPoint y: 77, endPoint x: 171, endPoint y: 75, distance: 113.8
click at [171, 75] on h1 "Ref. CFR-230210-RJNG" at bounding box center [333, 77] width 360 height 14
copy b "CFR-230210-RJNG"
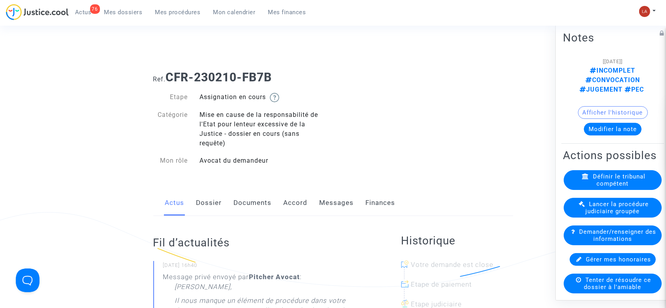
click at [202, 209] on link "Dossier" at bounding box center [209, 203] width 26 height 26
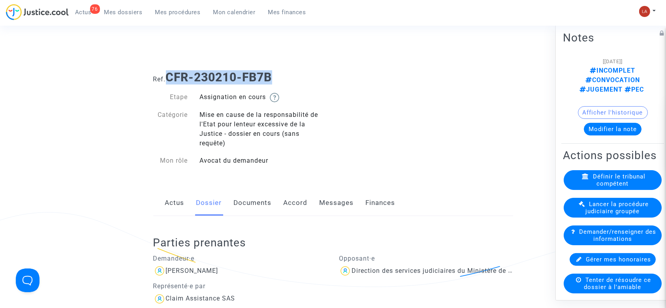
drag, startPoint x: 292, startPoint y: 73, endPoint x: 170, endPoint y: 75, distance: 122.5
click at [170, 75] on h1 "Ref. CFR-230210-FB7B" at bounding box center [333, 77] width 360 height 14
copy b "CFR-230210-FB7B"
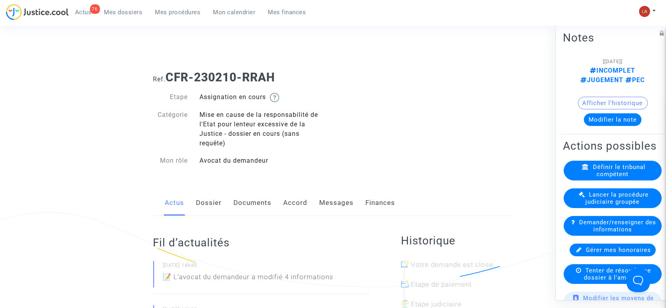
drag, startPoint x: 209, startPoint y: 212, endPoint x: 226, endPoint y: 207, distance: 18.0
click at [209, 212] on link "Dossier" at bounding box center [209, 203] width 26 height 26
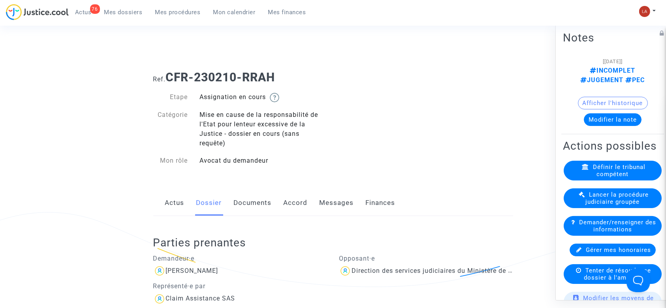
drag, startPoint x: 303, startPoint y: 77, endPoint x: 170, endPoint y: 76, distance: 133.2
click at [170, 76] on h1 "Ref. CFR-230210-RRAH" at bounding box center [333, 77] width 360 height 14
copy b "CFR-230210-RRAH"
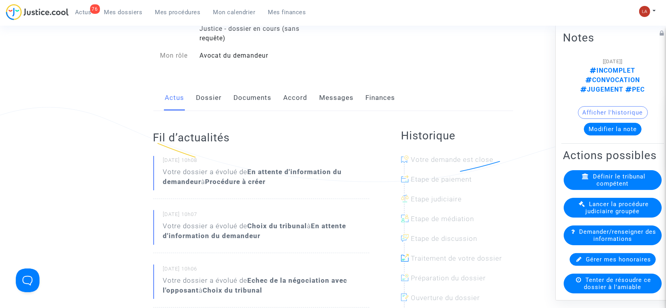
click at [206, 96] on link "Dossier" at bounding box center [209, 98] width 26 height 26
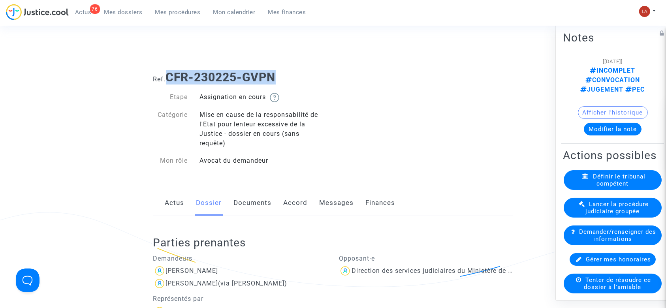
drag, startPoint x: 169, startPoint y: 74, endPoint x: 277, endPoint y: 74, distance: 108.3
click at [284, 70] on div "Ref. CFR-230225-GVPN" at bounding box center [333, 74] width 372 height 20
copy b "CFR-230225-GVPN"
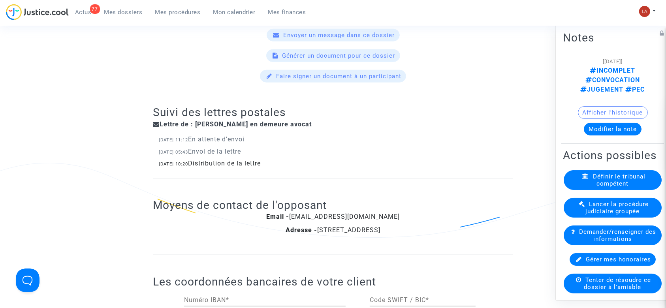
scroll to position [421, 0]
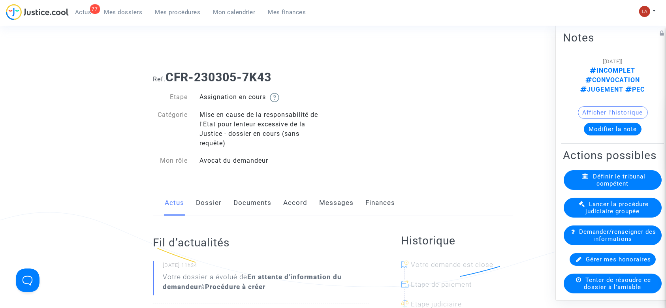
click at [202, 212] on link "Dossier" at bounding box center [209, 203] width 26 height 26
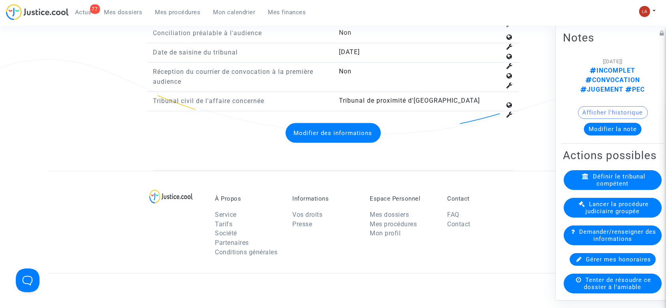
scroll to position [1159, 0]
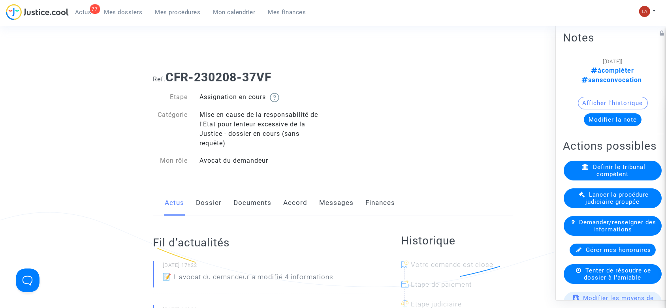
drag, startPoint x: 217, startPoint y: 204, endPoint x: 229, endPoint y: 194, distance: 14.9
click at [217, 204] on link "Dossier" at bounding box center [209, 203] width 26 height 26
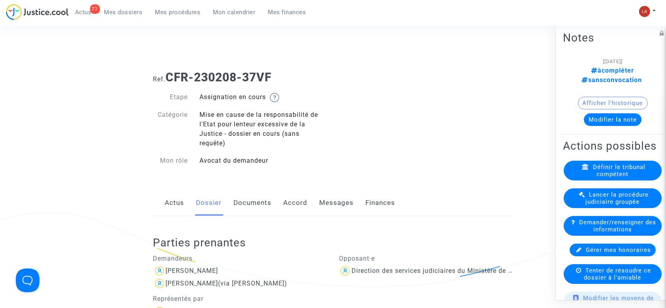
click at [256, 201] on link "Documents" at bounding box center [253, 203] width 38 height 26
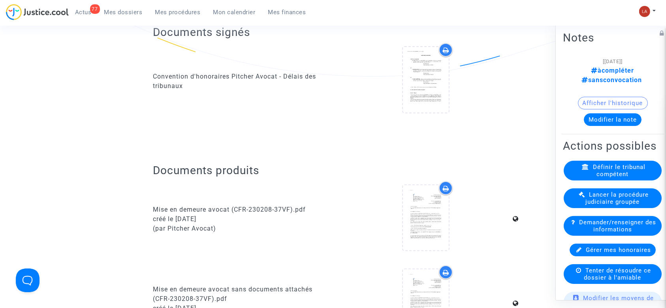
scroll to position [53, 0]
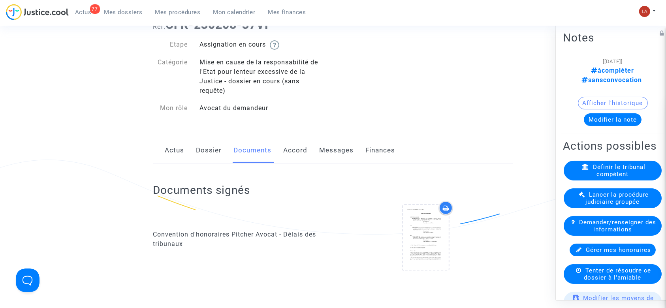
click at [212, 144] on link "Dossier" at bounding box center [209, 151] width 26 height 26
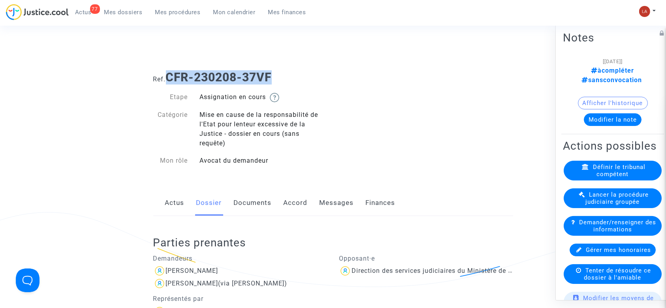
drag, startPoint x: 168, startPoint y: 73, endPoint x: 284, endPoint y: 71, distance: 115.8
click at [284, 71] on h1 "Ref. CFR-230208-37VF" at bounding box center [333, 77] width 360 height 14
click at [613, 113] on button "Modifier la note" at bounding box center [613, 119] width 58 height 13
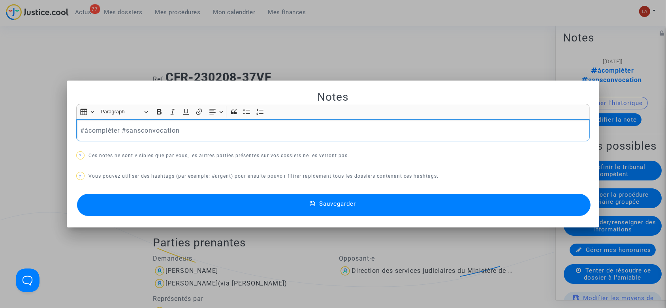
click at [98, 132] on p "#àcompléter #sansconvocation" at bounding box center [333, 131] width 506 height 10
click at [98, 132] on span "#incompétence" at bounding box center [104, 131] width 48 height 8
click at [99, 204] on button "Sauvegarder" at bounding box center [334, 205] width 514 height 22
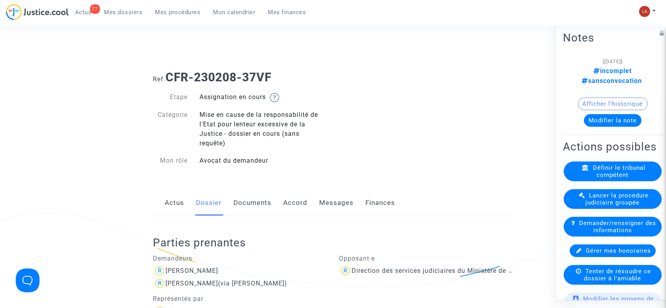
drag, startPoint x: 247, startPoint y: 211, endPoint x: 282, endPoint y: 209, distance: 35.2
click at [247, 211] on link "Documents" at bounding box center [253, 203] width 38 height 26
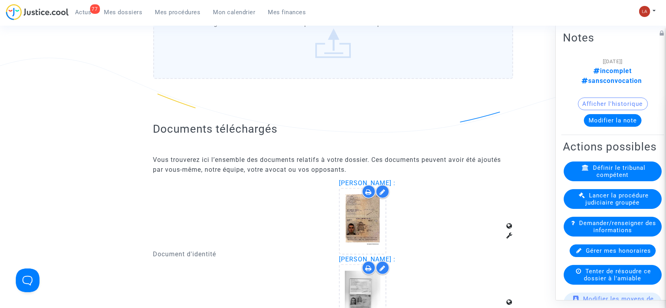
scroll to position [1053, 0]
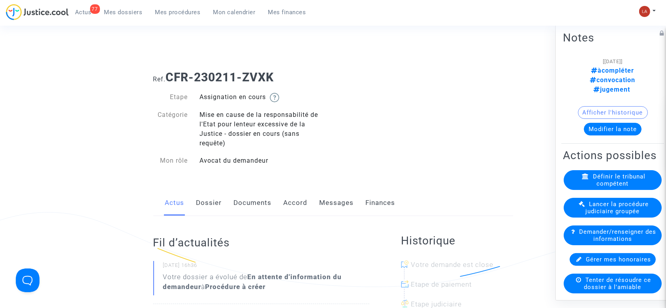
click at [248, 199] on link "Documents" at bounding box center [253, 203] width 38 height 26
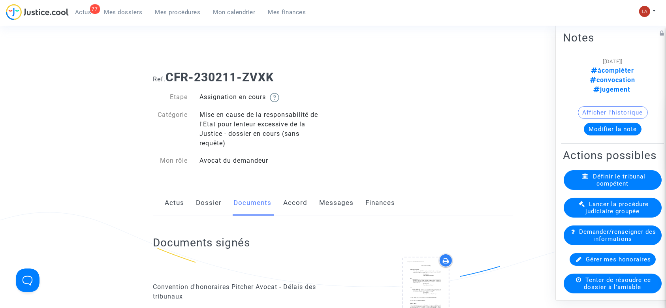
click at [205, 192] on link "Dossier" at bounding box center [209, 203] width 26 height 26
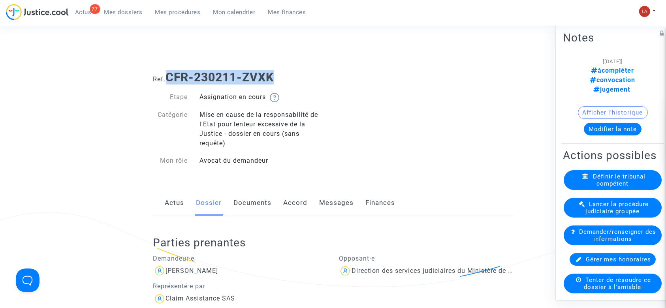
drag, startPoint x: 168, startPoint y: 72, endPoint x: 311, endPoint y: 71, distance: 143.8
click at [311, 71] on h1 "Ref. CFR-230211-ZVXK" at bounding box center [333, 77] width 360 height 14
copy b "CFR-230211-ZVXK"
click at [594, 123] on button "Modifier la note" at bounding box center [613, 129] width 58 height 13
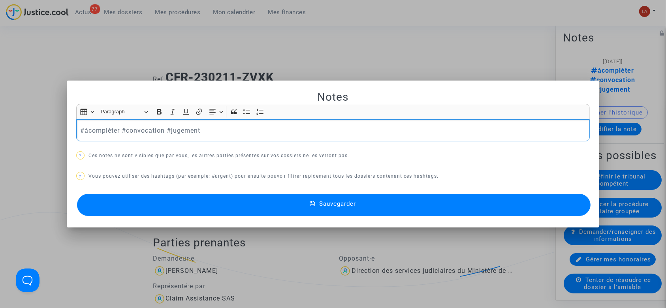
click at [98, 130] on p "#àcompléter #convocation #jugement" at bounding box center [333, 131] width 506 height 10
click at [148, 195] on button "Sauvegarder" at bounding box center [334, 205] width 514 height 22
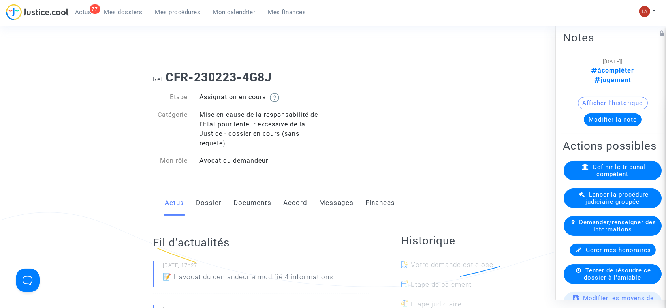
click at [209, 204] on link "Dossier" at bounding box center [209, 203] width 26 height 26
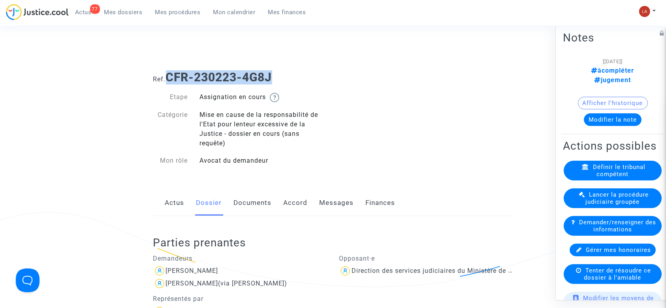
drag, startPoint x: 170, startPoint y: 79, endPoint x: 278, endPoint y: 77, distance: 108.3
click at [278, 77] on h1 "Ref. CFR-230223-4G8J" at bounding box center [333, 77] width 360 height 14
copy b "CFR-230223-4G8J"
drag, startPoint x: 252, startPoint y: 196, endPoint x: 370, endPoint y: 171, distance: 120.7
click at [252, 196] on link "Documents" at bounding box center [253, 203] width 38 height 26
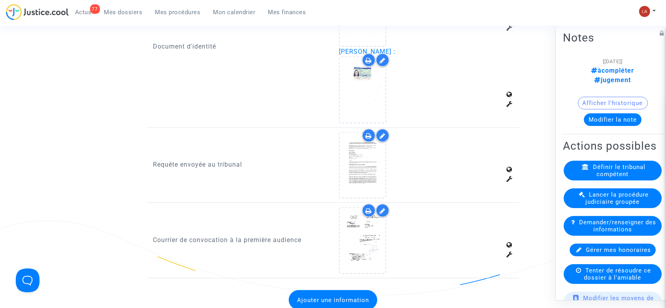
scroll to position [1159, 0]
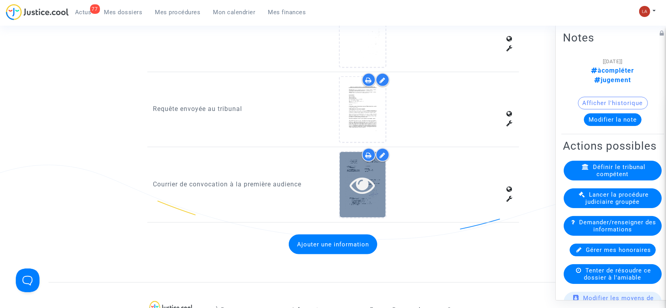
click at [359, 200] on div at bounding box center [363, 184] width 46 height 65
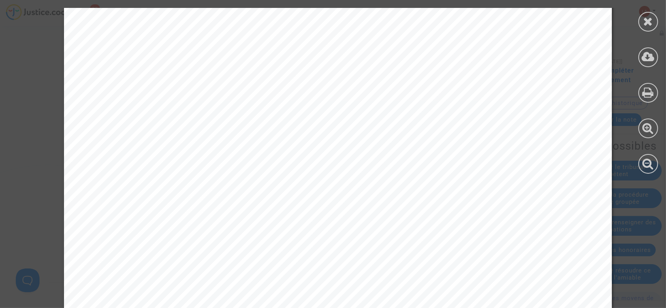
scroll to position [1212, 0]
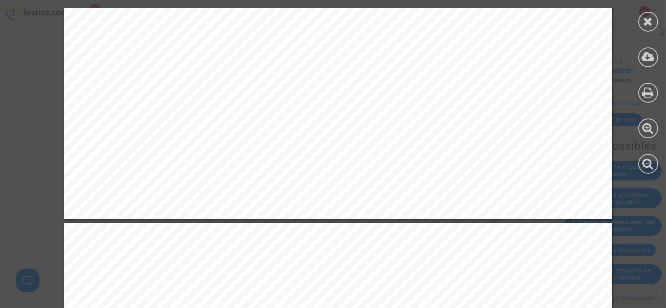
click at [641, 30] on div at bounding box center [649, 91] width 36 height 182
drag, startPoint x: 642, startPoint y: 24, endPoint x: 291, endPoint y: 54, distance: 352.2
click at [642, 24] on div at bounding box center [649, 22] width 20 height 20
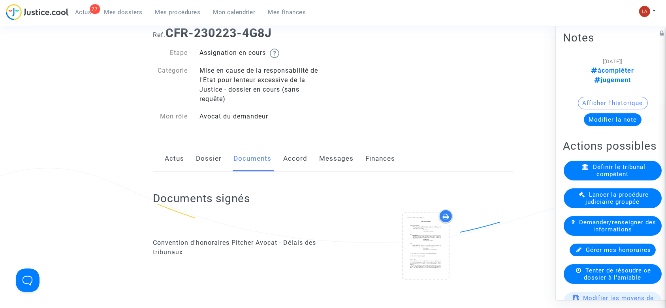
scroll to position [0, 0]
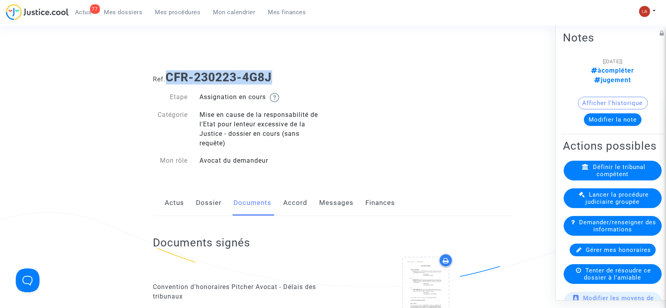
drag, startPoint x: 171, startPoint y: 77, endPoint x: 294, endPoint y: 71, distance: 123.5
click at [294, 71] on h1 "Ref. CFR-230223-4G8J" at bounding box center [333, 77] width 360 height 14
copy b "CFR-230223-4G8J"
click at [169, 81] on b "CFR-230223-4G8J" at bounding box center [219, 77] width 106 height 14
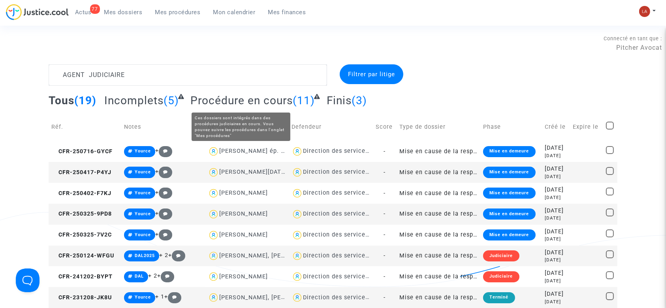
click at [215, 99] on span "Procédure en cours" at bounding box center [241, 100] width 102 height 13
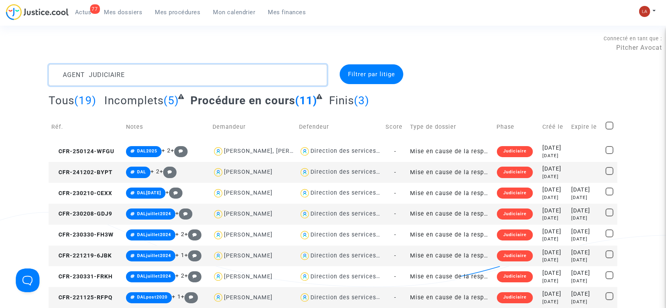
click at [152, 75] on textarea at bounding box center [188, 74] width 279 height 21
click at [151, 75] on textarea at bounding box center [188, 74] width 279 height 21
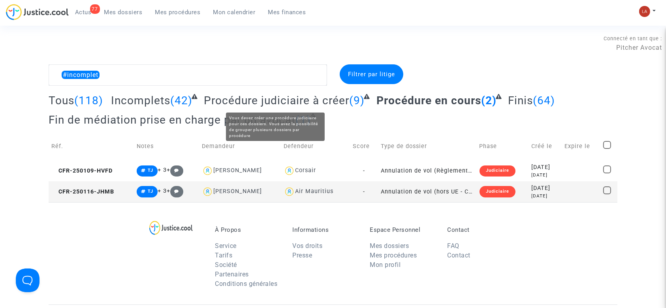
click at [309, 98] on span "Procédure judiciaire à créer" at bounding box center [276, 100] width 145 height 13
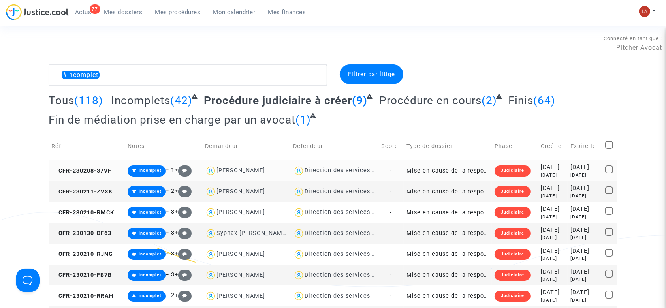
click at [343, 173] on div "Direction des services judiciaires du Ministère de la Justice - Bureau FIP4" at bounding box center [414, 170] width 219 height 7
type textarea "#incomplet @"Direction des services judiciaires du Ministère de la Justice - Bu…"
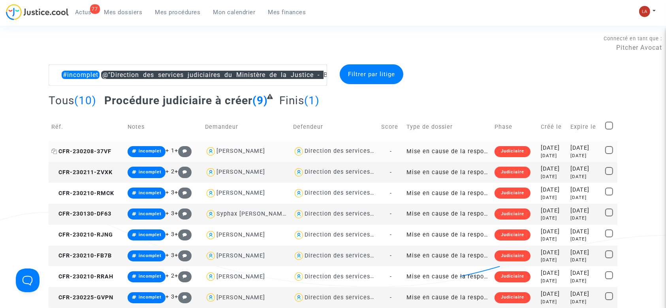
click at [88, 154] on span "CFR-230208-37VF" at bounding box center [81, 151] width 60 height 7
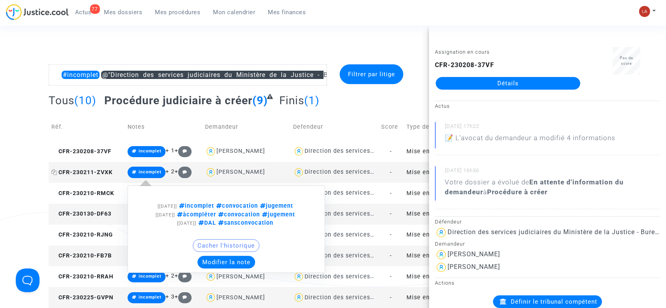
click at [105, 172] on span "CFR-230211-ZVXK" at bounding box center [81, 172] width 61 height 7
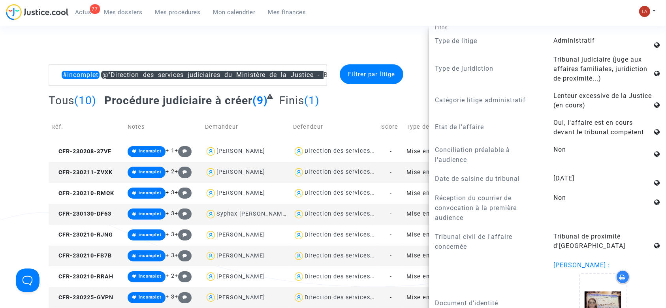
scroll to position [527, 0]
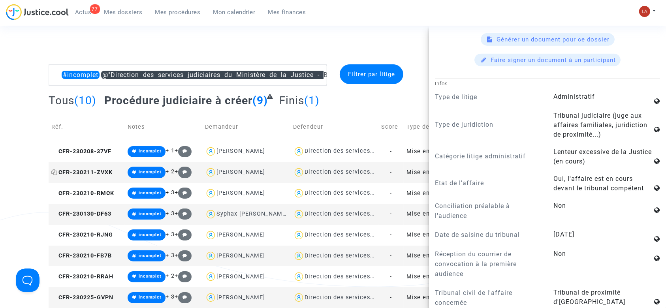
click at [56, 171] on icon at bounding box center [54, 173] width 6 height 6
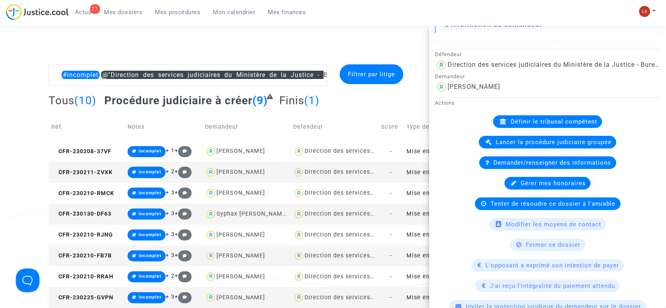
scroll to position [0, 0]
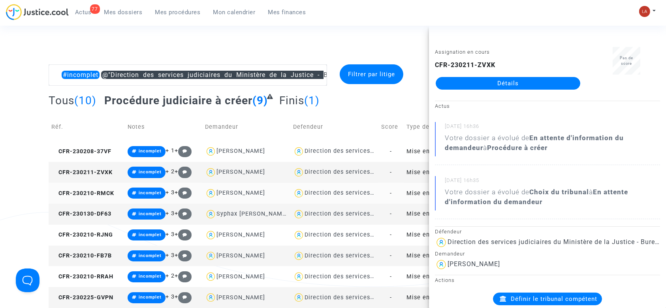
click at [103, 198] on td "CFR-230210-RMCK" at bounding box center [87, 193] width 76 height 21
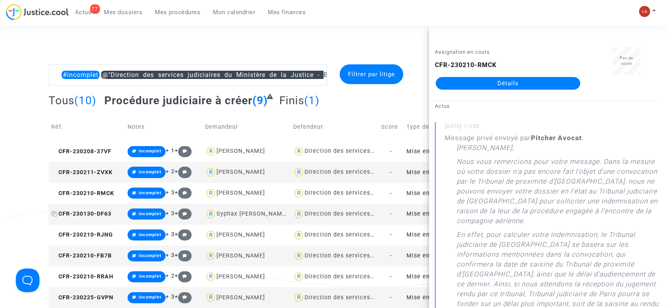
click at [98, 213] on span "CFR-230130-DF63" at bounding box center [81, 214] width 60 height 7
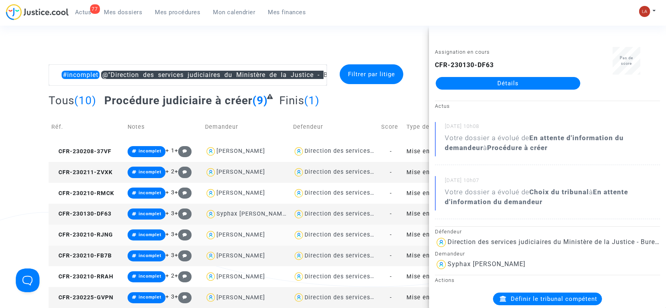
click at [96, 239] on td "CFR-230210-RJNG" at bounding box center [87, 235] width 76 height 21
click at [99, 258] on span "CFR-230210-FB7B" at bounding box center [81, 256] width 60 height 7
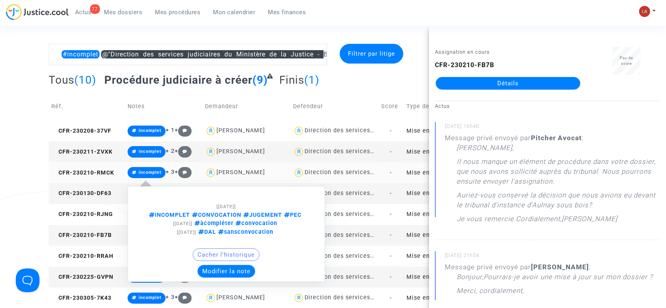
scroll to position [53, 0]
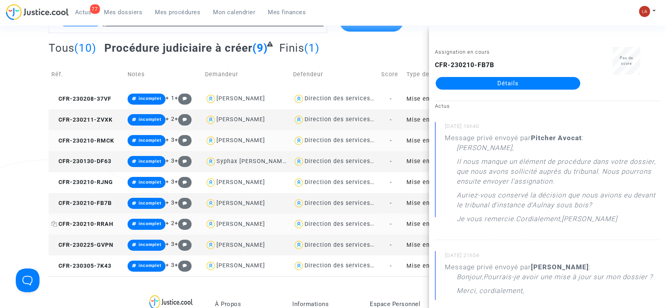
click at [96, 224] on span "CFR-230210-RRAH" at bounding box center [82, 224] width 62 height 7
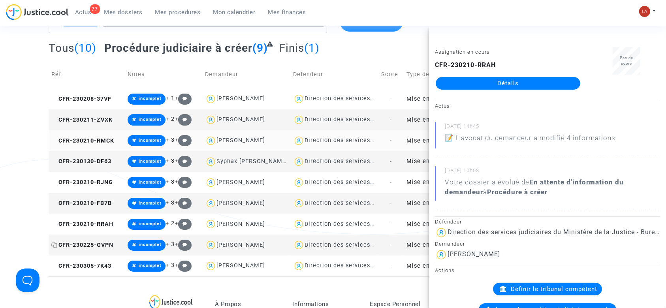
click at [104, 247] on span "CFR-230225-GVPN" at bounding box center [82, 245] width 62 height 7
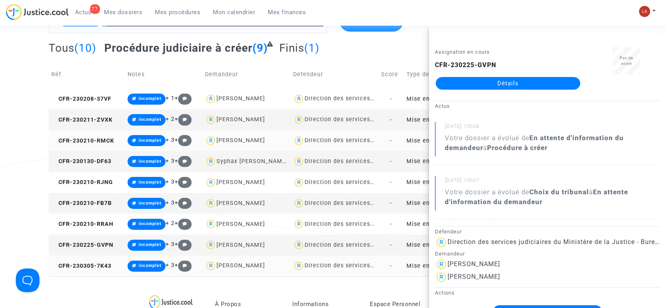
click at [115, 266] on td "CFR-230305-7K43" at bounding box center [87, 266] width 76 height 21
drag, startPoint x: 532, startPoint y: 85, endPoint x: 526, endPoint y: 87, distance: 6.4
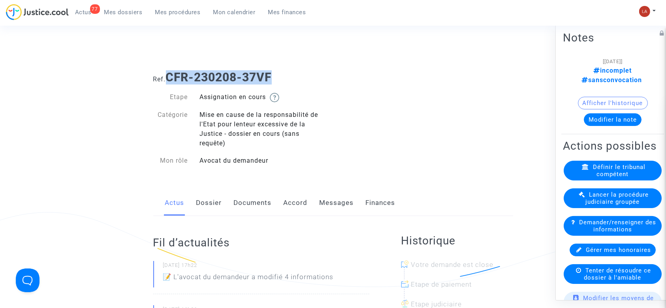
drag, startPoint x: 169, startPoint y: 77, endPoint x: 297, endPoint y: 77, distance: 128.4
click at [294, 77] on h1 "Ref. CFR-230208-37VF" at bounding box center [333, 77] width 360 height 14
copy b "CFR-230208-37VF"
click at [208, 202] on link "Dossier" at bounding box center [209, 203] width 26 height 26
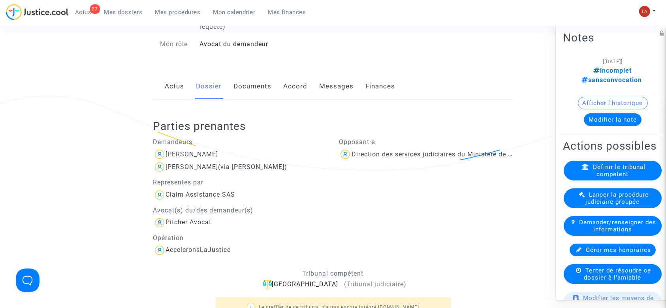
scroll to position [116, 0]
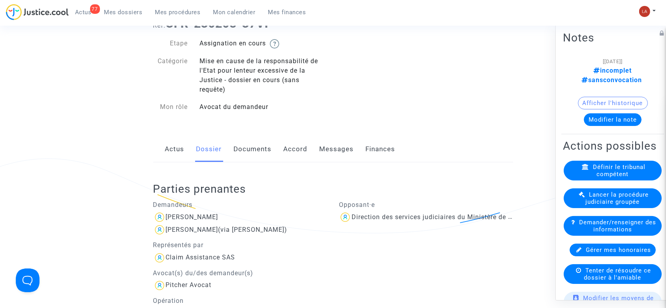
scroll to position [0, 0]
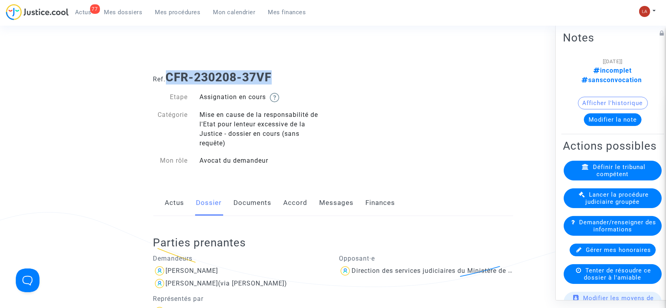
drag, startPoint x: 236, startPoint y: 72, endPoint x: 297, endPoint y: 71, distance: 61.6
click at [297, 71] on h1 "Ref. CFR-230208-37VF" at bounding box center [333, 77] width 360 height 14
copy b "CFR-230208-37VF"
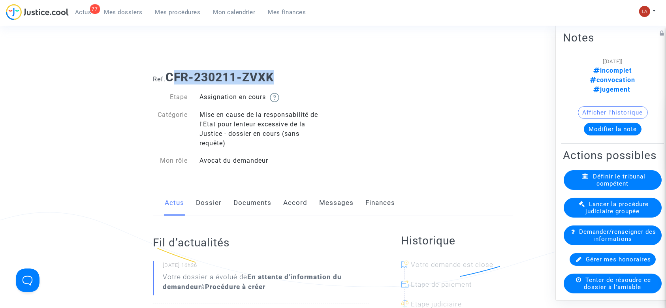
drag, startPoint x: 285, startPoint y: 77, endPoint x: 172, endPoint y: 74, distance: 112.3
click at [172, 74] on h1 "Ref. CFR-230211-ZVXK" at bounding box center [333, 77] width 360 height 14
drag, startPoint x: 170, startPoint y: 74, endPoint x: 328, endPoint y: 72, distance: 157.7
click at [328, 72] on h1 "Ref. CFR-230211-ZVXK" at bounding box center [333, 77] width 360 height 14
copy b "CFR-230211-ZVXK"
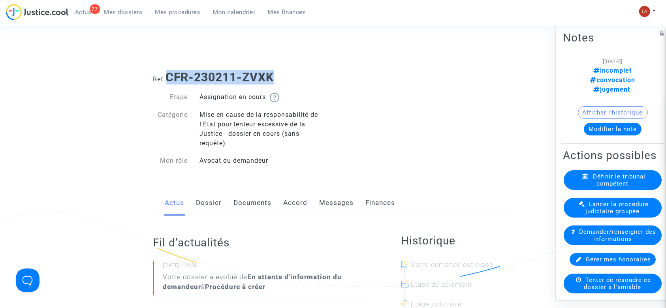
click at [214, 202] on link "Dossier" at bounding box center [209, 203] width 26 height 26
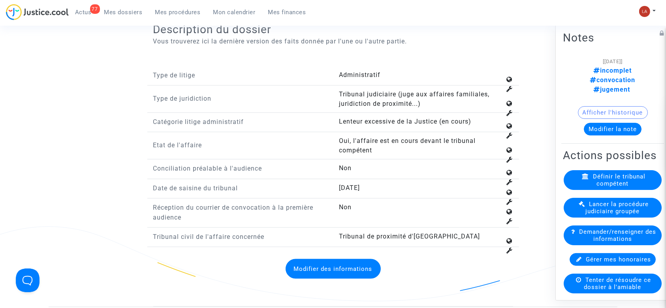
scroll to position [1103, 0]
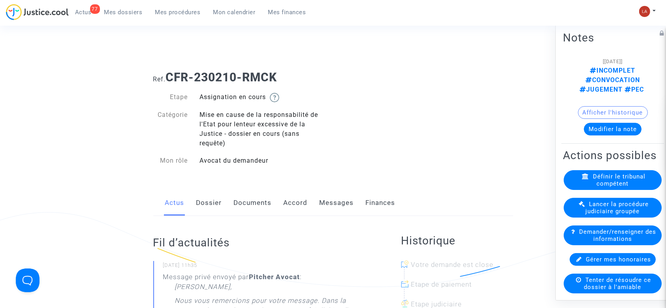
drag, startPoint x: 219, startPoint y: 204, endPoint x: 269, endPoint y: 92, distance: 122.8
click at [219, 204] on link "Dossier" at bounding box center [209, 203] width 26 height 26
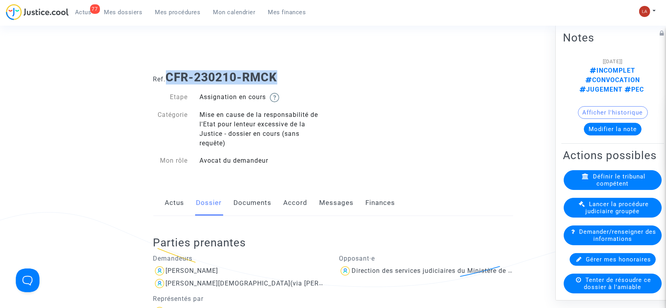
drag, startPoint x: 286, startPoint y: 69, endPoint x: 170, endPoint y: 74, distance: 116.3
click at [170, 74] on div "Ref. CFR-230210-RMCK" at bounding box center [333, 74] width 372 height 20
copy b "CFR-230210-RMCK"
drag, startPoint x: 291, startPoint y: 91, endPoint x: 286, endPoint y: 81, distance: 11.8
click at [291, 91] on div "Etape Assignation en cours Catégorie Mise en cause de la responsabilité de l'Et…" at bounding box center [240, 129] width 186 height 89
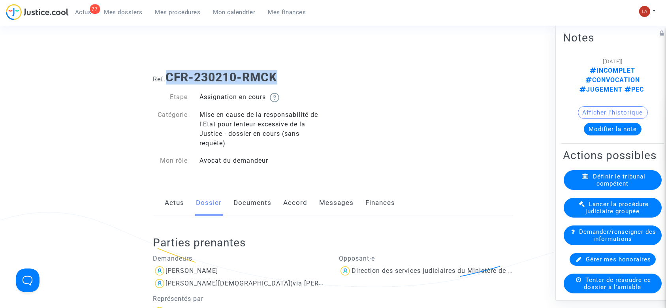
drag, startPoint x: 281, startPoint y: 75, endPoint x: 168, endPoint y: 72, distance: 113.8
click at [168, 72] on h1 "Ref. CFR-230210-RMCK" at bounding box center [333, 77] width 360 height 14
copy b "CFR-230210-RMCK"
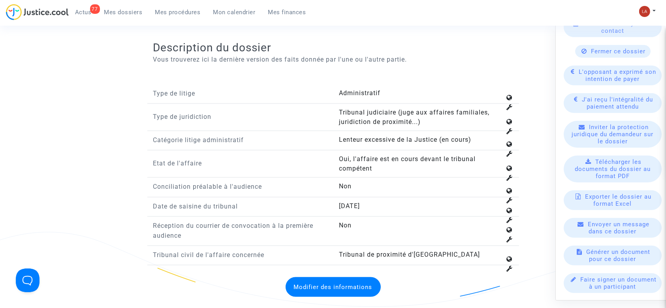
scroll to position [1159, 0]
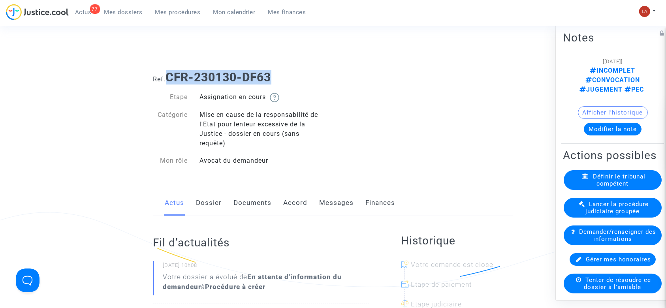
drag, startPoint x: 170, startPoint y: 75, endPoint x: 279, endPoint y: 75, distance: 109.5
click at [279, 75] on h1 "Ref. CFR-230130-DF63" at bounding box center [333, 77] width 360 height 14
copy b "CFR-230130-DF63"
click at [205, 206] on link "Dossier" at bounding box center [209, 203] width 26 height 26
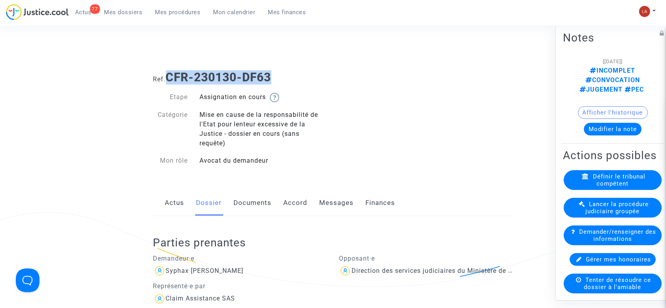
drag, startPoint x: 191, startPoint y: 84, endPoint x: 174, endPoint y: 81, distance: 16.9
click at [190, 83] on b "CFR-230130-DF63" at bounding box center [219, 77] width 106 height 14
click at [168, 78] on b "CFR-230130-DF63" at bounding box center [219, 77] width 106 height 14
drag, startPoint x: 168, startPoint y: 78, endPoint x: 282, endPoint y: 71, distance: 114.8
click at [282, 71] on h1 "Ref. CFR-230130-DF63" at bounding box center [333, 77] width 360 height 14
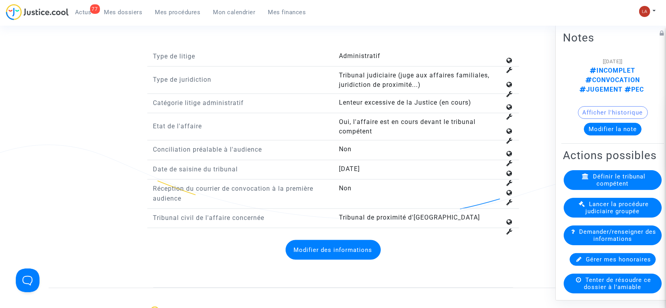
scroll to position [1212, 0]
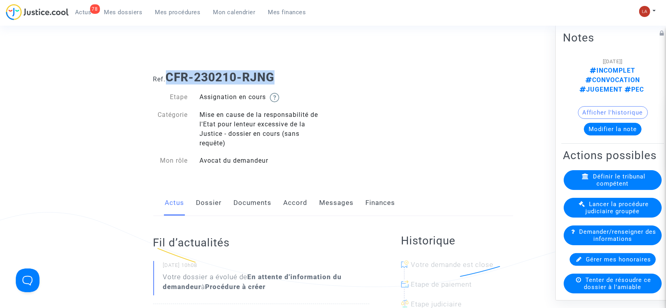
drag, startPoint x: 275, startPoint y: 81, endPoint x: 168, endPoint y: 68, distance: 107.8
click at [168, 68] on div "Ref. CFR-230210-RJNG" at bounding box center [333, 74] width 372 height 20
copy b "CFR-230210-RJNG"
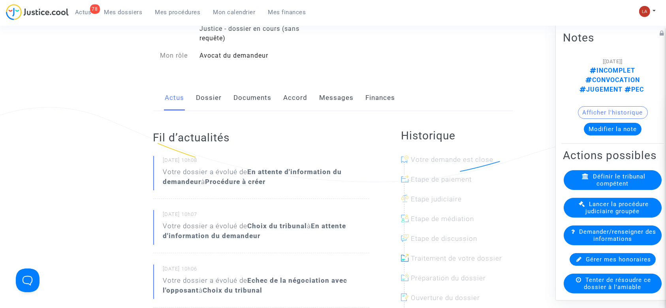
click at [209, 102] on link "Dossier" at bounding box center [209, 98] width 26 height 26
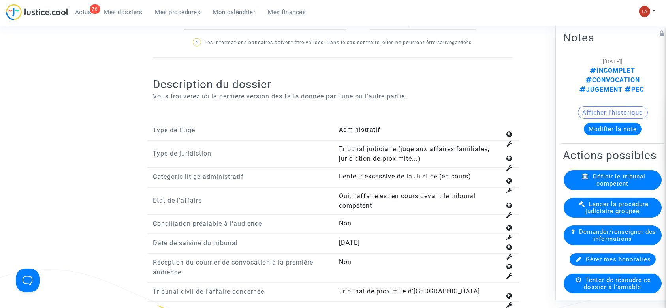
scroll to position [1159, 0]
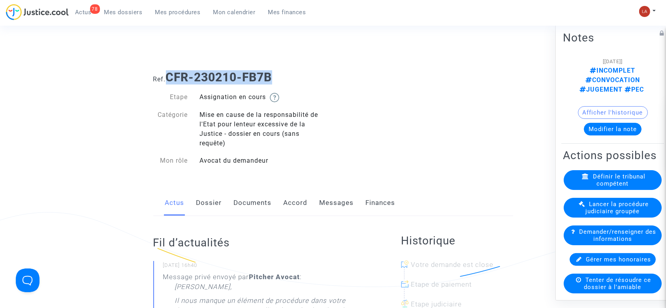
drag, startPoint x: 169, startPoint y: 76, endPoint x: 314, endPoint y: 75, distance: 145.0
click at [314, 75] on h1 "Ref. CFR-230210-FB7B" at bounding box center [333, 77] width 360 height 14
copy b "CFR-230210-FB7B"
drag, startPoint x: 213, startPoint y: 204, endPoint x: 260, endPoint y: 181, distance: 52.1
click at [213, 204] on link "Dossier" at bounding box center [209, 203] width 26 height 26
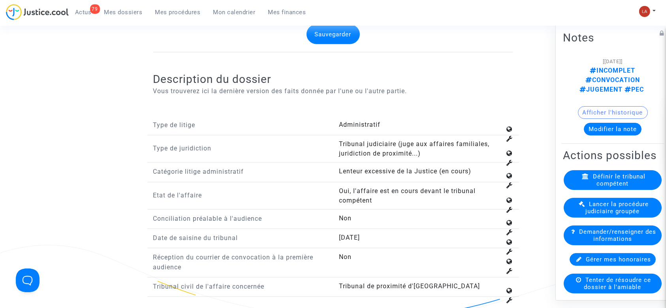
scroll to position [715, 0]
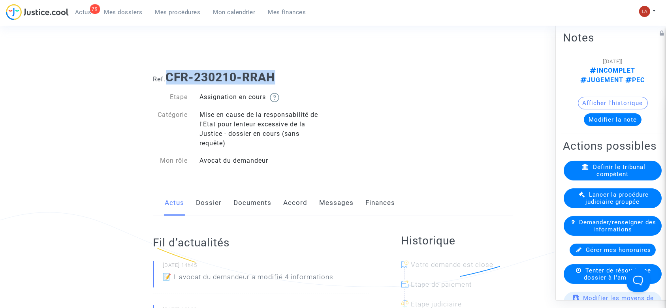
drag, startPoint x: 300, startPoint y: 74, endPoint x: 169, endPoint y: 78, distance: 130.5
click at [170, 77] on h1 "Ref. CFR-230210-RRAH" at bounding box center [333, 77] width 360 height 14
copy b "CFR-230210-RRAH"
click at [191, 201] on div "Actus Dossier Documents Accord Messages Finances" at bounding box center [333, 203] width 360 height 26
click at [197, 202] on link "Dossier" at bounding box center [209, 203] width 26 height 26
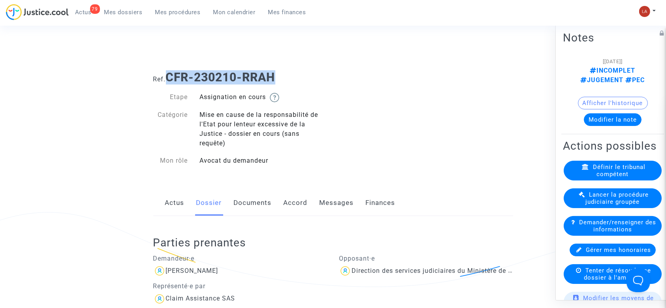
drag, startPoint x: 170, startPoint y: 76, endPoint x: 309, endPoint y: 73, distance: 138.7
click at [309, 73] on h1 "Ref. CFR-230210-RRAH" at bounding box center [333, 77] width 360 height 14
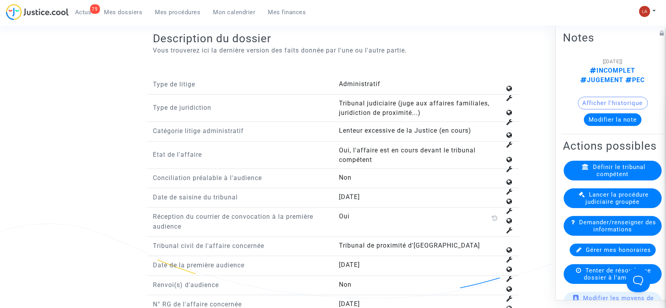
scroll to position [1159, 0]
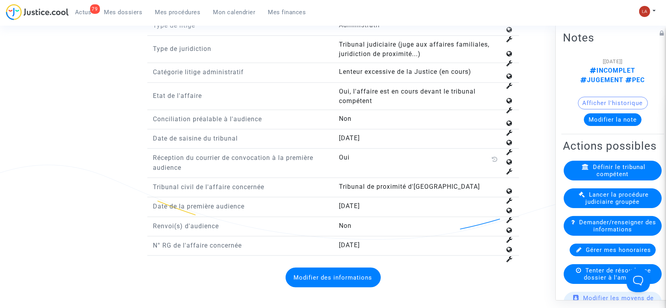
drag, startPoint x: 389, startPoint y: 242, endPoint x: 340, endPoint y: 242, distance: 48.6
click at [340, 242] on answer "11-20-1852" at bounding box center [420, 245] width 162 height 9
copy span "11-20-1852"
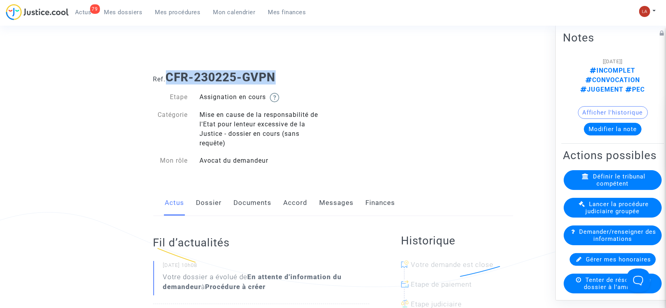
drag, startPoint x: 170, startPoint y: 75, endPoint x: 286, endPoint y: 72, distance: 116.6
click at [286, 72] on h1 "Ref. CFR-230225-GVPN" at bounding box center [333, 77] width 360 height 14
copy b "CFR-230225-GVPN"
click at [203, 205] on link "Dossier" at bounding box center [209, 203] width 26 height 26
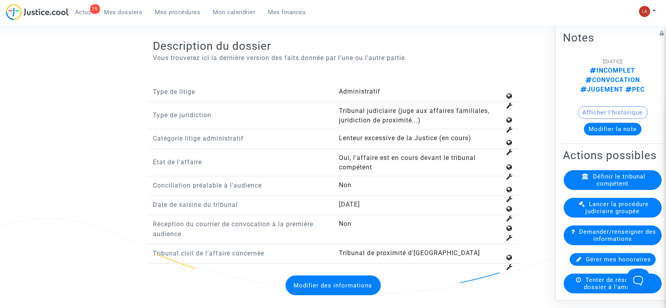
scroll to position [1159, 0]
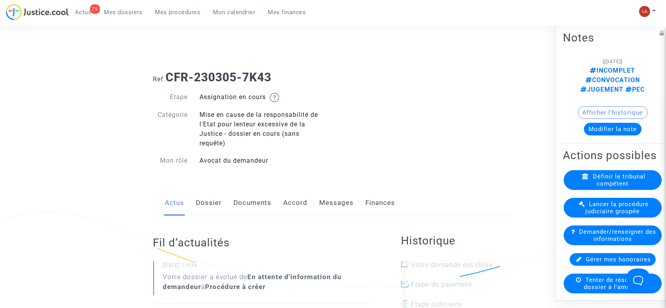
drag, startPoint x: 171, startPoint y: 78, endPoint x: 300, endPoint y: 63, distance: 130.1
drag, startPoint x: 300, startPoint y: 79, endPoint x: 170, endPoint y: 80, distance: 130.4
click at [170, 80] on h1 "Ref. CFR-230305-7K43" at bounding box center [333, 77] width 360 height 14
drag, startPoint x: 181, startPoint y: 77, endPoint x: 222, endPoint y: 84, distance: 41.2
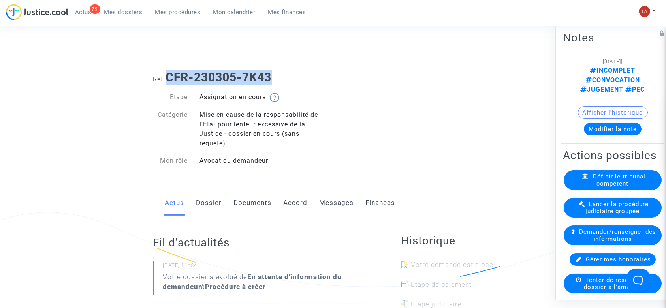
click at [222, 84] on b "CFR-230305-7K43" at bounding box center [219, 77] width 106 height 14
copy b "CFR-230305-7K43"
click at [209, 201] on link "Dossier" at bounding box center [209, 203] width 26 height 26
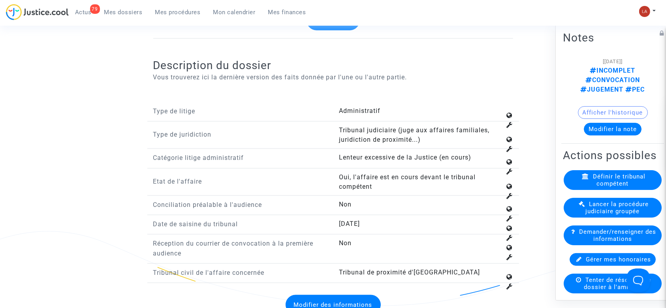
scroll to position [1212, 0]
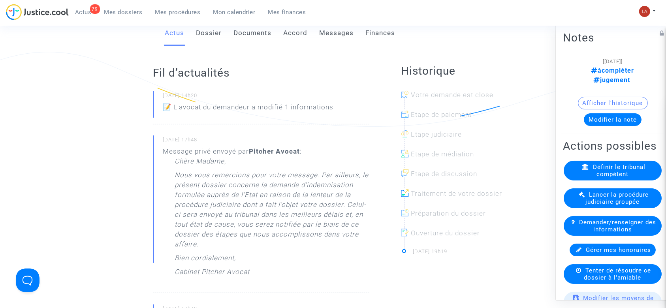
scroll to position [105, 0]
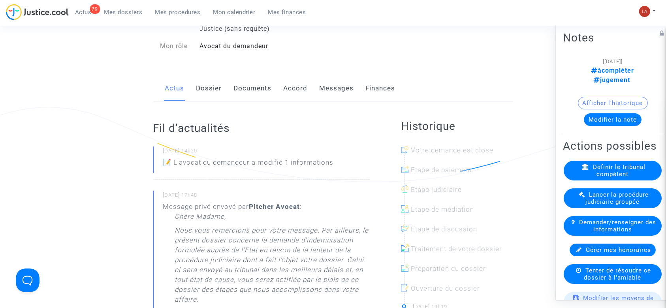
click at [220, 83] on link "Dossier" at bounding box center [209, 88] width 26 height 26
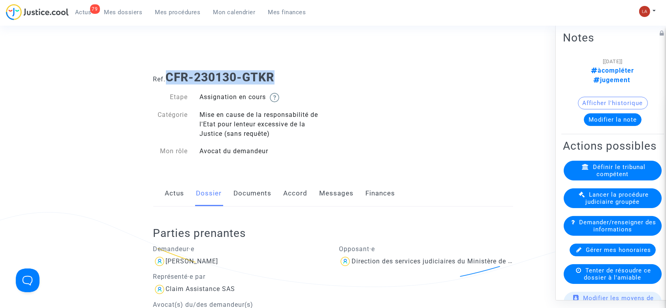
drag, startPoint x: 169, startPoint y: 72, endPoint x: 311, endPoint y: 72, distance: 141.9
click at [311, 72] on h1 "Ref. CFR-230130-GTKR" at bounding box center [333, 77] width 360 height 14
copy b "CFR-230130-GTKR"
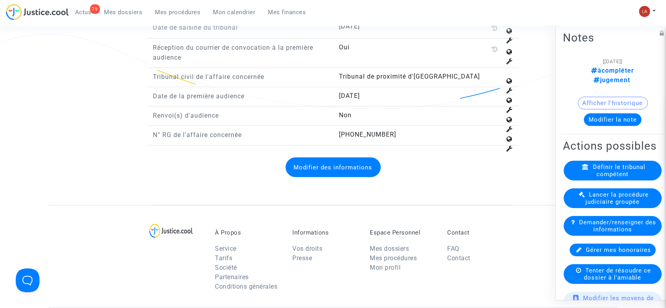
scroll to position [1296, 0]
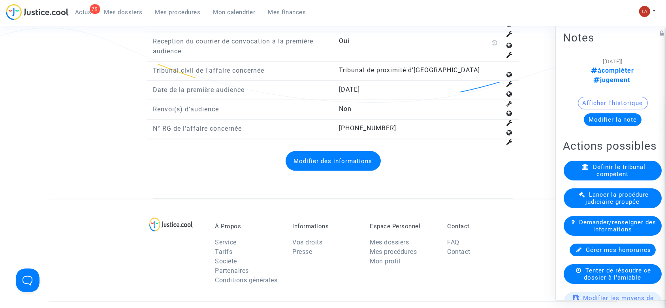
click at [351, 127] on span "11-19-002836" at bounding box center [367, 128] width 57 height 8
copy span "11-19-002836"
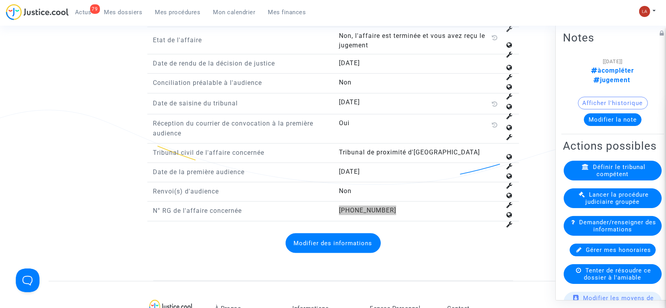
scroll to position [1214, 0]
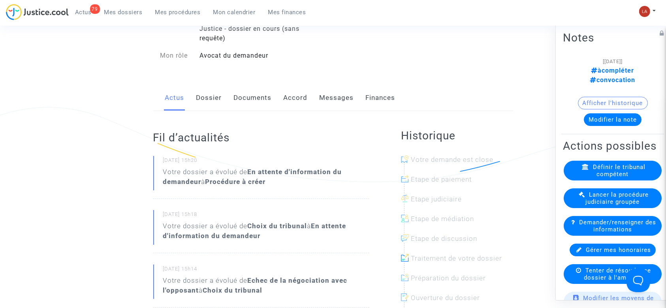
click at [202, 94] on link "Dossier" at bounding box center [209, 98] width 26 height 26
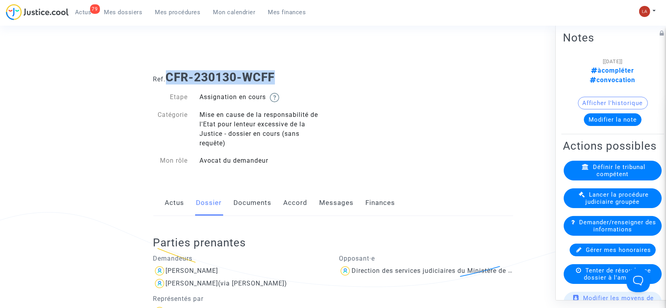
drag, startPoint x: 296, startPoint y: 81, endPoint x: 171, endPoint y: 73, distance: 125.1
click at [171, 73] on h1 "Ref. CFR-230130-WCFF" at bounding box center [333, 77] width 360 height 14
click at [211, 92] on div "Assignation en cours" at bounding box center [263, 97] width 139 height 10
drag, startPoint x: 167, startPoint y: 76, endPoint x: 352, endPoint y: 74, distance: 185.3
click at [352, 74] on h1 "Ref. CFR-230130-WCFF" at bounding box center [333, 77] width 360 height 14
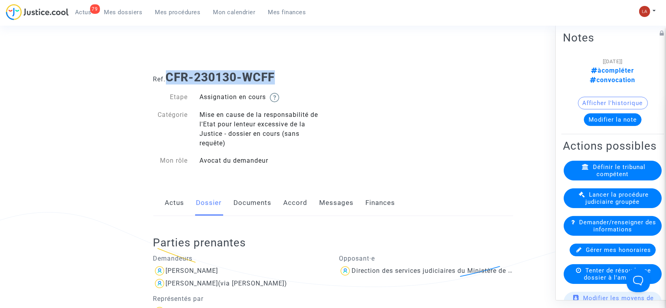
copy h1 "CFR-230130-WCFF"
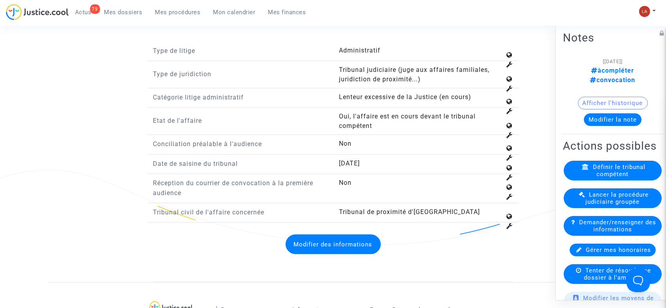
scroll to position [1154, 0]
click at [607, 113] on button "Modifier la note" at bounding box center [613, 119] width 58 height 13
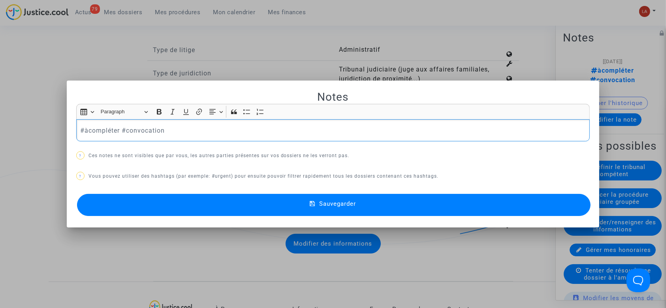
scroll to position [0, 0]
click at [105, 130] on p "#àcompléter #convocation" at bounding box center [333, 131] width 506 height 10
click at [111, 194] on button "Sauvegarder" at bounding box center [334, 205] width 514 height 22
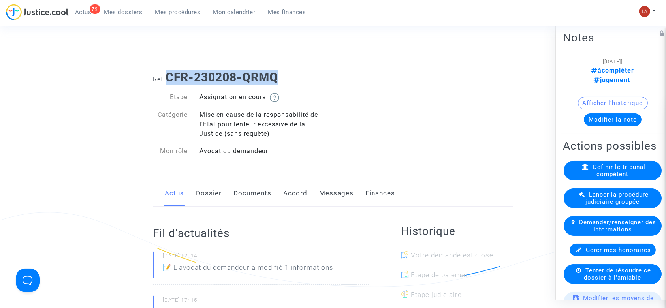
drag, startPoint x: 277, startPoint y: 75, endPoint x: 169, endPoint y: 80, distance: 108.4
click at [169, 80] on b "CFR-230208-QRMQ" at bounding box center [222, 77] width 113 height 14
copy b "CFR-230208-QRMQ"
click at [202, 192] on link "Dossier" at bounding box center [209, 194] width 26 height 26
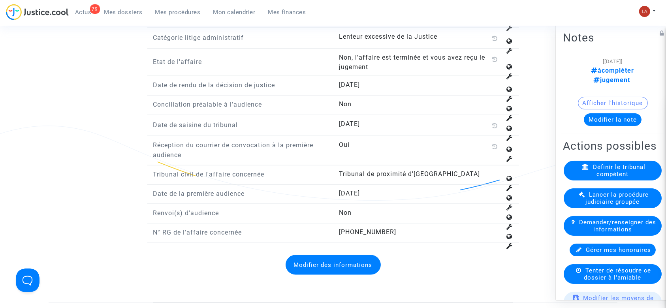
scroll to position [1206, 0]
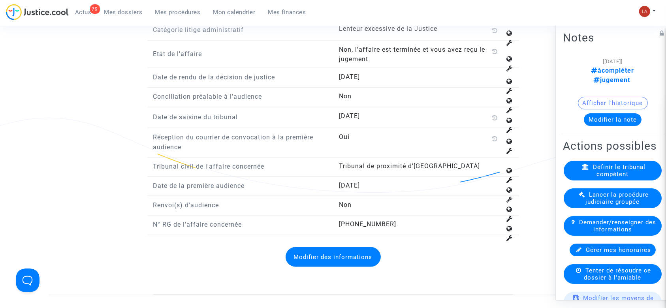
click at [341, 220] on span "11-19-003319" at bounding box center [367, 224] width 57 height 8
copy span "11-19-003319"
click at [608, 114] on button "Modifier la note" at bounding box center [613, 119] width 58 height 13
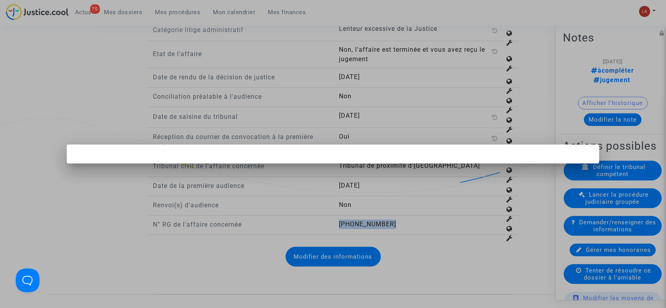
scroll to position [0, 0]
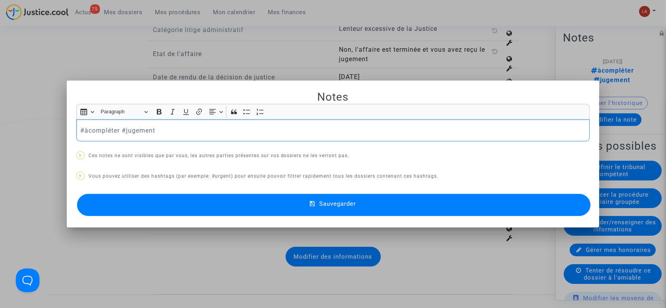
click at [112, 129] on p "#àcompléter #jugement" at bounding box center [333, 131] width 506 height 10
drag, startPoint x: 148, startPoint y: 200, endPoint x: 122, endPoint y: 204, distance: 25.6
click at [122, 204] on button "Sauvegarder" at bounding box center [334, 205] width 514 height 22
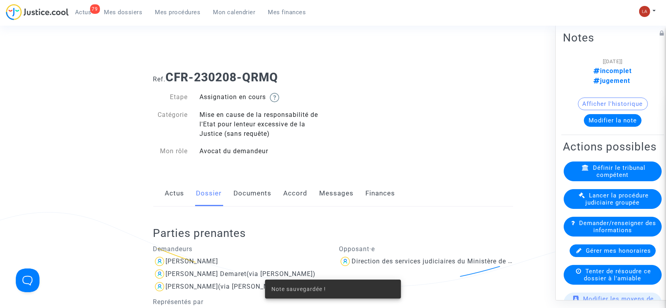
scroll to position [1206, 0]
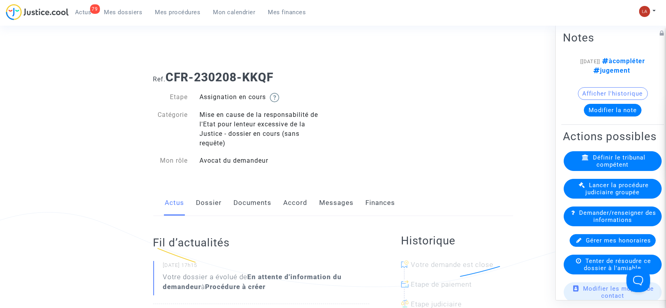
drag, startPoint x: 278, startPoint y: 78, endPoint x: 177, endPoint y: 71, distance: 101.4
drag, startPoint x: 177, startPoint y: 71, endPoint x: 163, endPoint y: 72, distance: 14.2
click at [163, 72] on h1 "Ref. CFR-230208-KKQF" at bounding box center [333, 77] width 360 height 14
drag, startPoint x: 170, startPoint y: 74, endPoint x: 277, endPoint y: 71, distance: 107.9
click at [277, 71] on h1 "Ref. CFR-230208-KKQF" at bounding box center [333, 77] width 360 height 14
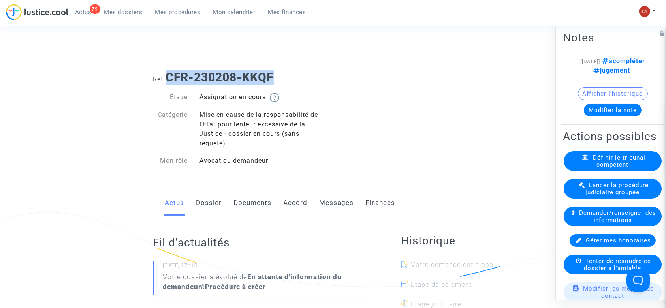
copy b "CFR-230208-KKQF"
click at [217, 203] on link "Dossier" at bounding box center [209, 203] width 26 height 26
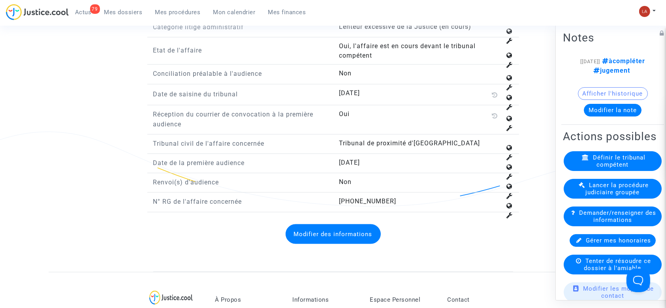
scroll to position [1193, 0]
click at [355, 201] on span "[PHONE_NUMBER]" at bounding box center [367, 201] width 57 height 8
copy span "[PHONE_NUMBER]"
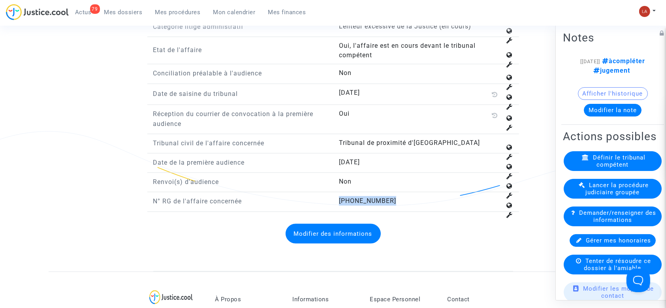
click at [604, 117] on button "Modifier la note" at bounding box center [613, 110] width 58 height 13
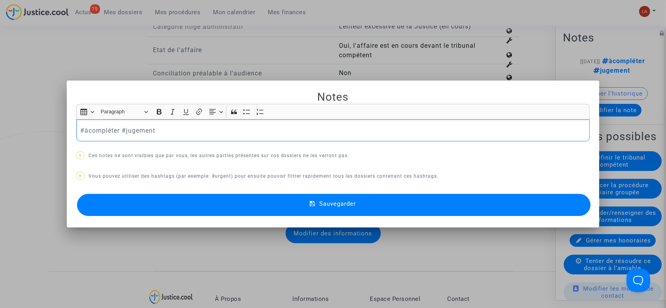
click at [100, 129] on p "#àcompléter #jugement" at bounding box center [333, 131] width 506 height 10
click at [118, 194] on button "Sauvegarder" at bounding box center [334, 205] width 514 height 22
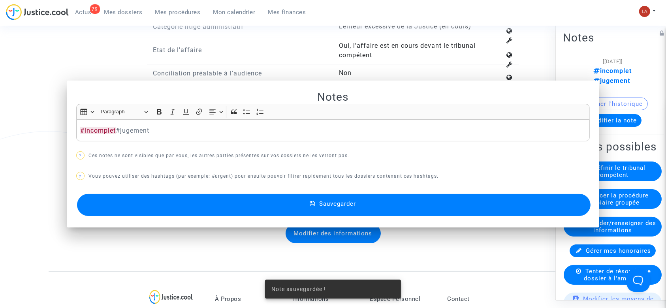
scroll to position [1193, 0]
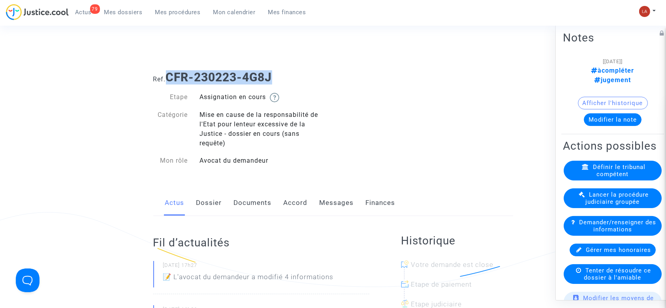
drag, startPoint x: 288, startPoint y: 77, endPoint x: 170, endPoint y: 74, distance: 118.6
click at [170, 74] on h1 "Ref. CFR-230223-4G8J" at bounding box center [333, 77] width 360 height 14
copy b "CFR-230223-4G8J"
click at [217, 205] on link "Dossier" at bounding box center [209, 203] width 26 height 26
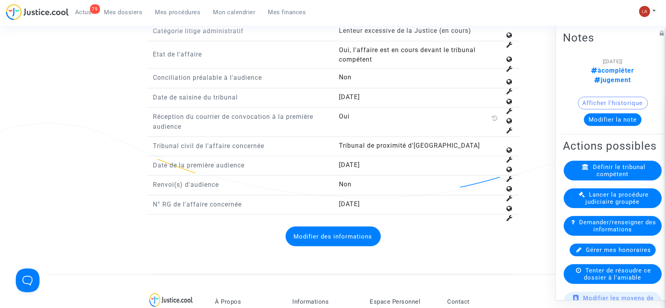
scroll to position [1200, 0]
click at [349, 206] on span "[DATE]" at bounding box center [349, 206] width 21 height 8
copy span "[DATE]"
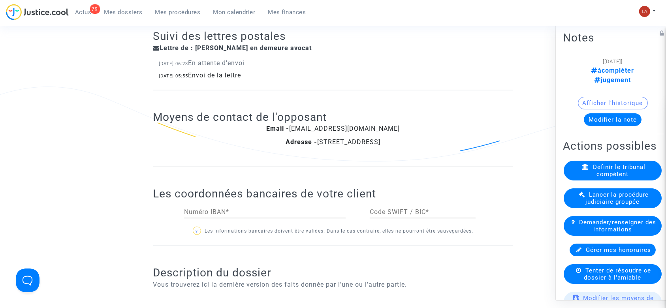
scroll to position [825, 0]
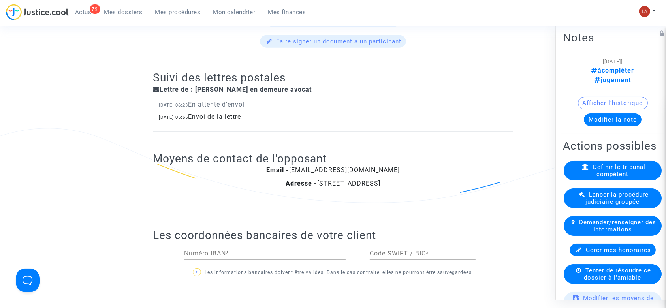
click at [606, 113] on button "Modifier la note" at bounding box center [613, 119] width 58 height 13
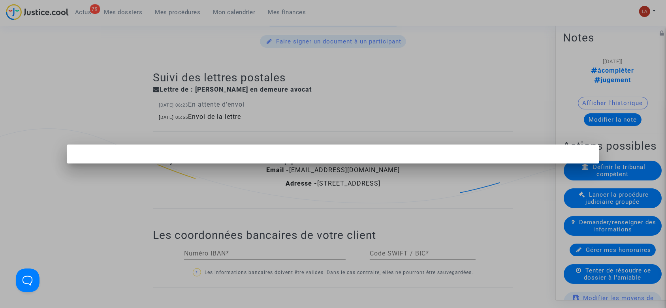
scroll to position [0, 0]
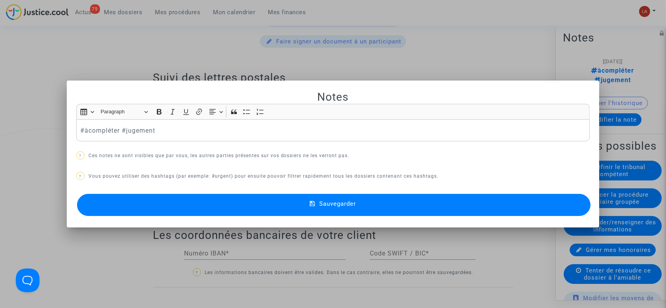
click at [113, 126] on p "#àcompléter #jugement" at bounding box center [333, 131] width 506 height 10
click at [138, 205] on button "Sauvegarder" at bounding box center [334, 205] width 514 height 22
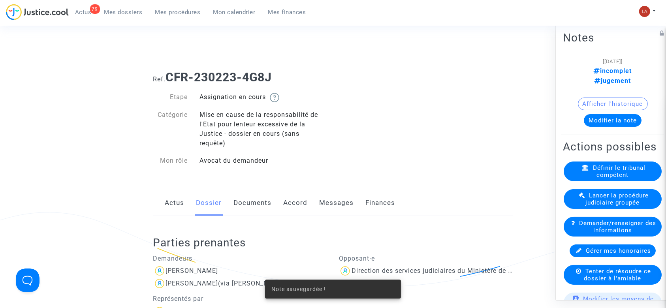
scroll to position [825, 0]
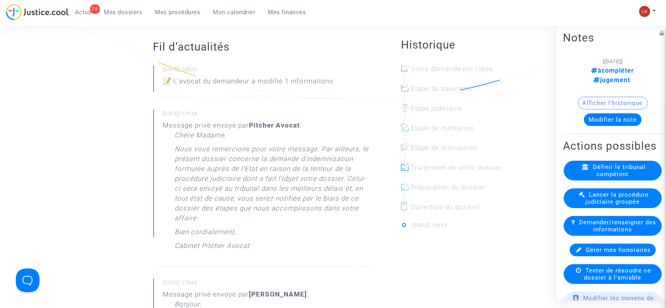
scroll to position [53, 0]
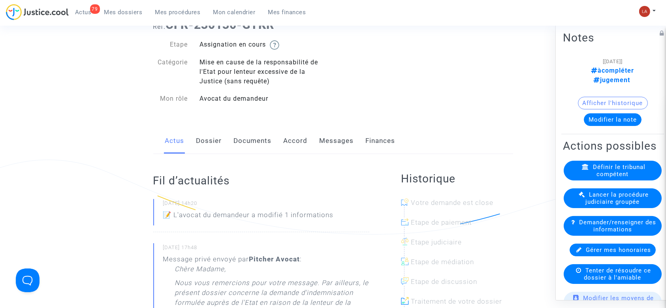
click at [211, 141] on link "Dossier" at bounding box center [209, 141] width 26 height 26
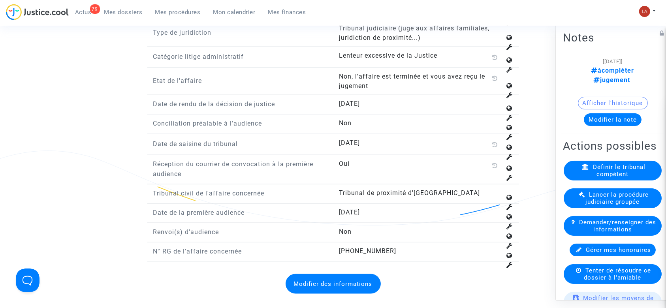
scroll to position [1159, 0]
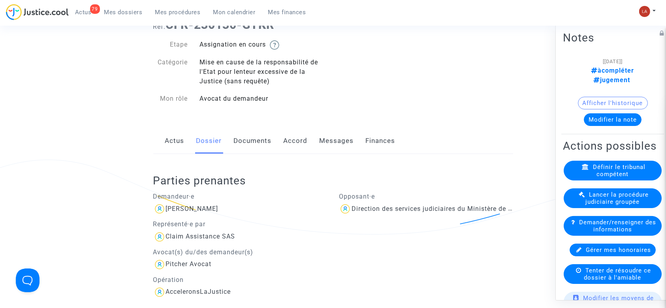
click at [254, 137] on link "Documents" at bounding box center [253, 141] width 38 height 26
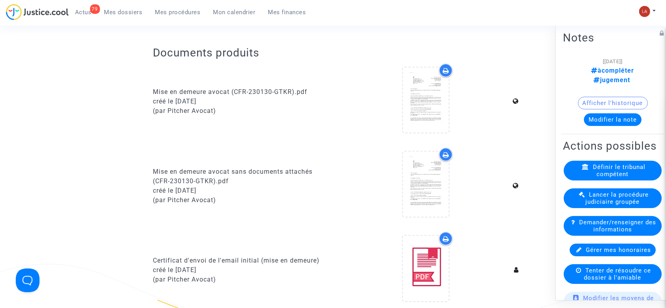
scroll to position [316, 0]
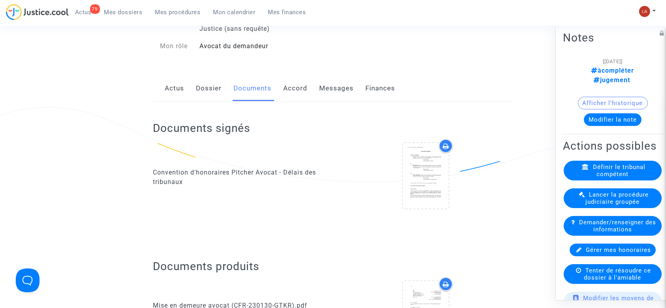
click at [208, 94] on link "Dossier" at bounding box center [209, 88] width 26 height 26
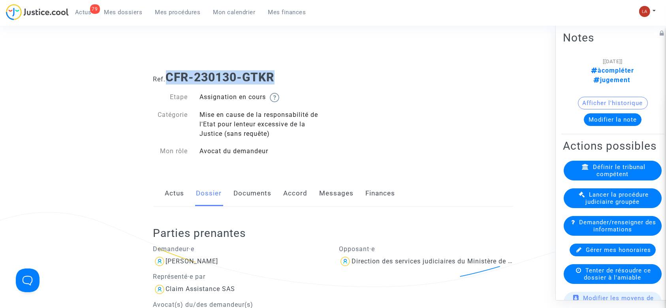
drag, startPoint x: 268, startPoint y: 74, endPoint x: 332, endPoint y: 76, distance: 64.0
click at [332, 76] on h1 "Ref. CFR-230130-GTKR" at bounding box center [333, 77] width 360 height 14
copy b "CFR-230130-GTKR"
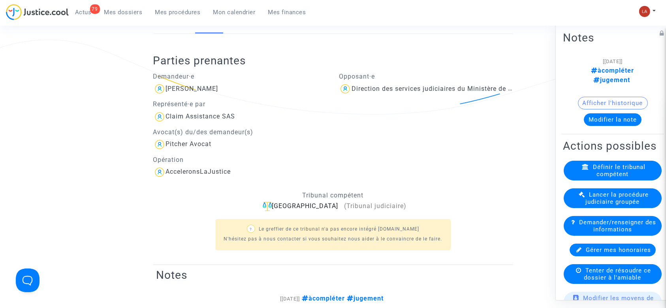
scroll to position [166, 0]
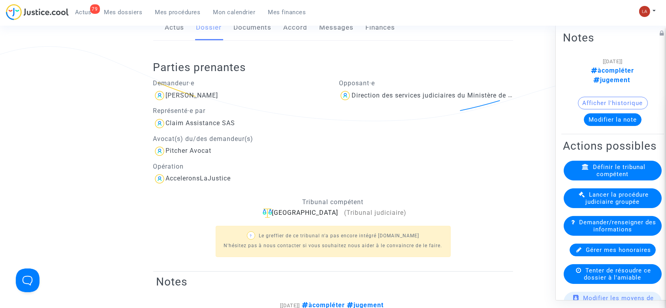
click at [600, 113] on button "Modifier la note" at bounding box center [613, 119] width 58 height 13
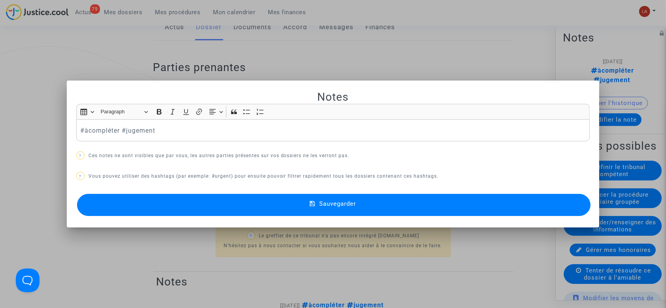
scroll to position [0, 0]
click at [113, 130] on p "#àcompléter #jugement" at bounding box center [333, 131] width 506 height 10
click at [121, 203] on button "Sauvegarder" at bounding box center [334, 205] width 514 height 22
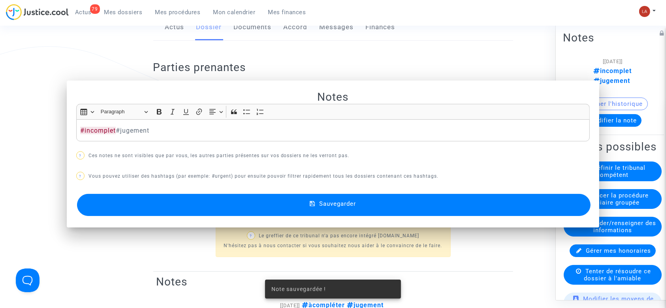
scroll to position [166, 0]
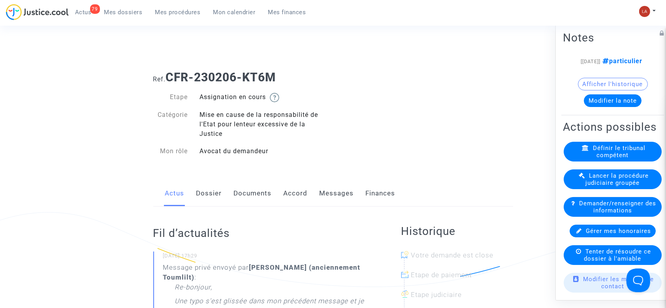
click at [234, 202] on link "Documents" at bounding box center [253, 194] width 38 height 26
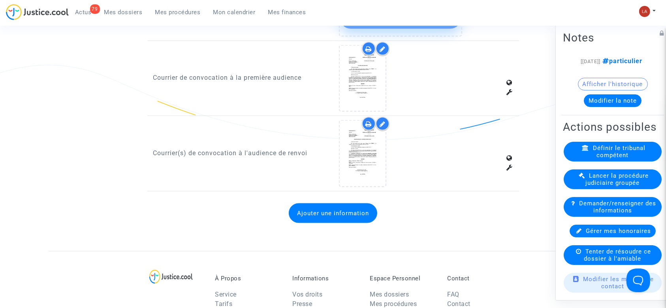
scroll to position [1261, 0]
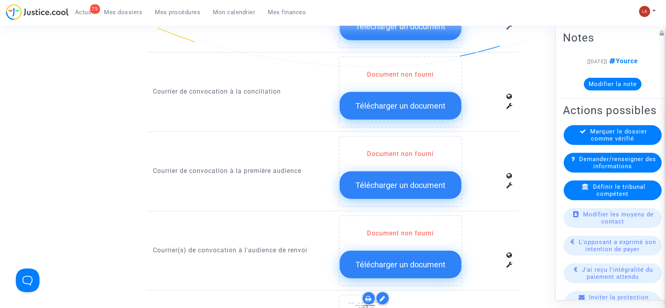
scroll to position [737, 0]
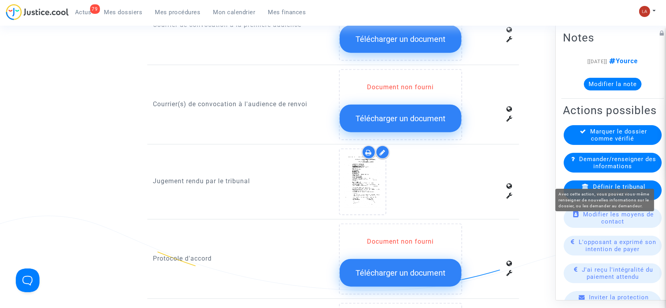
click at [590, 170] on span "Demander/renseigner des informations" at bounding box center [617, 163] width 77 height 14
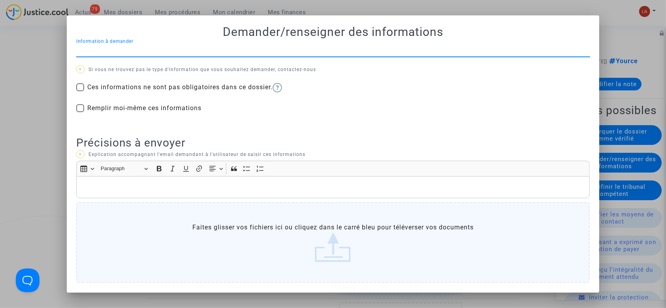
scroll to position [0, 0]
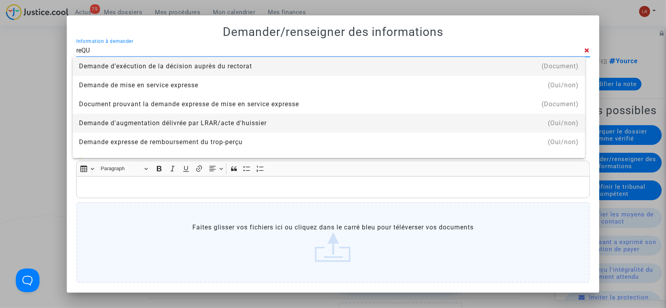
type input "requête"
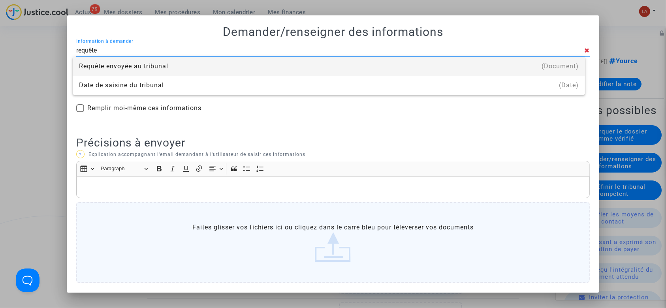
click at [150, 72] on div "Requête envoyée au tribunal" at bounding box center [329, 66] width 500 height 19
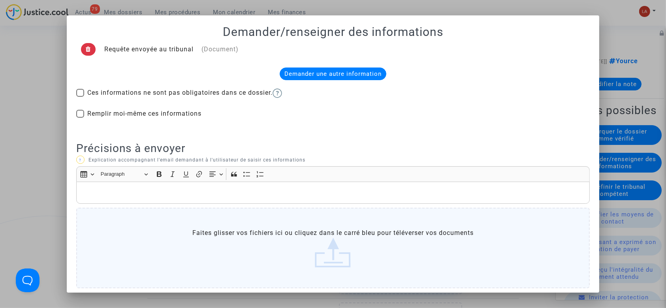
click at [147, 190] on p "Rich Text Editor, main" at bounding box center [333, 193] width 506 height 10
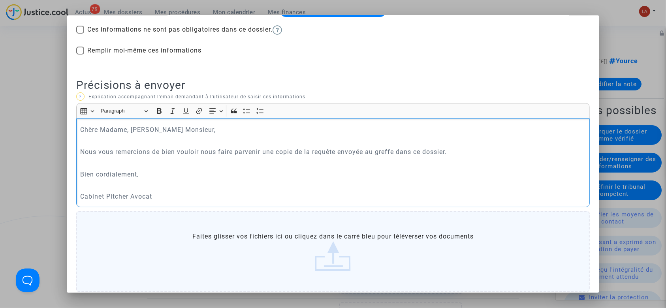
scroll to position [110, 0]
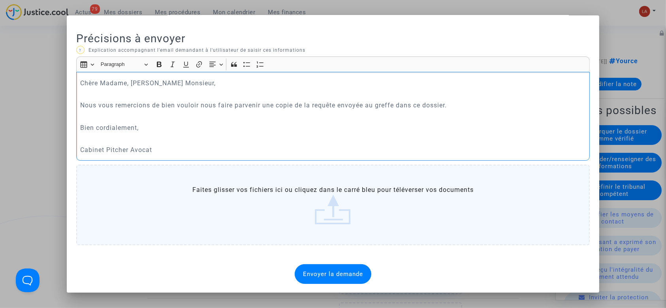
click at [324, 274] on span "Envoyer la demande" at bounding box center [333, 274] width 60 height 7
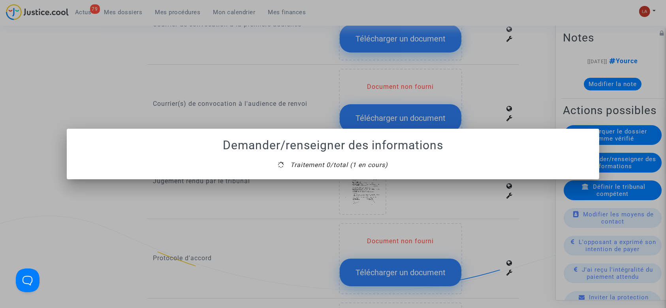
scroll to position [0, 0]
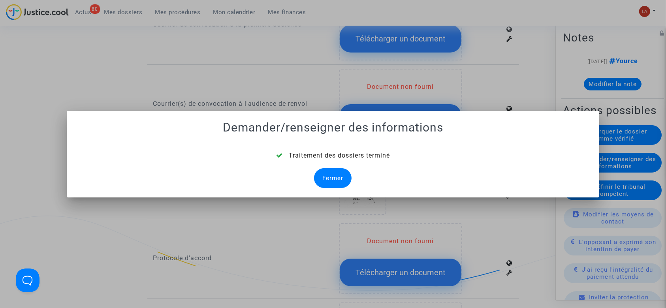
click at [332, 179] on div "Fermer" at bounding box center [333, 178] width 38 height 20
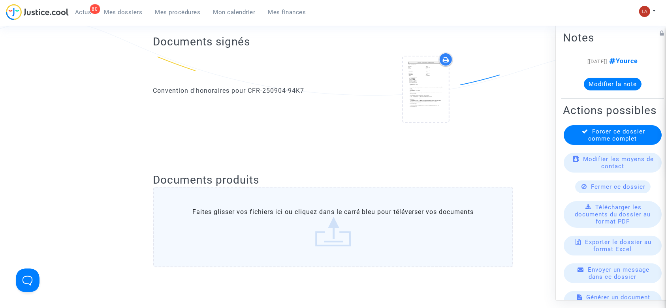
scroll to position [737, 0]
